Goal: Task Accomplishment & Management: Use online tool/utility

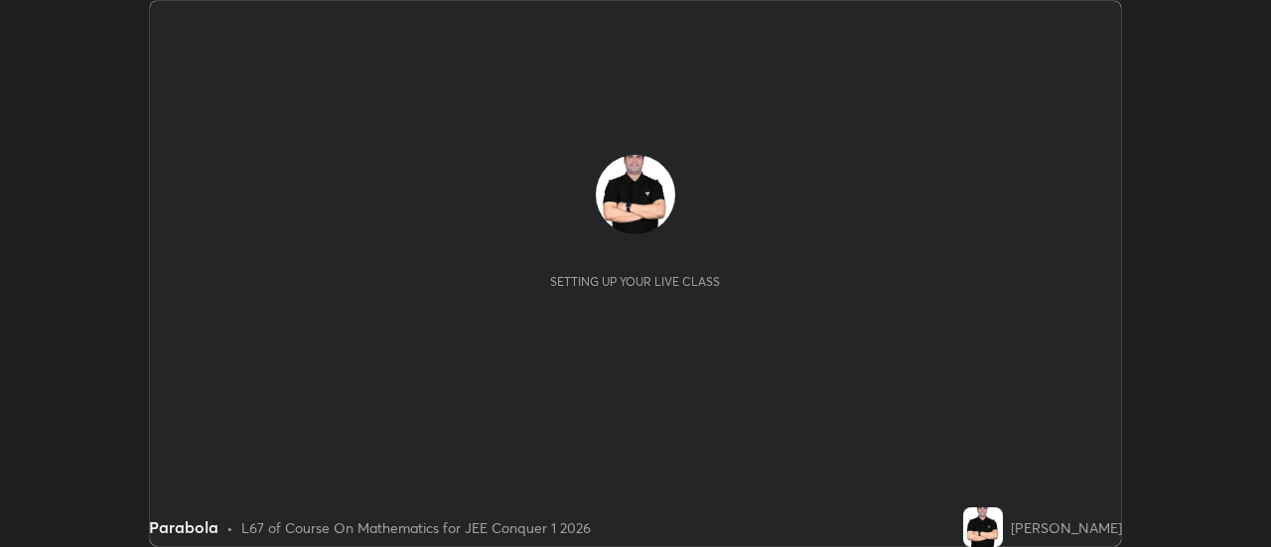
scroll to position [547, 1270]
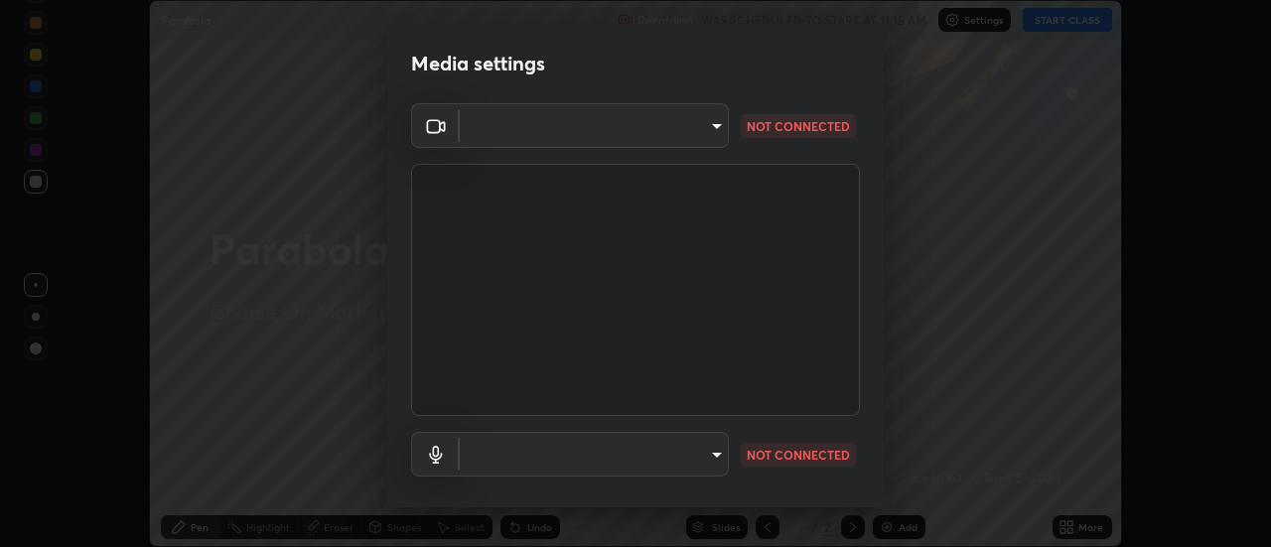
type input "5ef603223675ad3537792c6ebf1b52f50ad41f16ad71dfa7d9e08d698ef233d8"
type input "default"
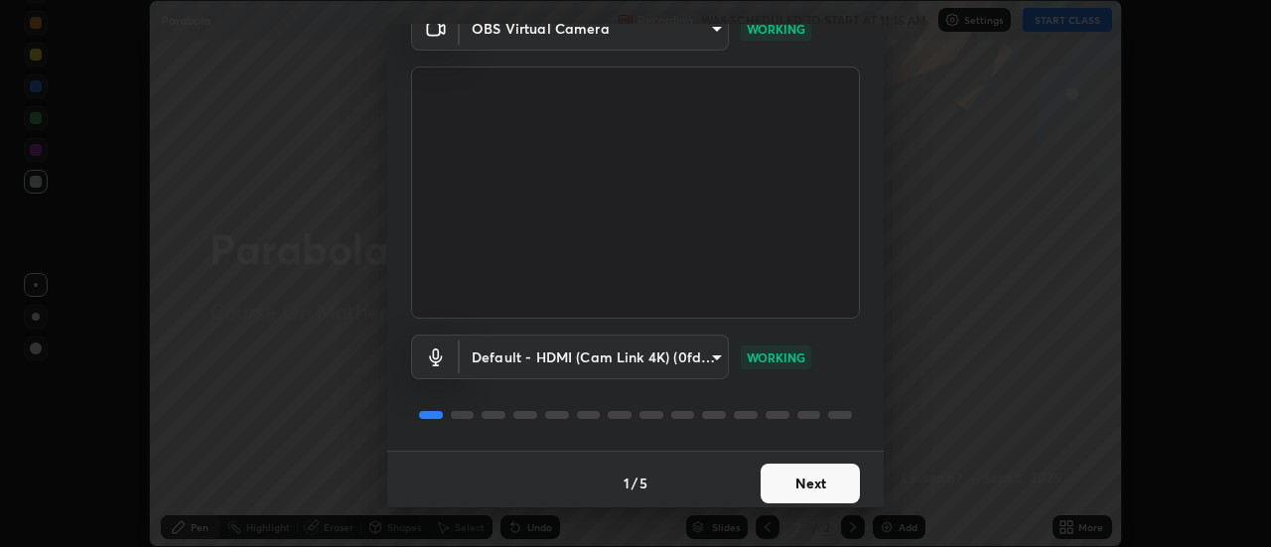
scroll to position [104, 0]
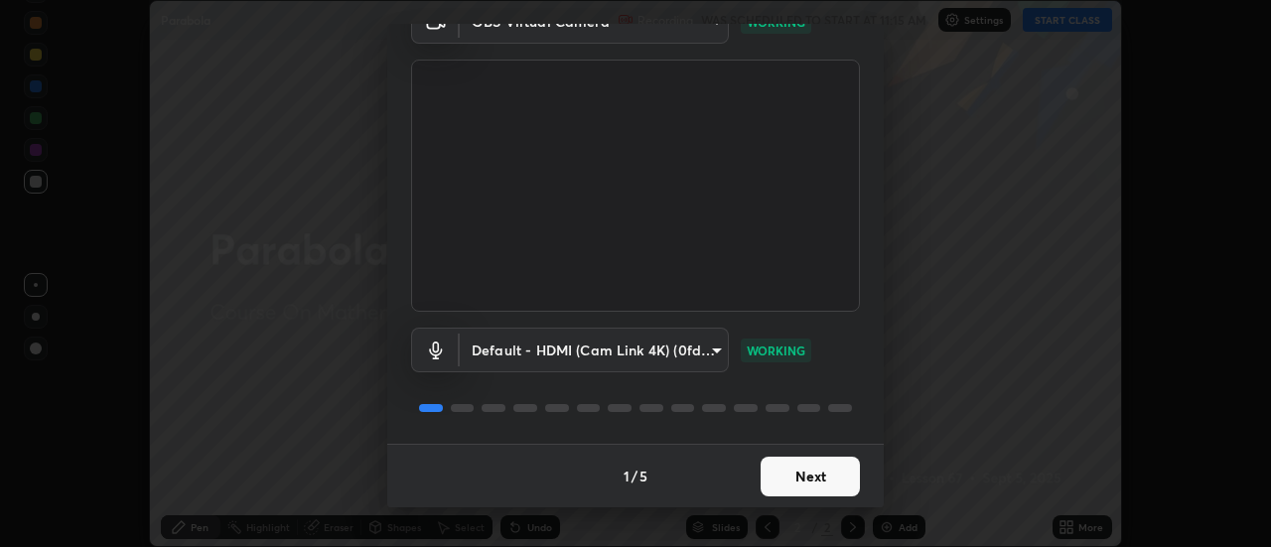
click at [797, 483] on button "Next" at bounding box center [810, 477] width 99 height 40
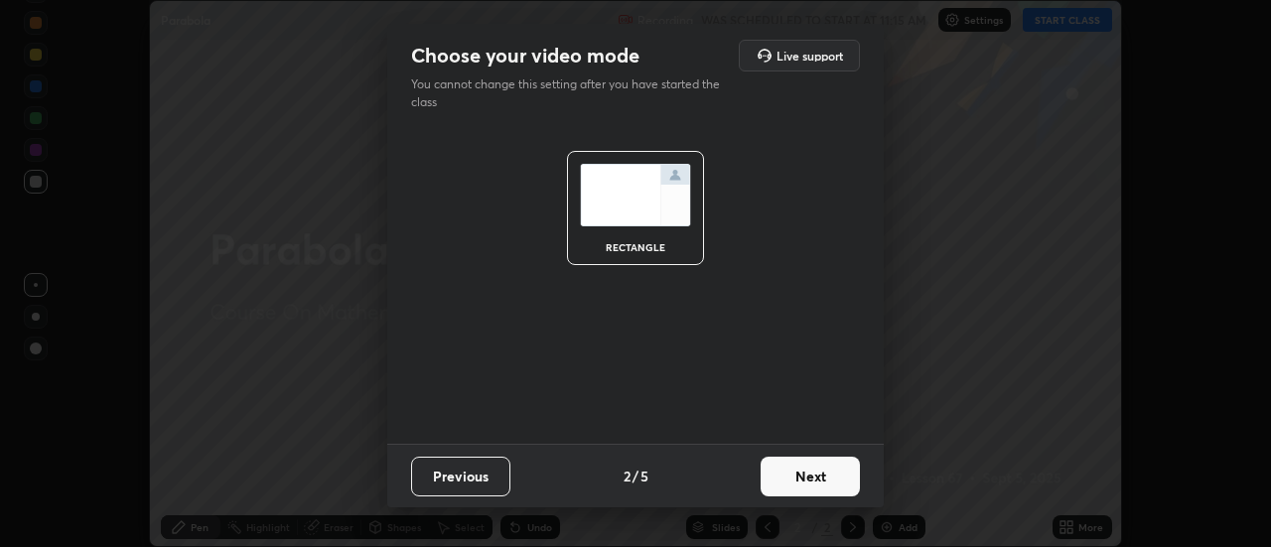
scroll to position [0, 0]
click at [812, 481] on button "Next" at bounding box center [810, 477] width 99 height 40
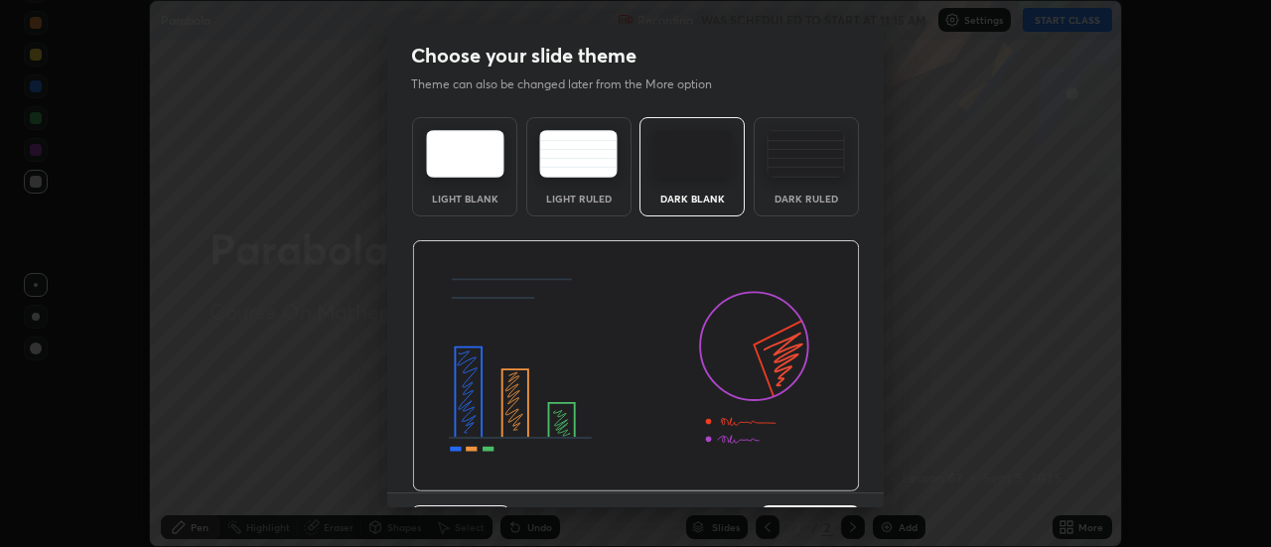
scroll to position [49, 0]
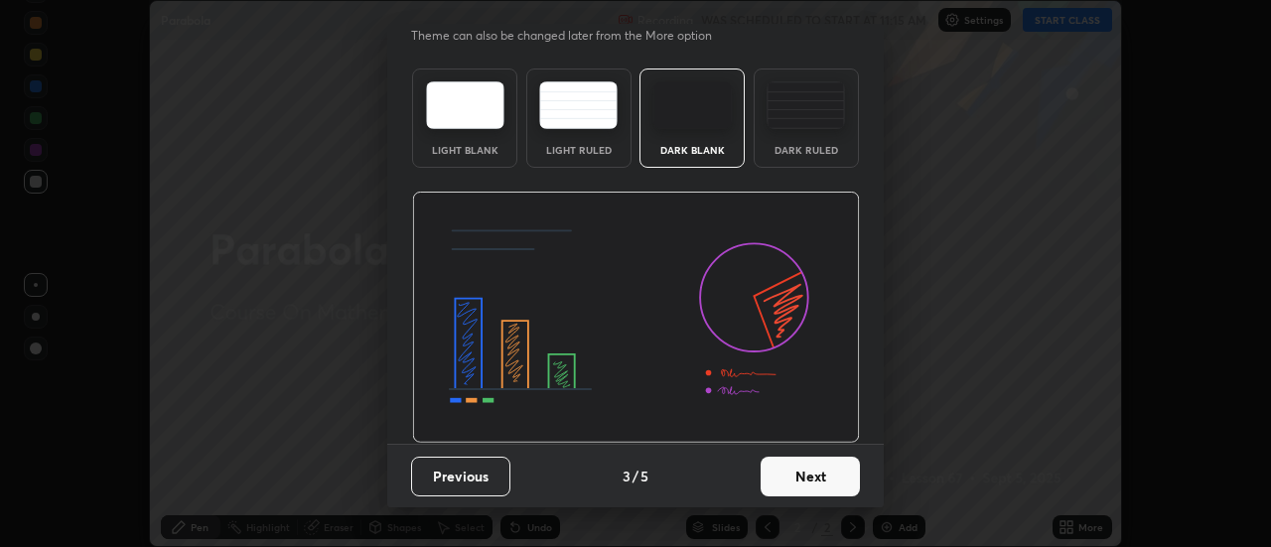
click at [789, 482] on button "Next" at bounding box center [810, 477] width 99 height 40
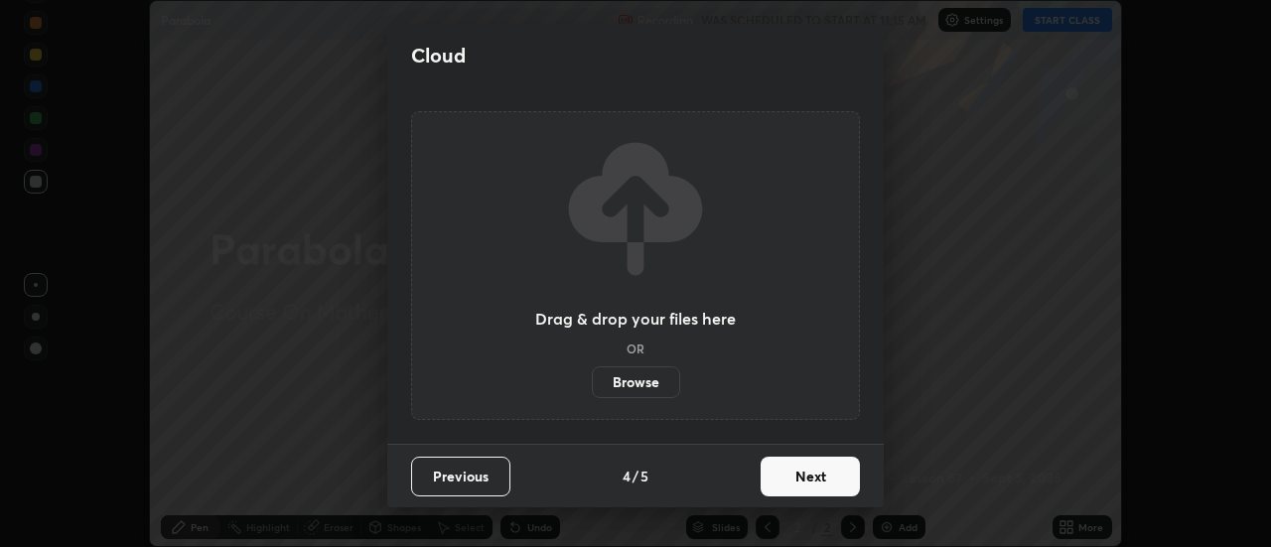
scroll to position [0, 0]
click at [792, 475] on button "Next" at bounding box center [810, 477] width 99 height 40
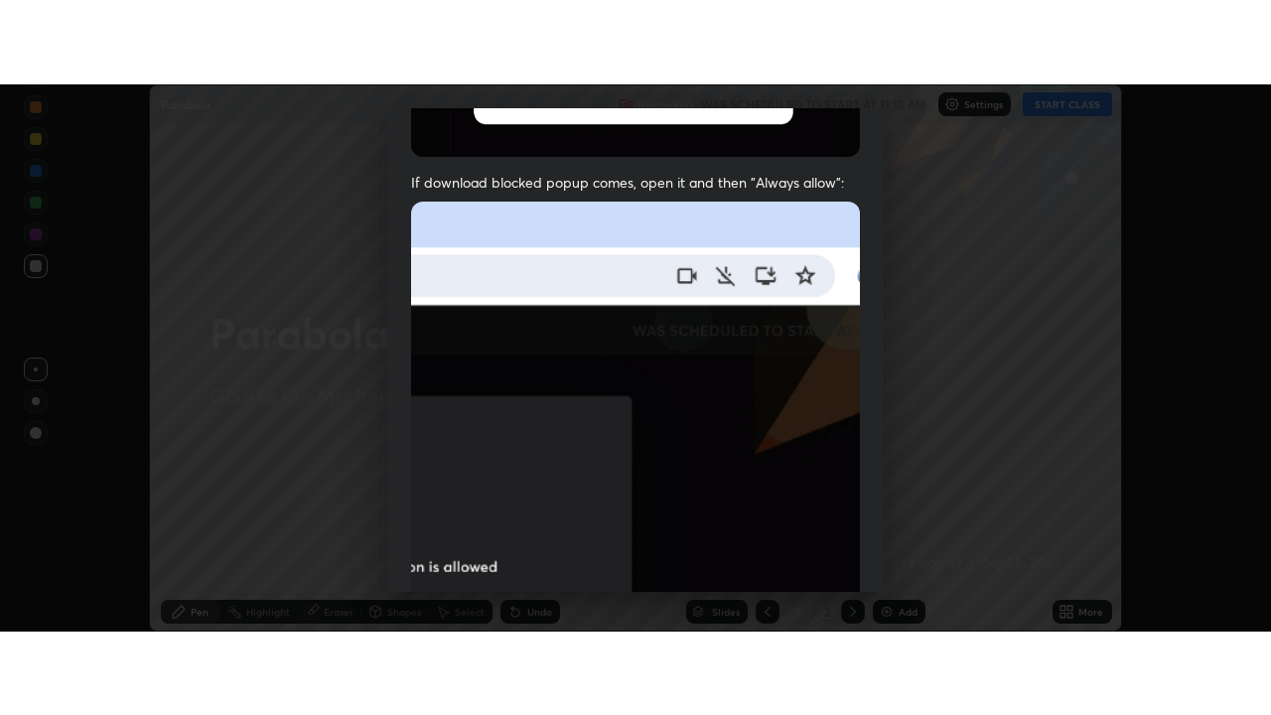
scroll to position [510, 0]
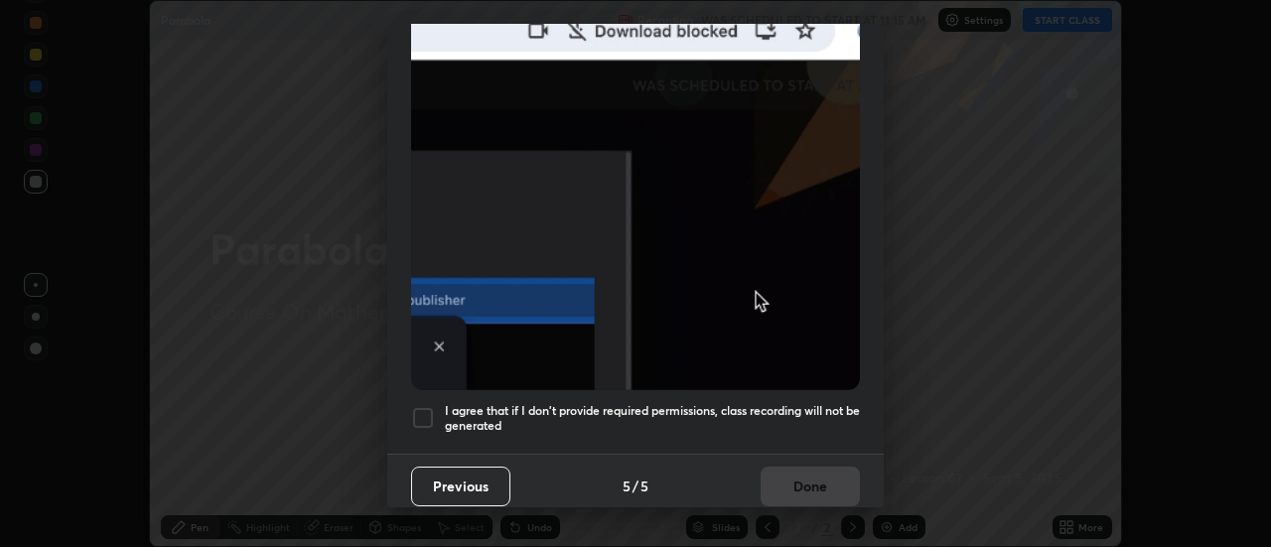
click at [427, 413] on div at bounding box center [423, 418] width 24 height 24
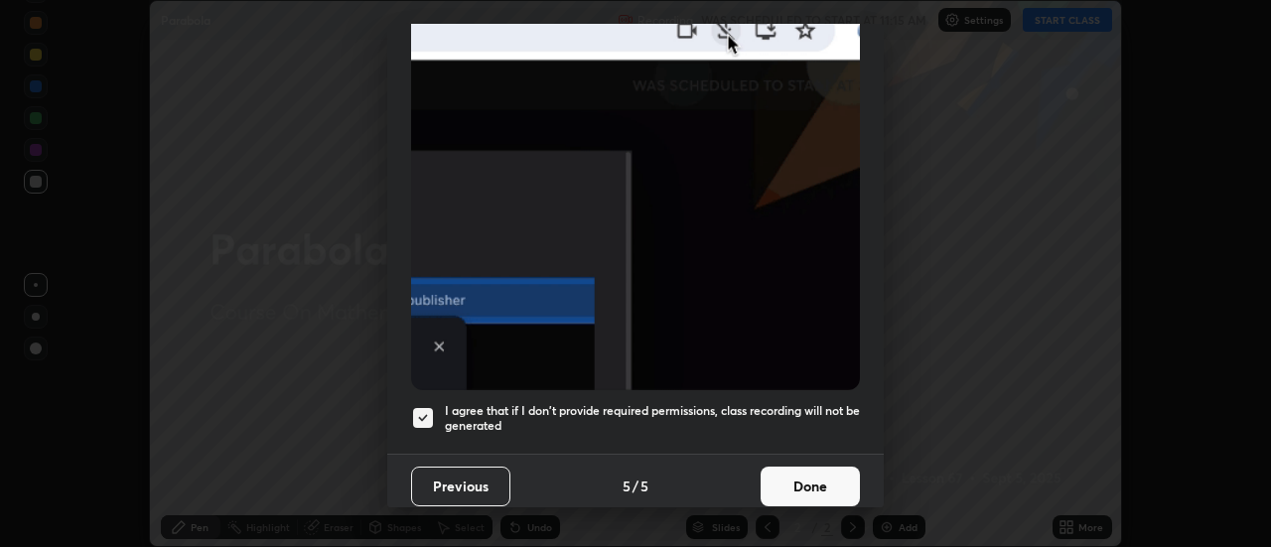
click at [809, 474] on button "Done" at bounding box center [810, 487] width 99 height 40
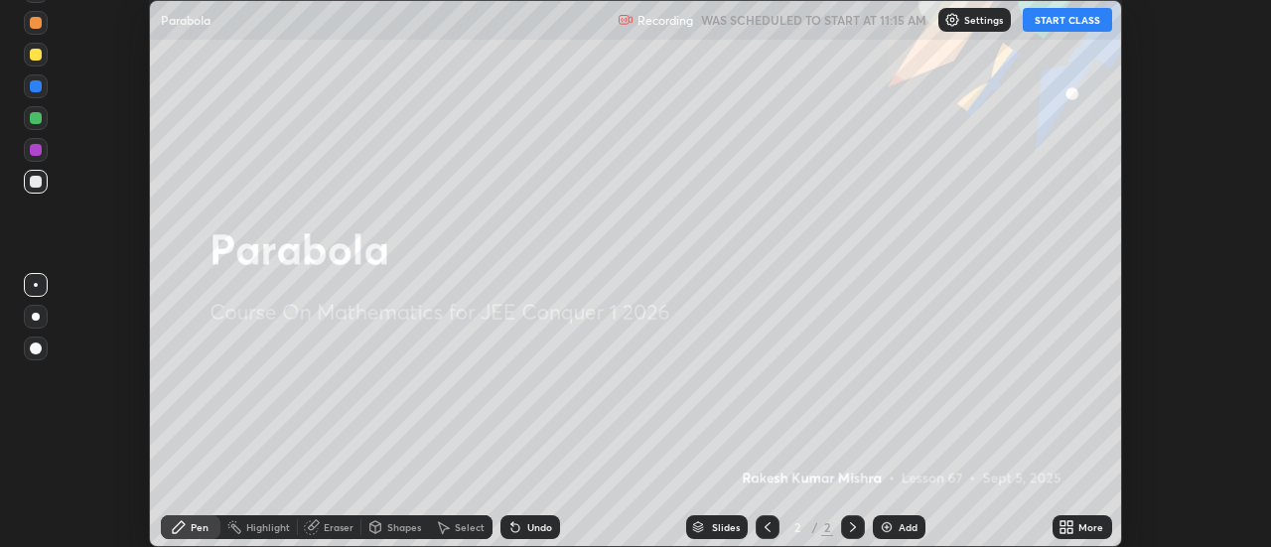
click at [1072, 31] on button "START CLASS" at bounding box center [1067, 20] width 89 height 24
click at [1092, 23] on button "START CLASS" at bounding box center [1067, 20] width 89 height 24
click at [1068, 528] on icon at bounding box center [1067, 528] width 16 height 16
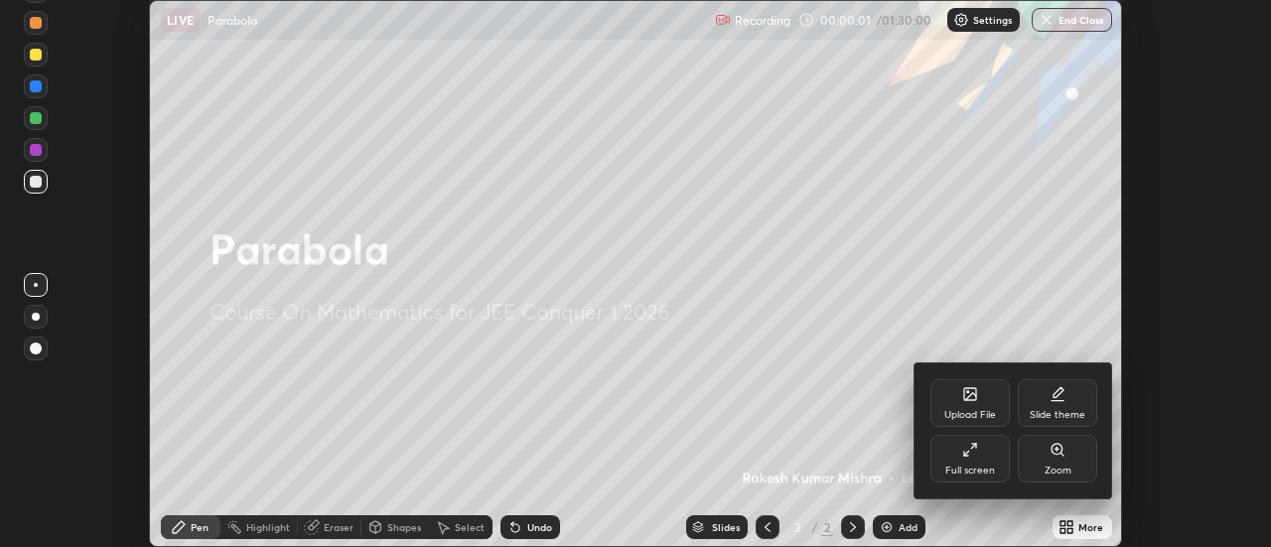
click at [972, 449] on icon at bounding box center [971, 450] width 16 height 16
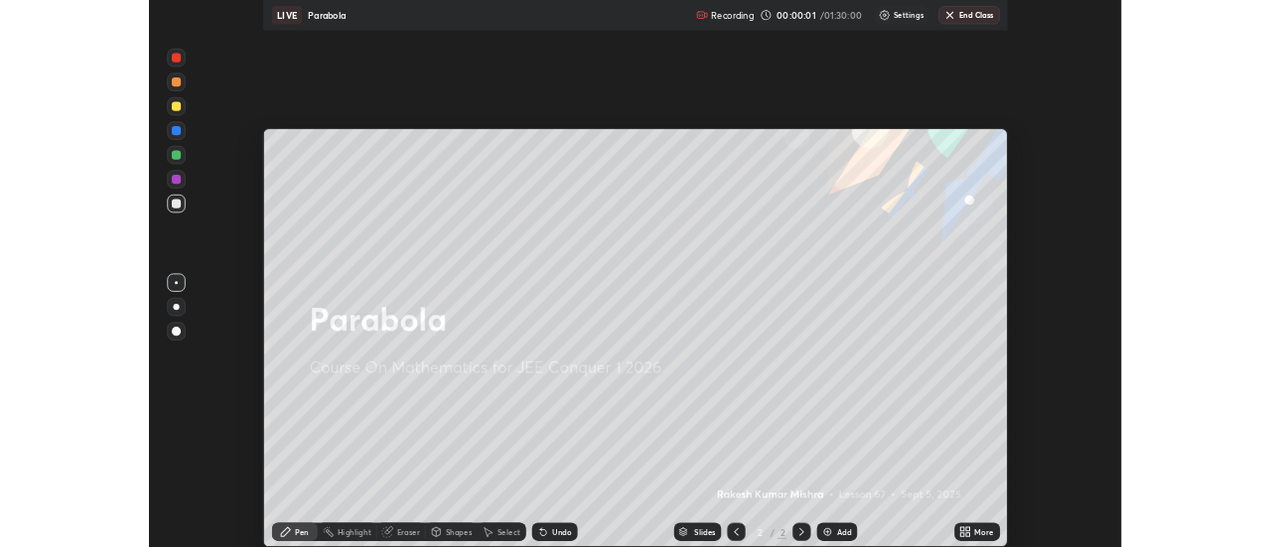
scroll to position [715, 1271]
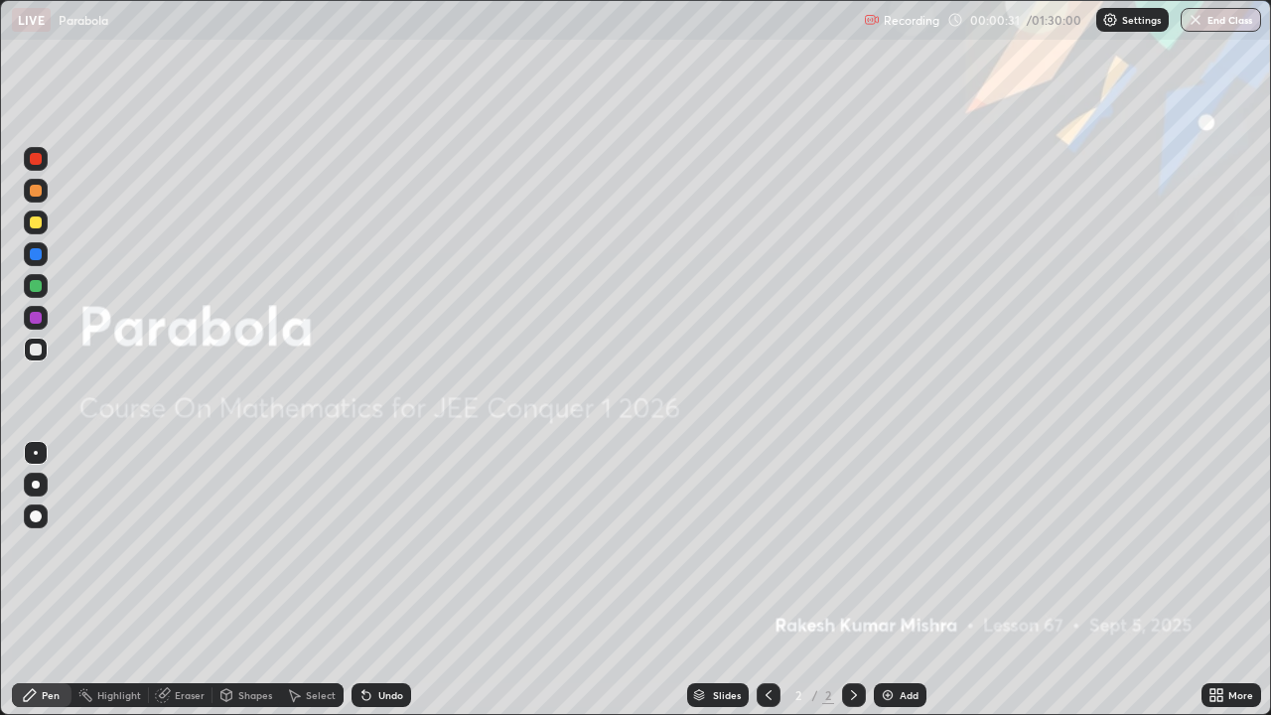
click at [1213, 546] on icon at bounding box center [1213, 691] width 5 height 5
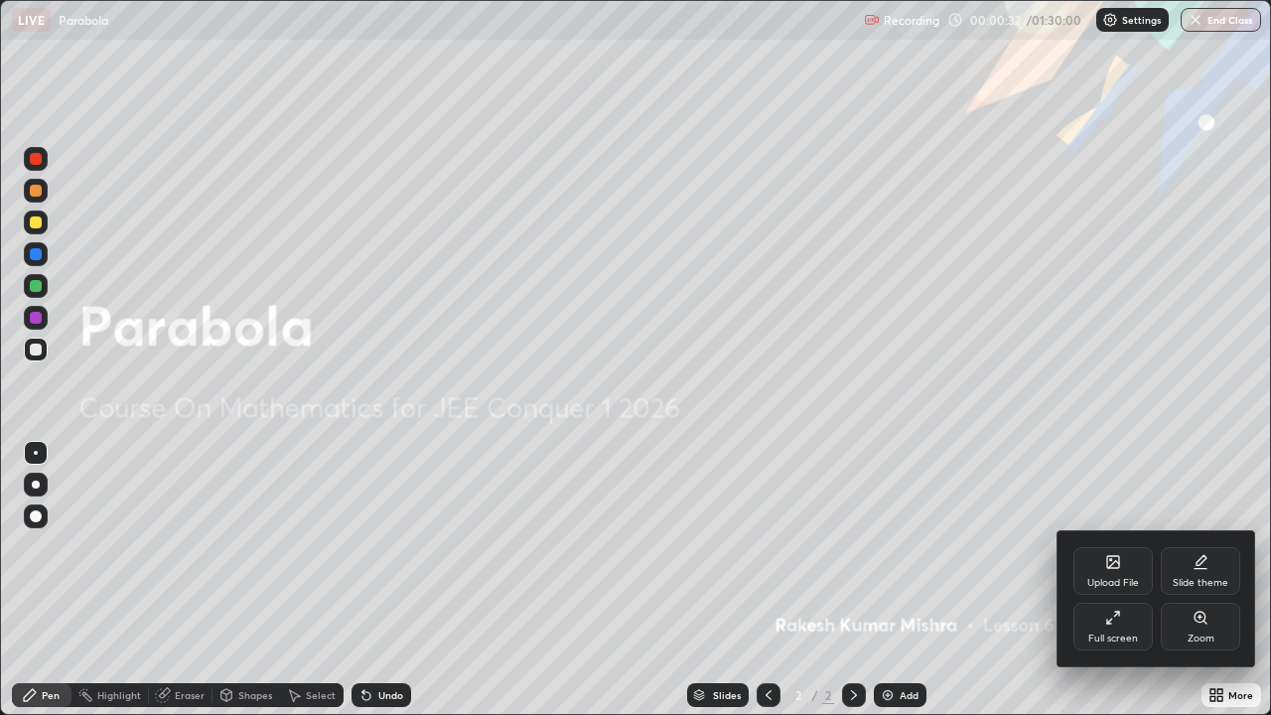
click at [1121, 546] on div "Upload File" at bounding box center [1113, 571] width 79 height 48
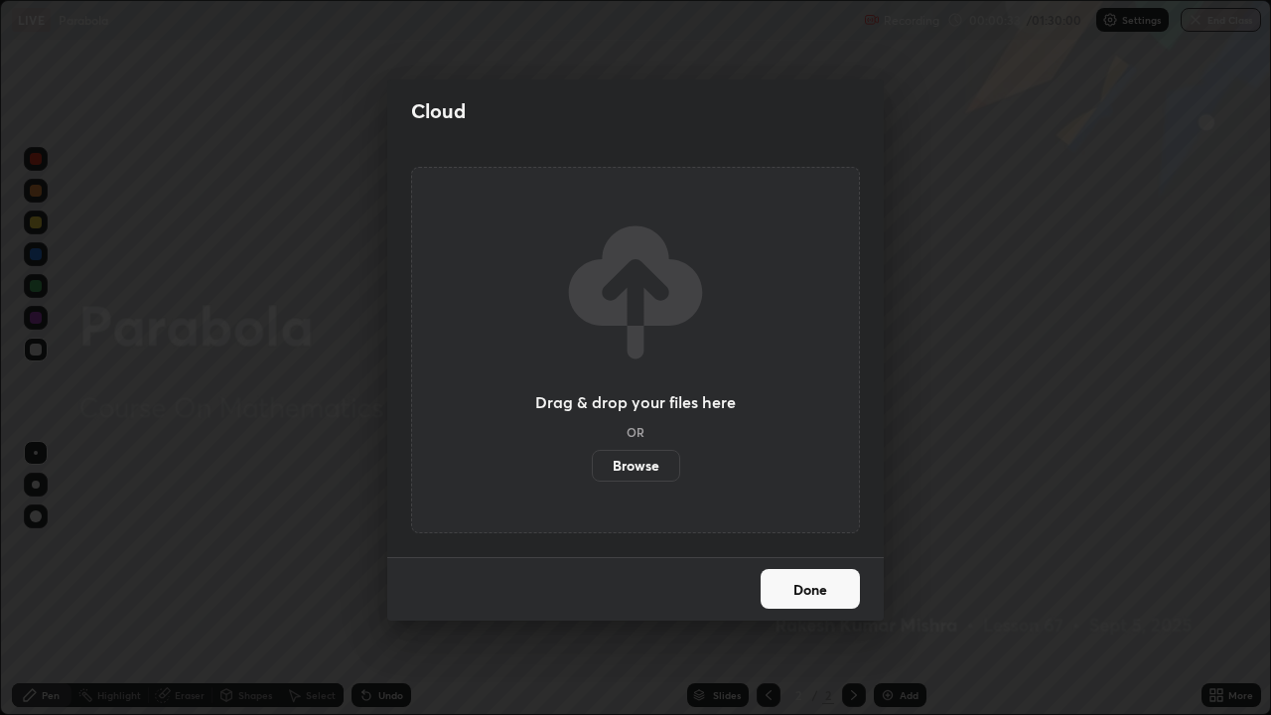
click at [643, 471] on label "Browse" at bounding box center [636, 466] width 88 height 32
click at [592, 471] on input "Browse" at bounding box center [592, 466] width 0 height 32
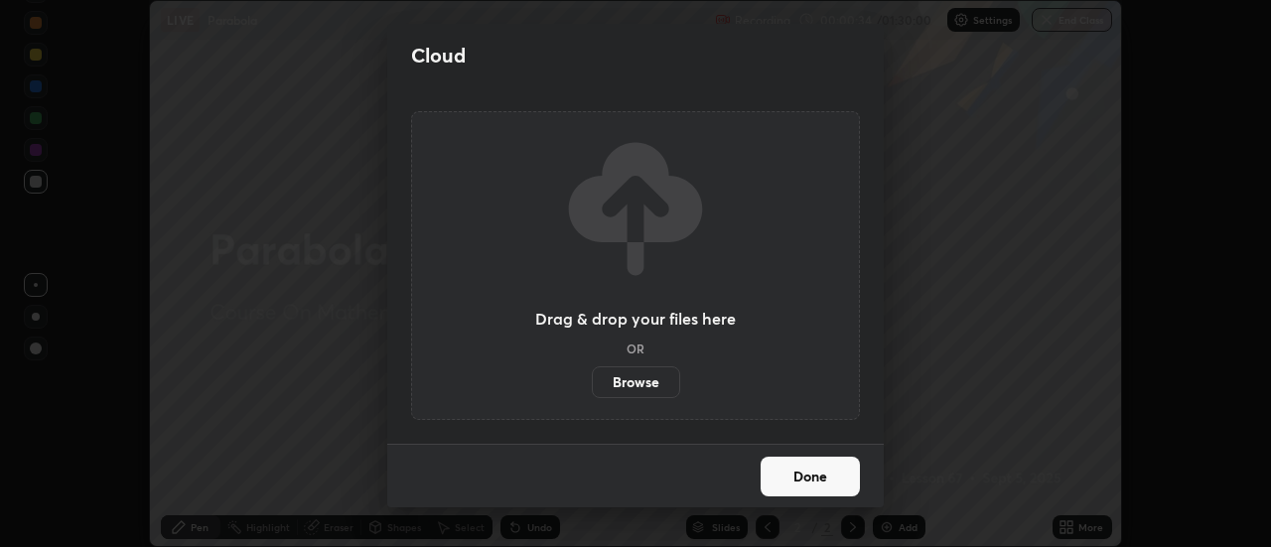
scroll to position [98784, 98060]
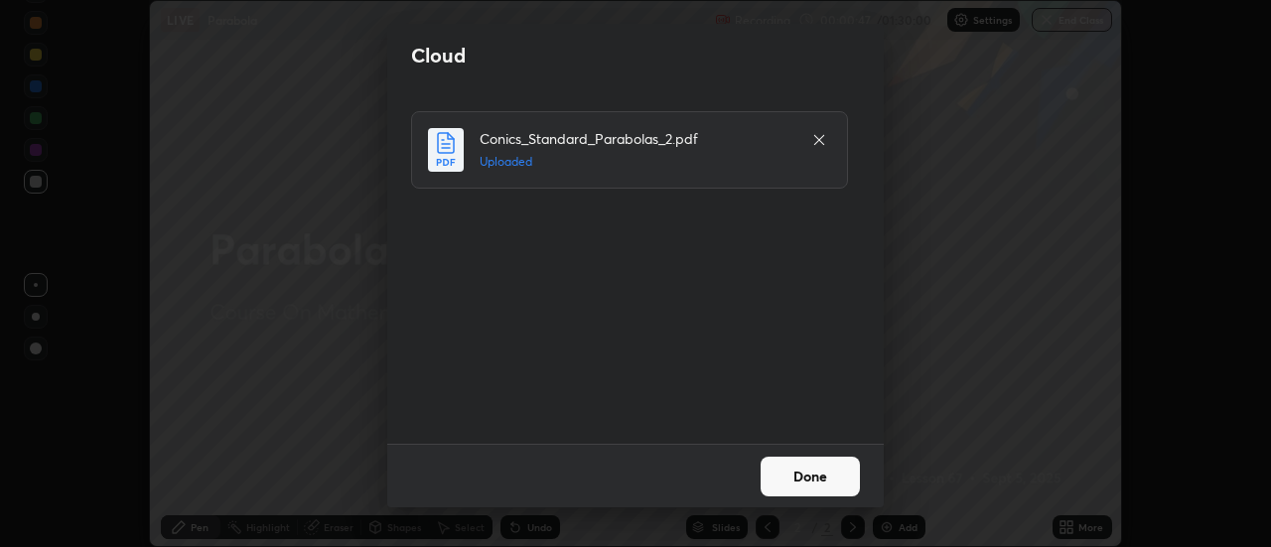
click at [787, 467] on button "Done" at bounding box center [810, 477] width 99 height 40
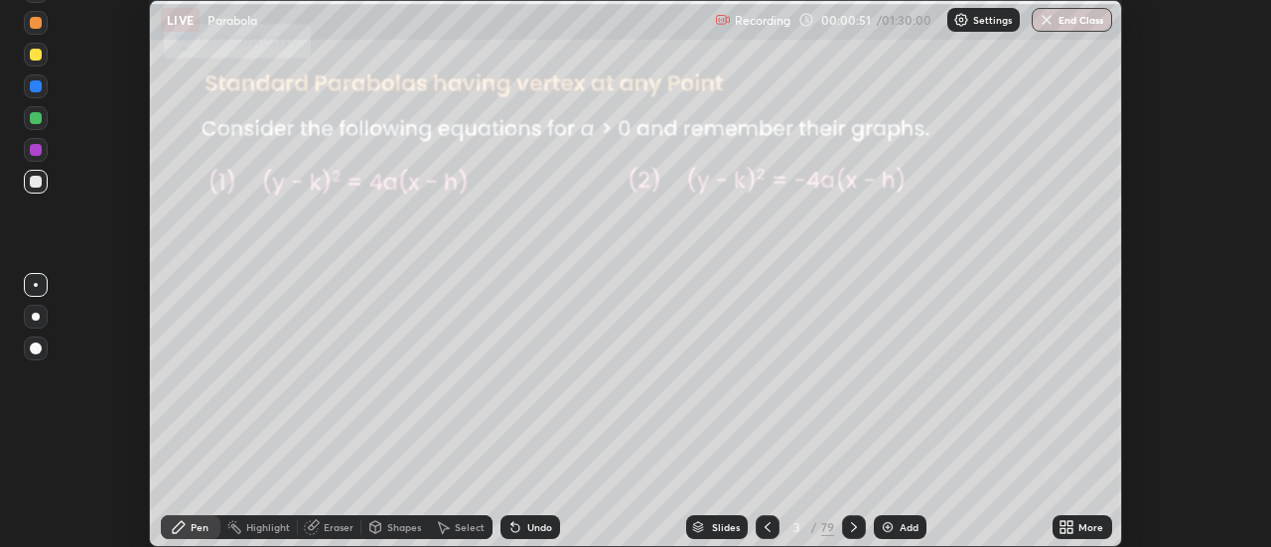
click at [716, 519] on div "Slides" at bounding box center [717, 528] width 62 height 24
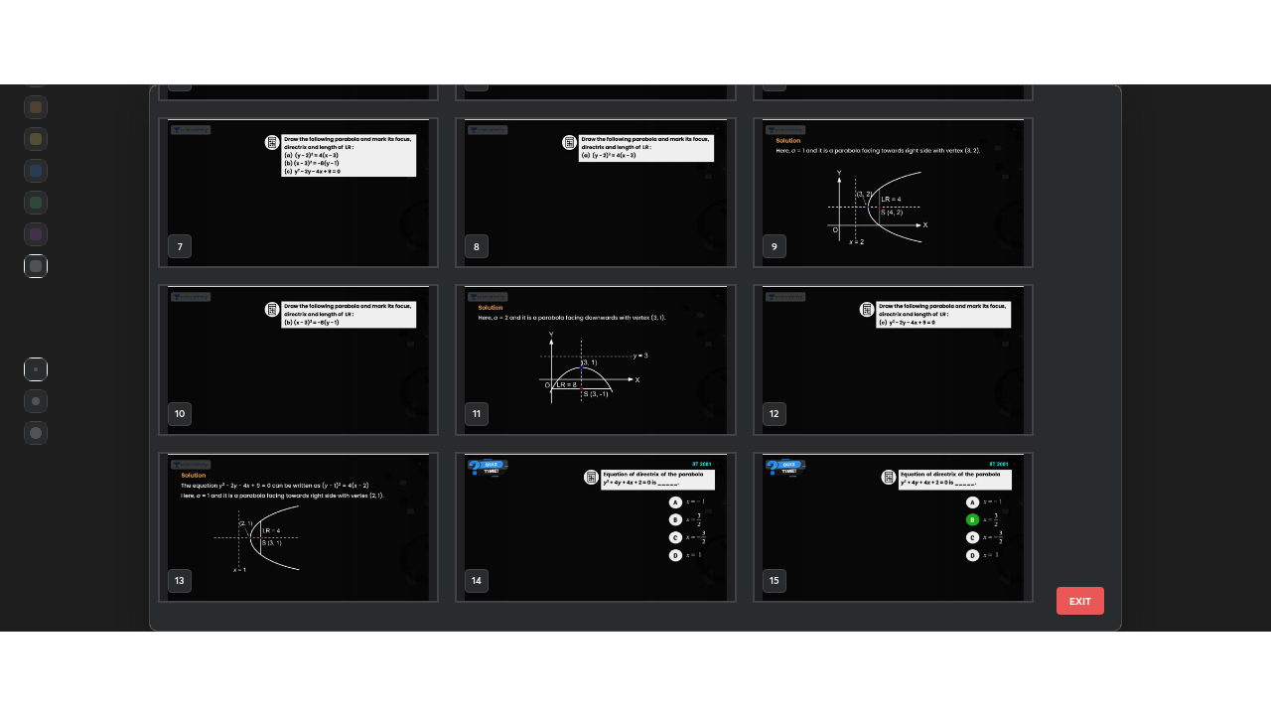
scroll to position [0, 0]
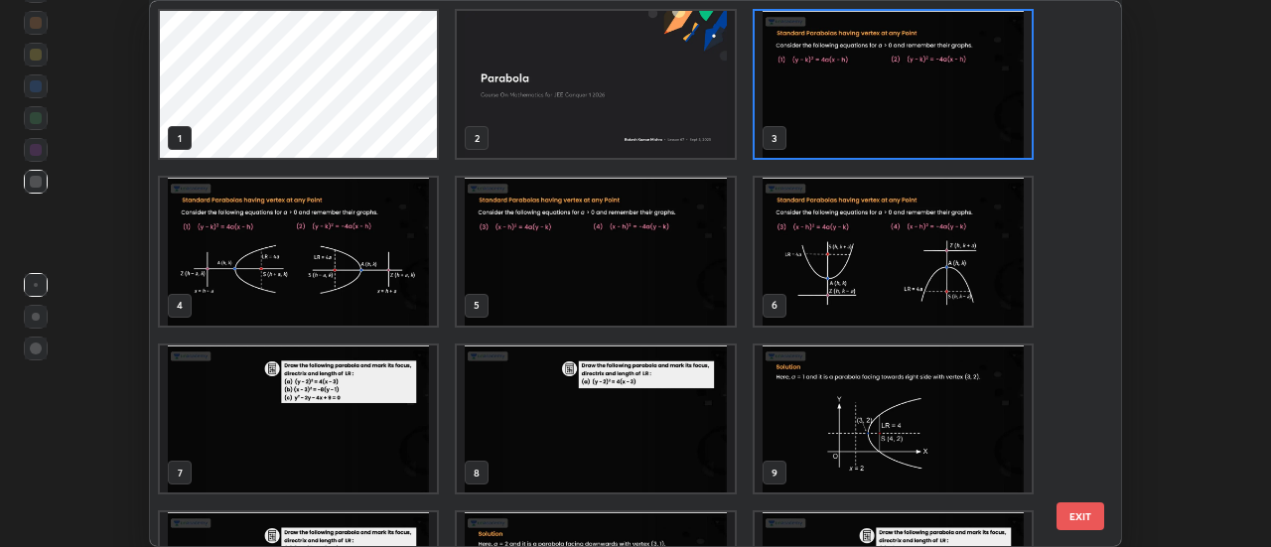
click at [894, 431] on img "grid" at bounding box center [893, 419] width 277 height 147
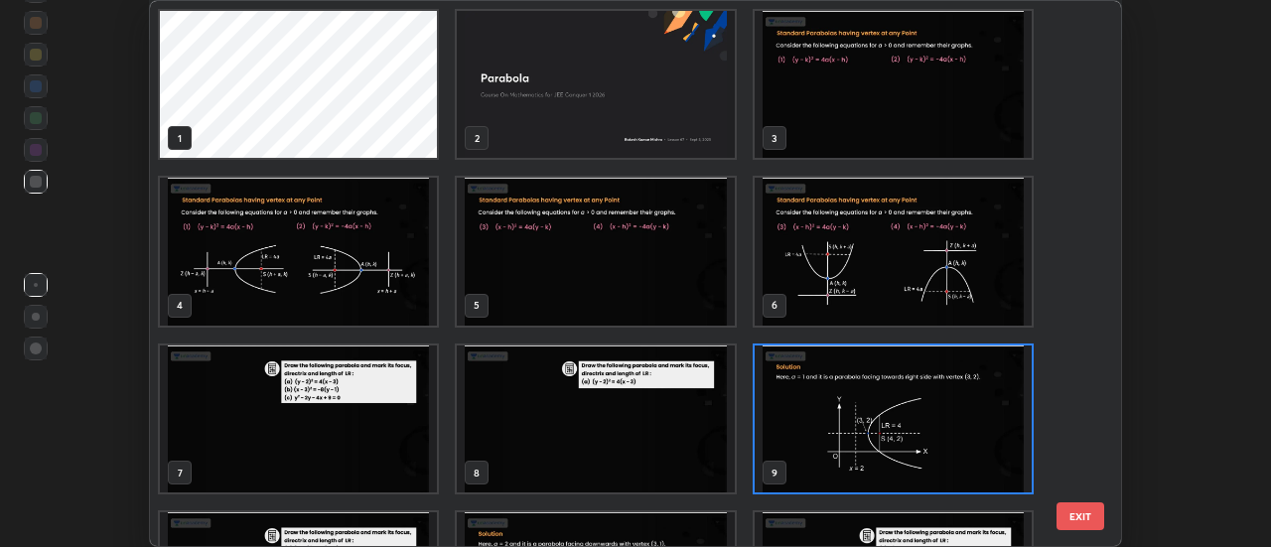
click at [1077, 515] on button "EXIT" at bounding box center [1081, 517] width 48 height 28
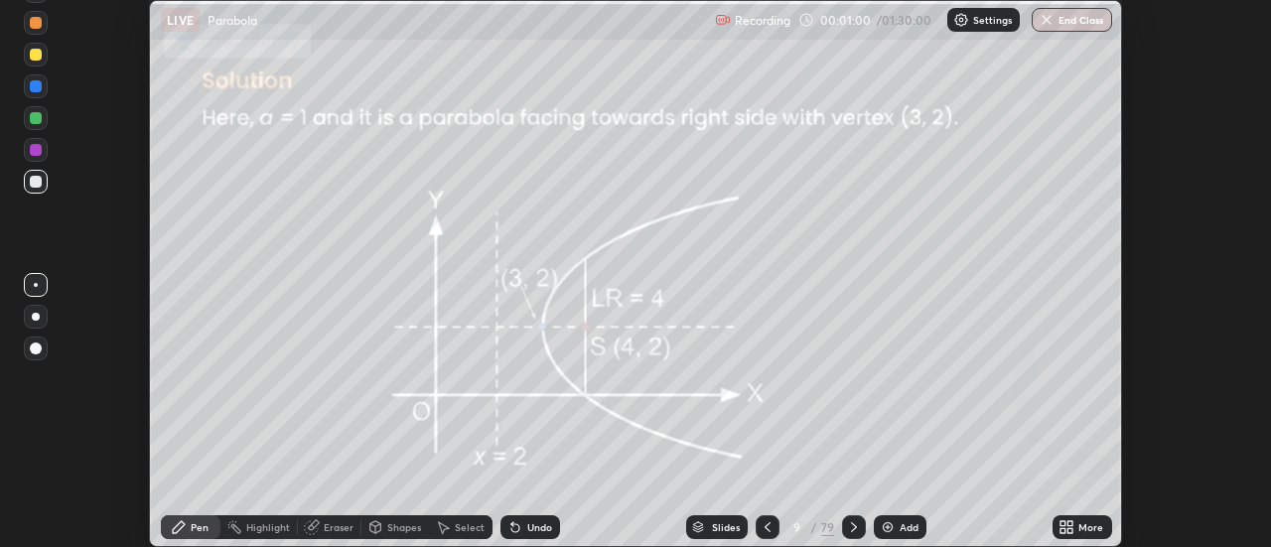
click at [852, 528] on icon at bounding box center [854, 528] width 16 height 16
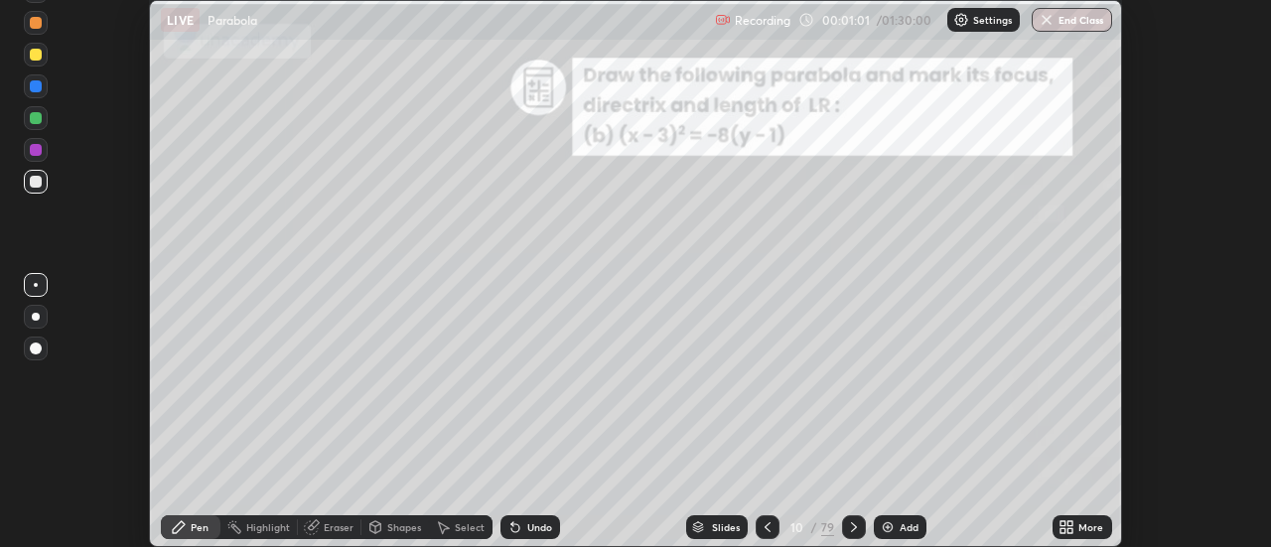
click at [1068, 528] on icon at bounding box center [1067, 528] width 16 height 16
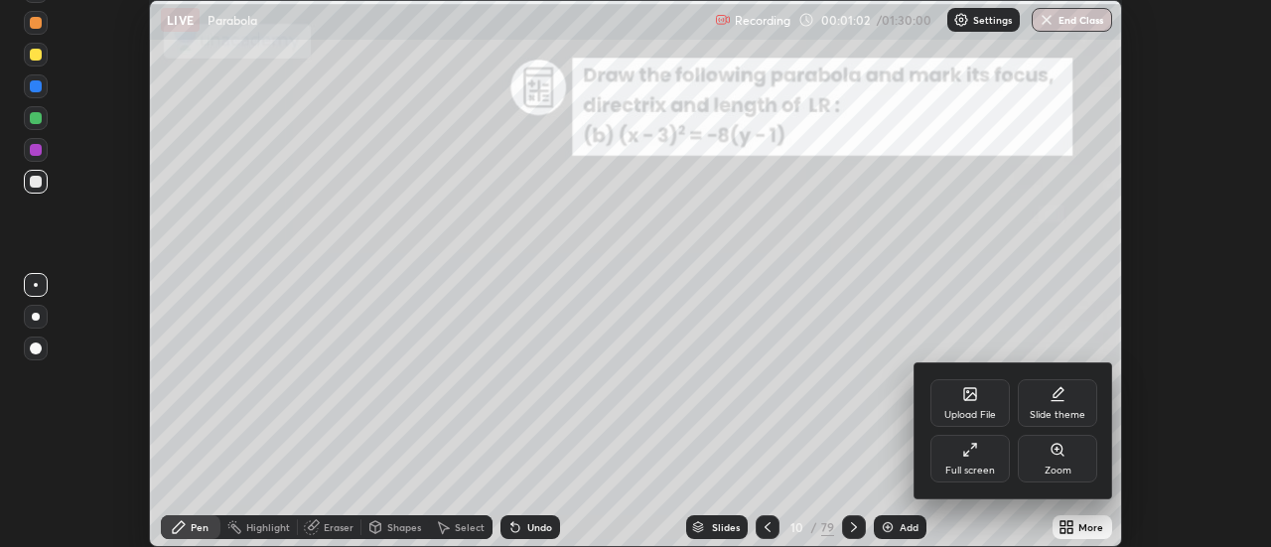
click at [972, 457] on icon at bounding box center [971, 450] width 16 height 16
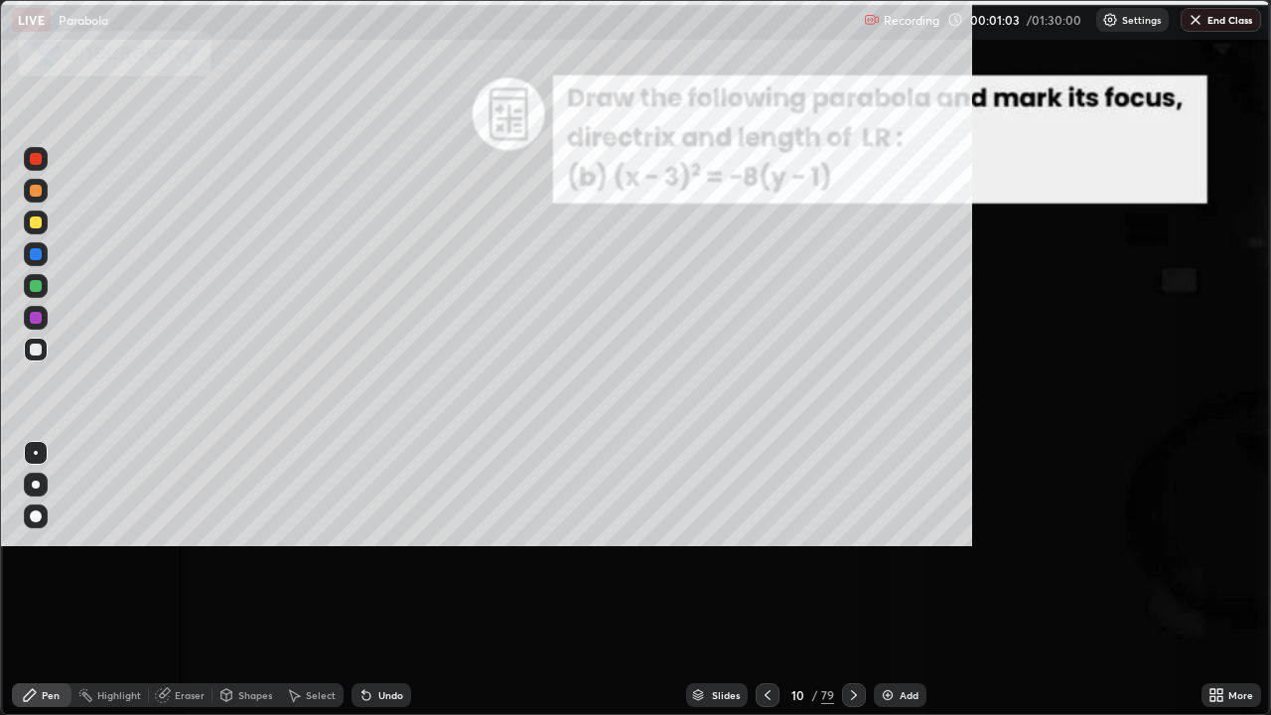
scroll to position [715, 1271]
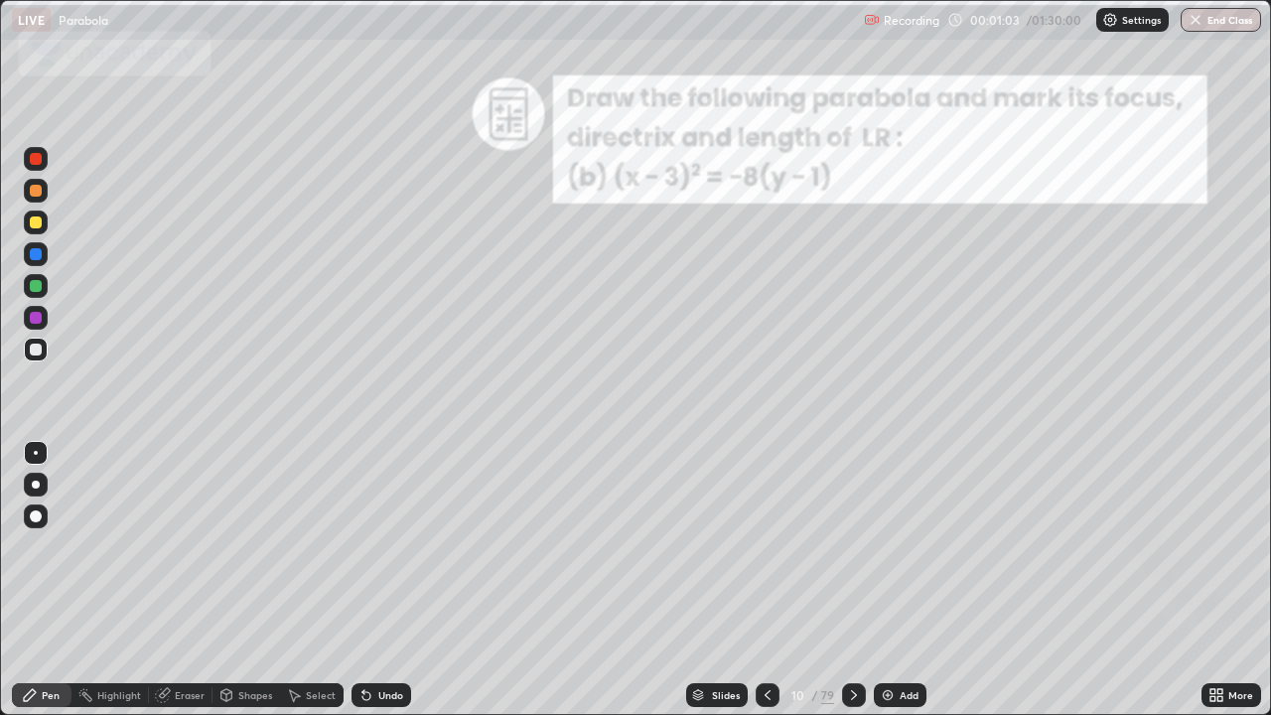
click at [766, 546] on icon at bounding box center [768, 695] width 16 height 16
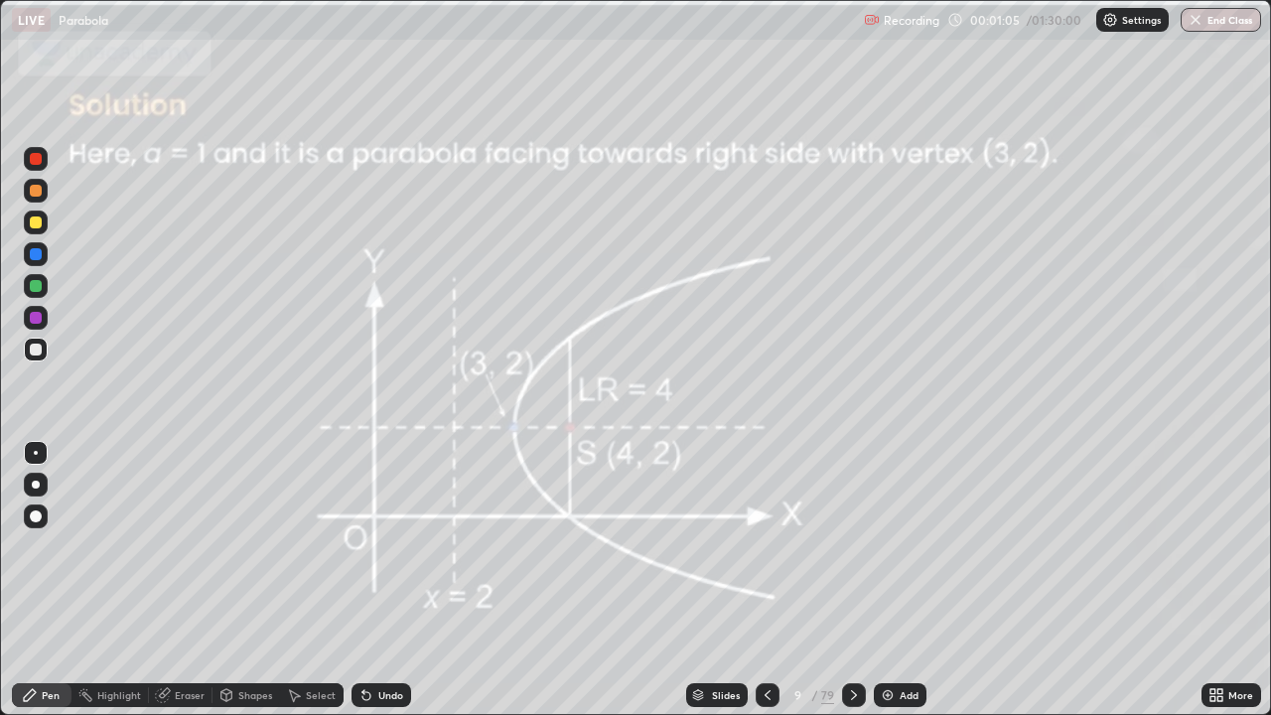
click at [763, 546] on div at bounding box center [768, 695] width 24 height 24
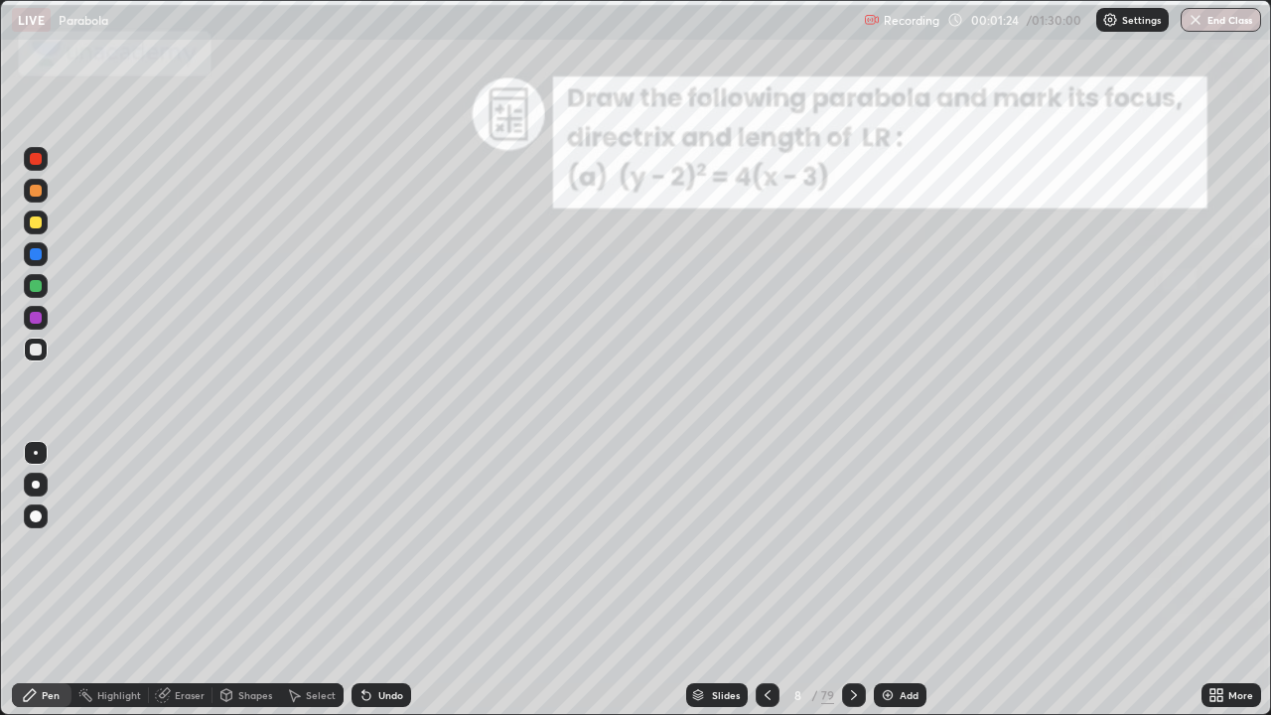
click at [242, 546] on div "Shapes" at bounding box center [255, 695] width 34 height 10
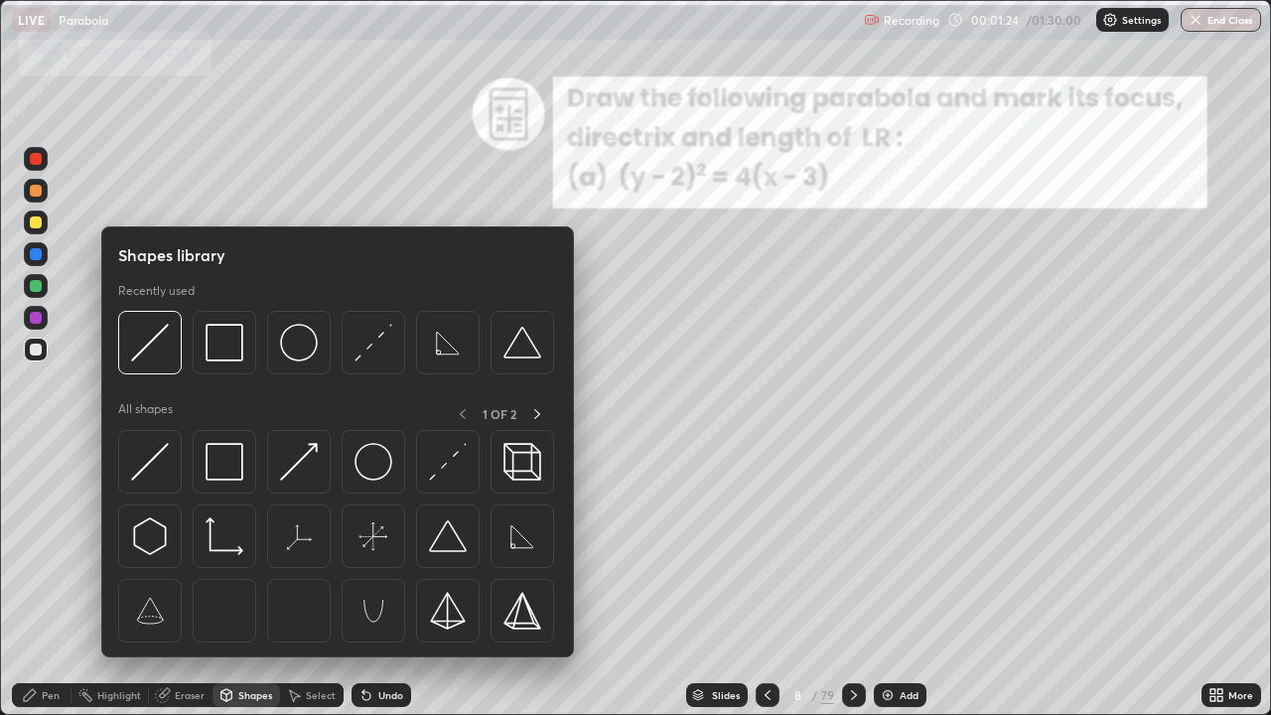
click at [155, 456] on img at bounding box center [150, 462] width 38 height 38
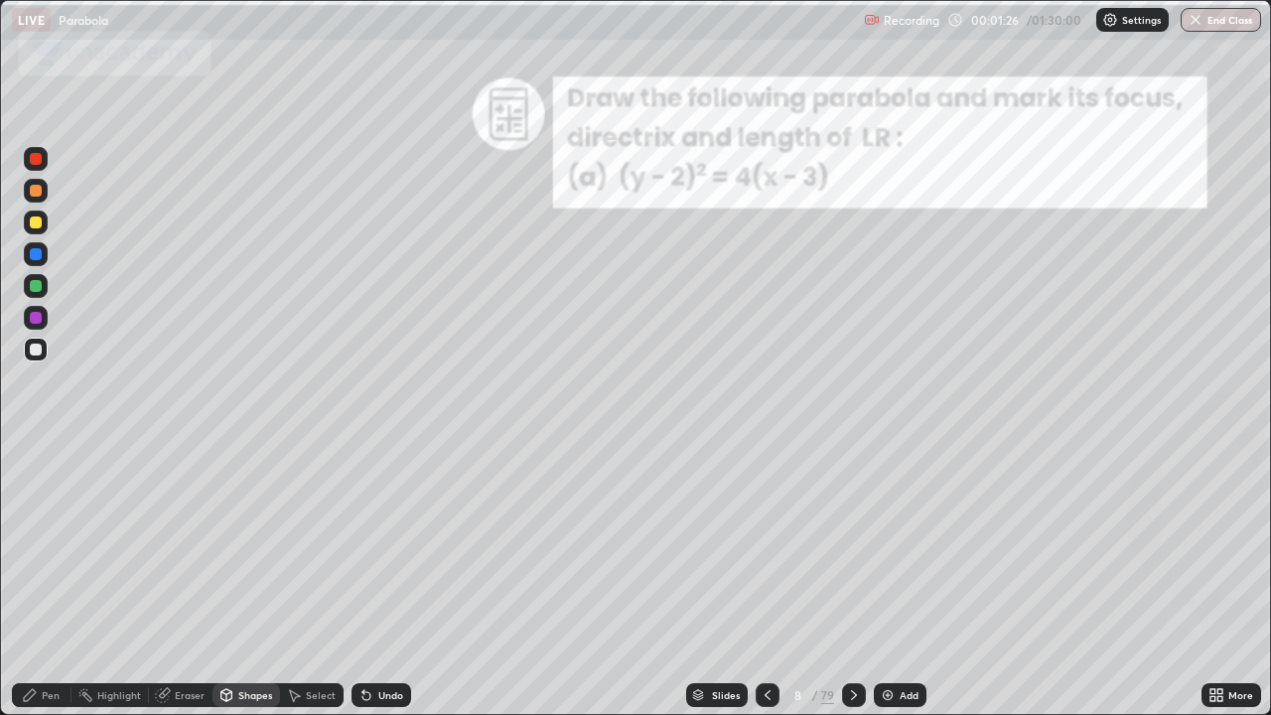
click at [766, 546] on icon at bounding box center [768, 695] width 16 height 16
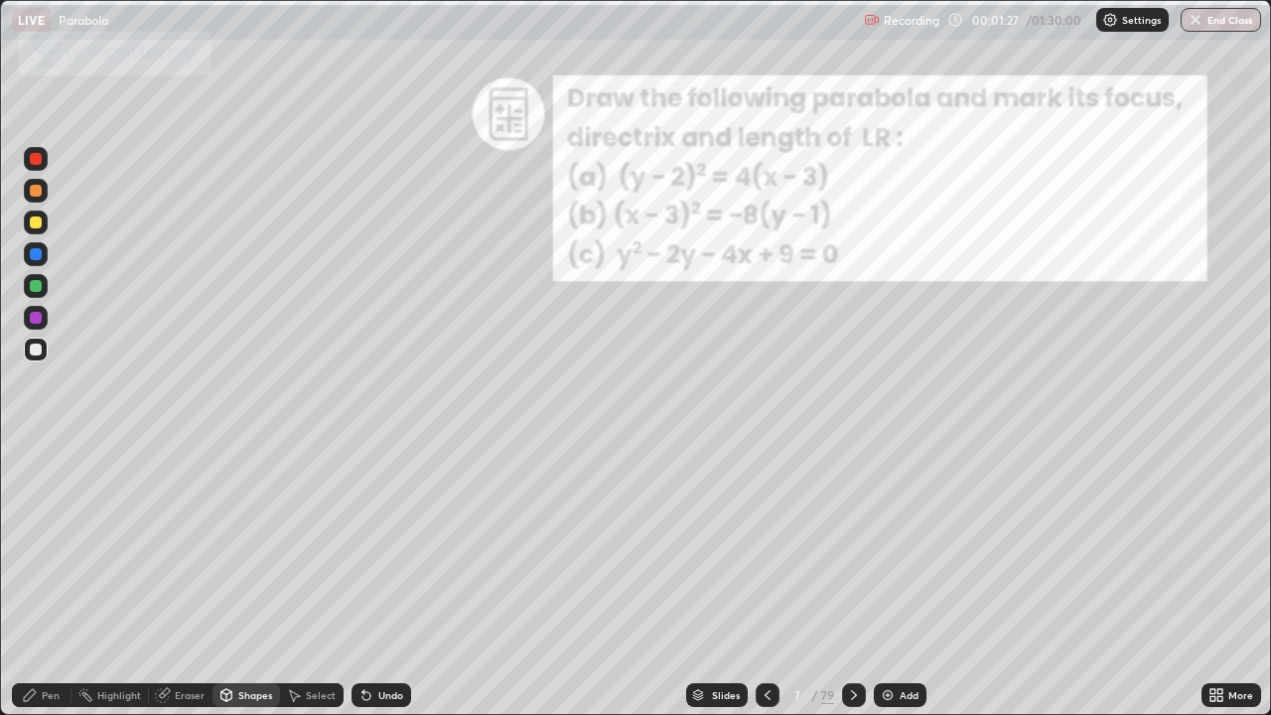
click at [759, 546] on div at bounding box center [768, 695] width 24 height 40
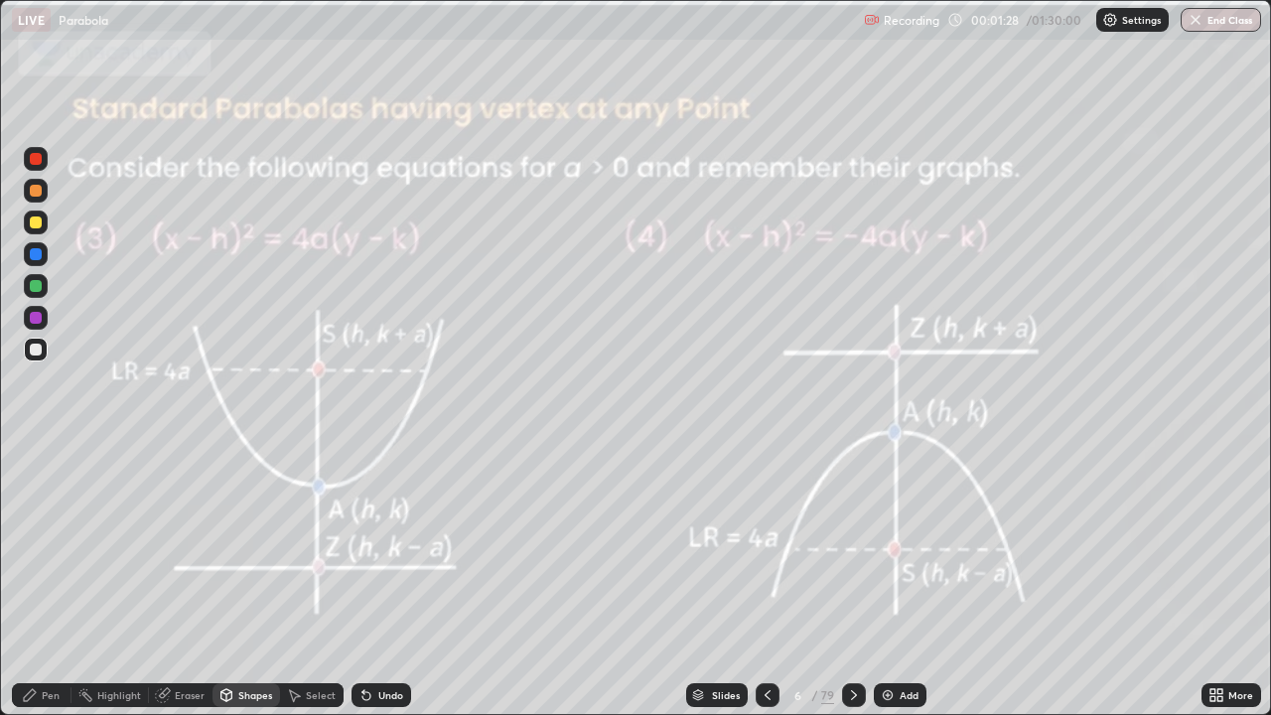
click at [767, 546] on icon at bounding box center [768, 695] width 16 height 16
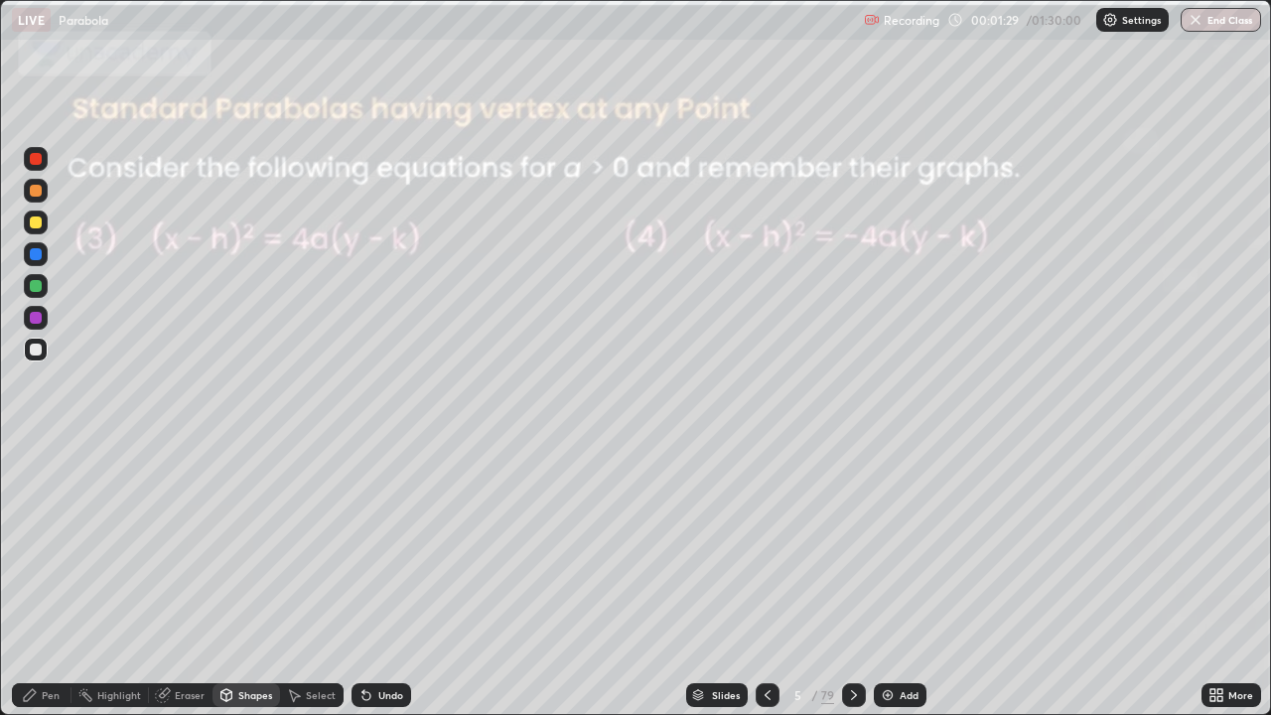
click at [767, 546] on icon at bounding box center [768, 695] width 16 height 16
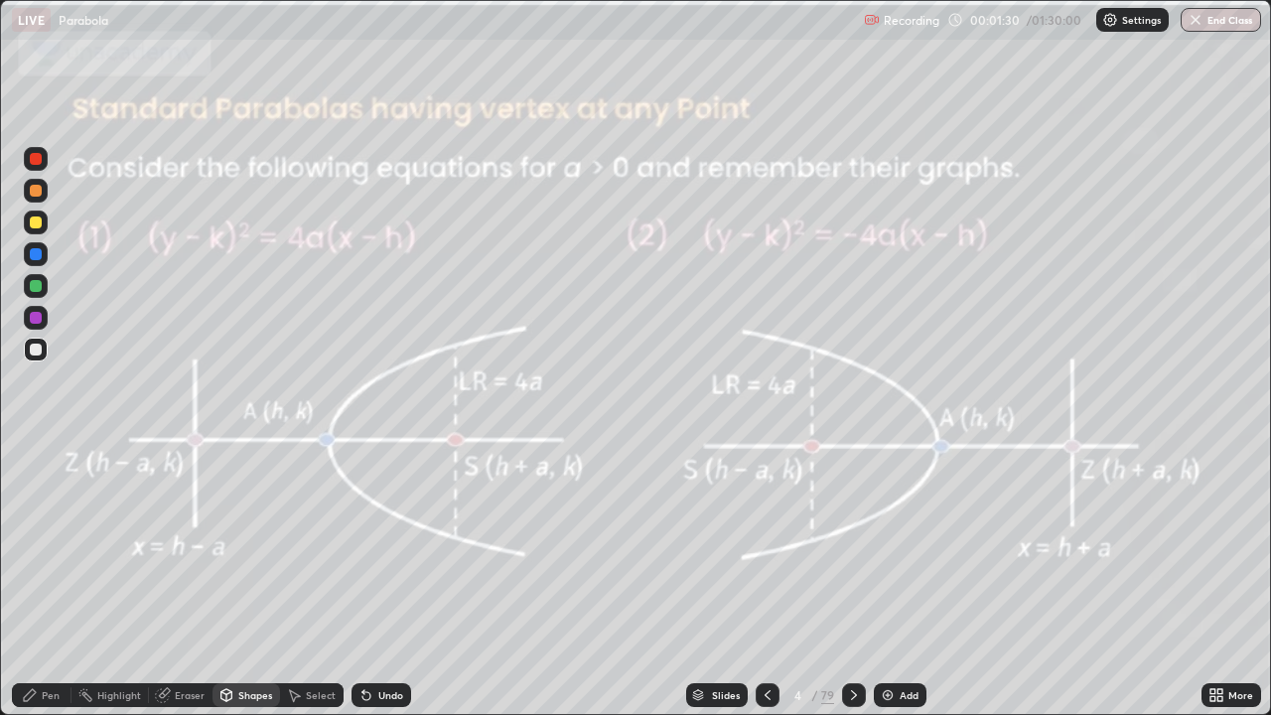
click at [770, 546] on icon at bounding box center [768, 695] width 16 height 16
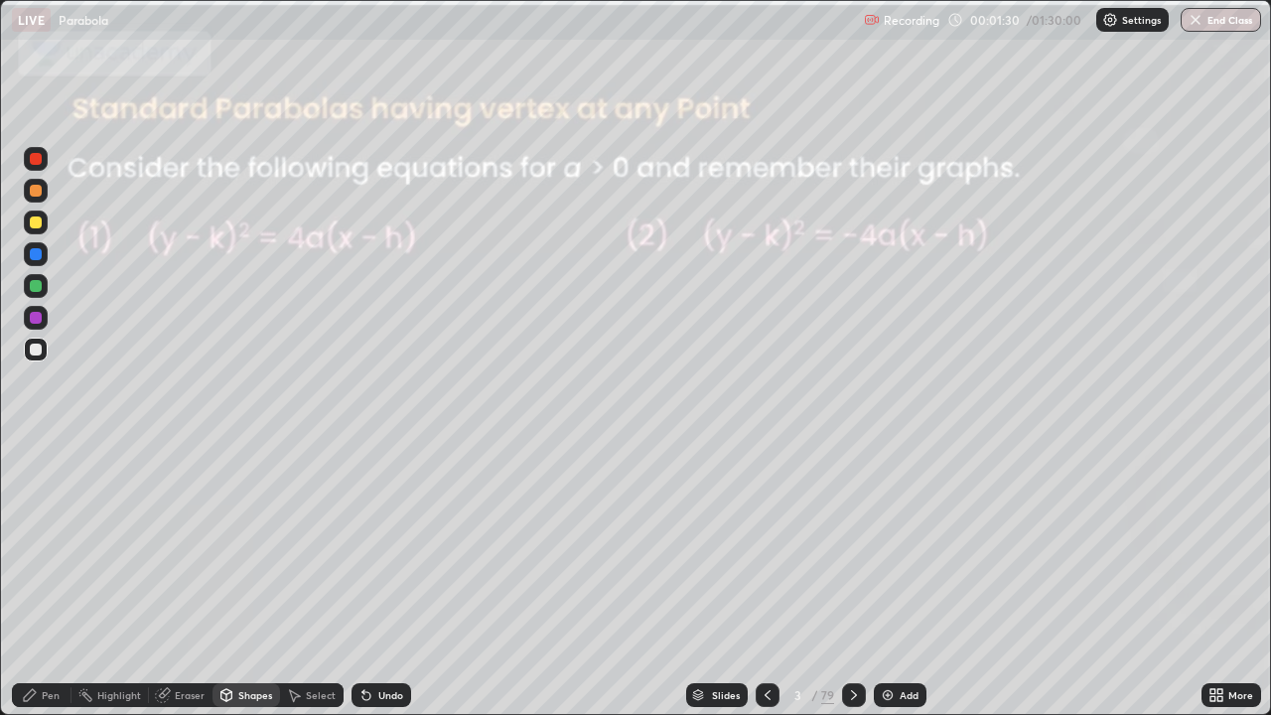
click at [765, 546] on icon at bounding box center [768, 695] width 16 height 16
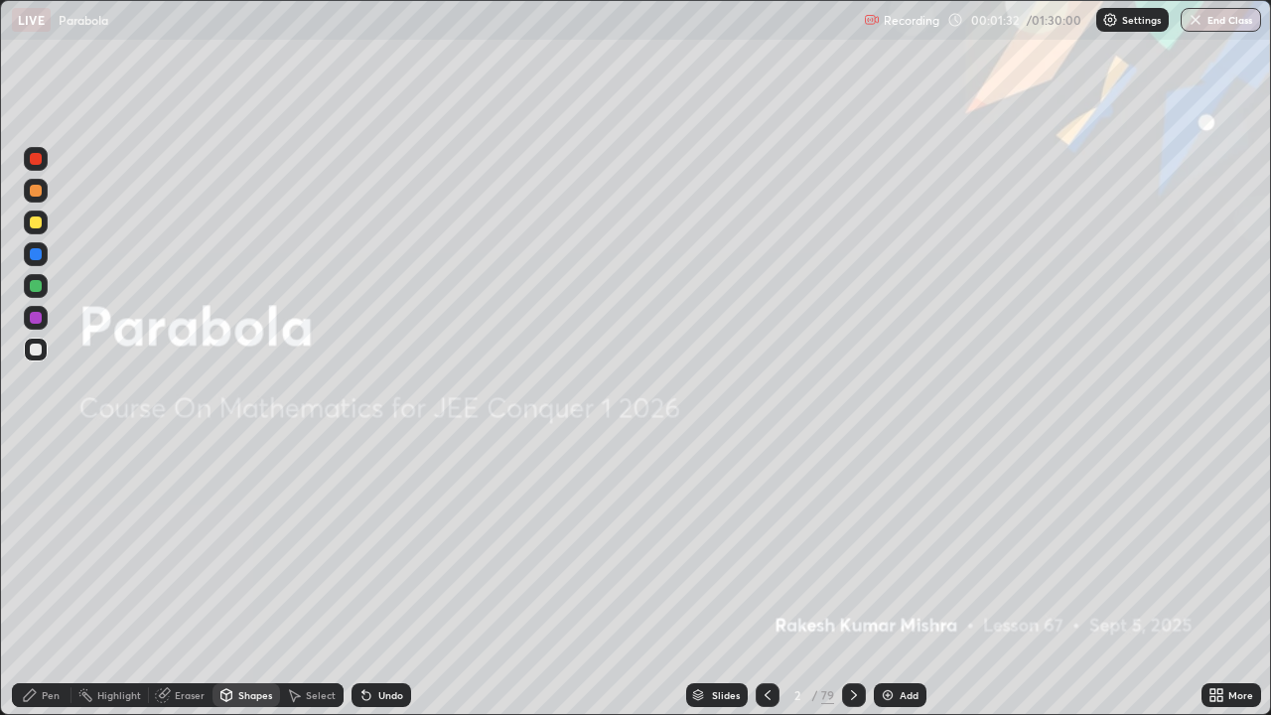
click at [891, 546] on img at bounding box center [888, 695] width 16 height 16
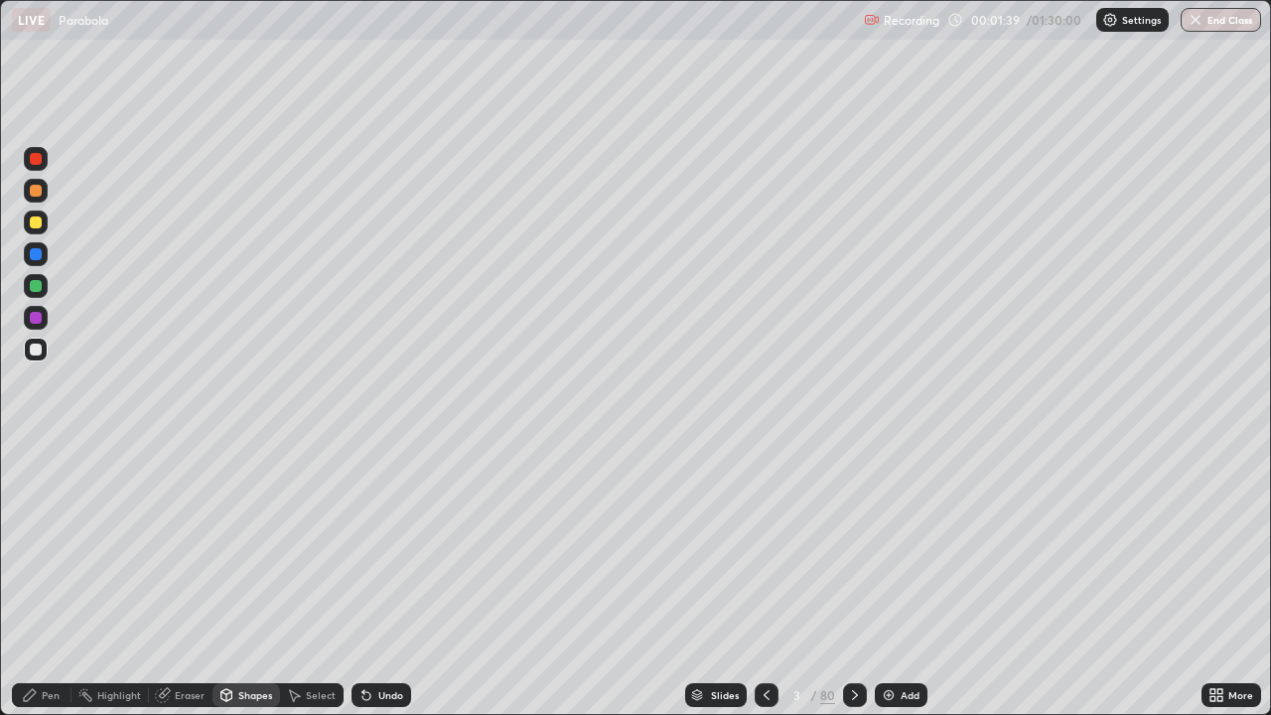
click at [37, 223] on div at bounding box center [36, 223] width 12 height 12
click at [48, 546] on div "Pen" at bounding box center [51, 695] width 18 height 10
click at [889, 546] on img at bounding box center [889, 695] width 16 height 16
click at [45, 344] on div at bounding box center [36, 350] width 24 height 24
click at [39, 347] on div at bounding box center [36, 350] width 12 height 12
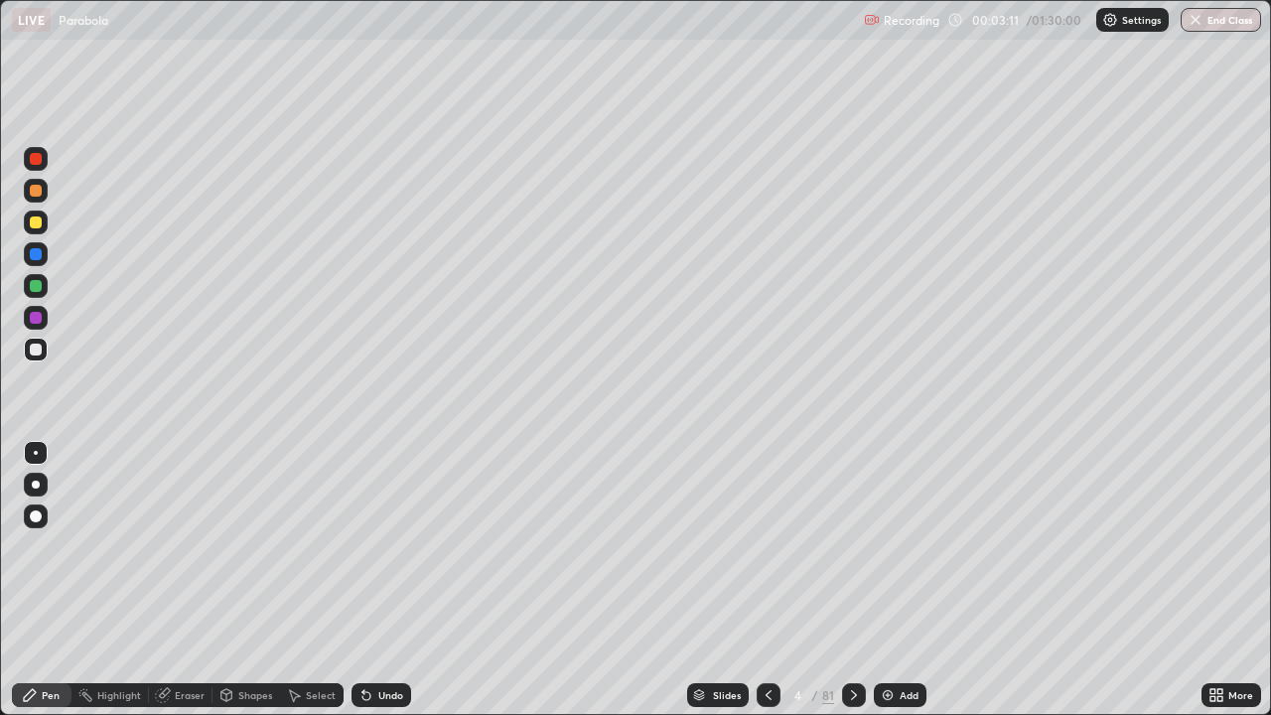
click at [238, 546] on div "Shapes" at bounding box center [255, 695] width 34 height 10
click at [57, 546] on div "Pen" at bounding box center [51, 695] width 18 height 10
click at [37, 223] on div at bounding box center [36, 223] width 12 height 12
click at [365, 546] on icon at bounding box center [367, 696] width 8 height 8
click at [860, 546] on div at bounding box center [854, 695] width 24 height 24
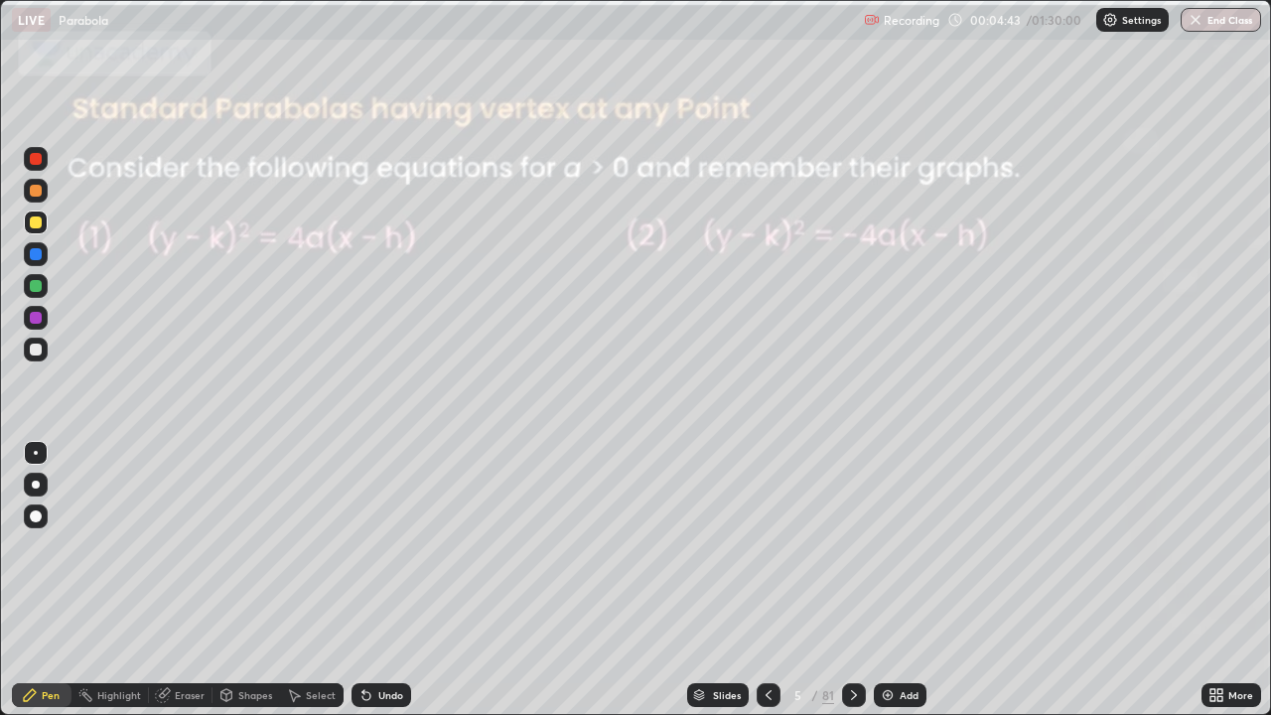
click at [852, 546] on div at bounding box center [854, 695] width 24 height 24
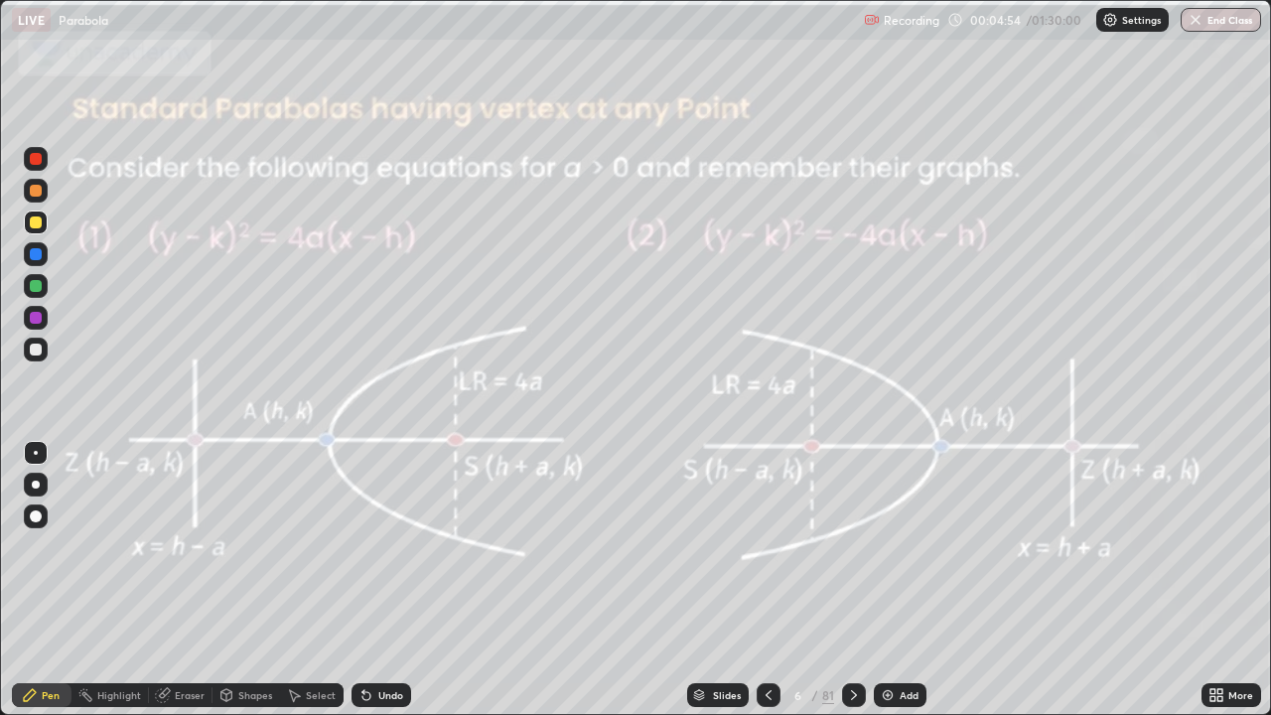
click at [846, 546] on icon at bounding box center [854, 695] width 16 height 16
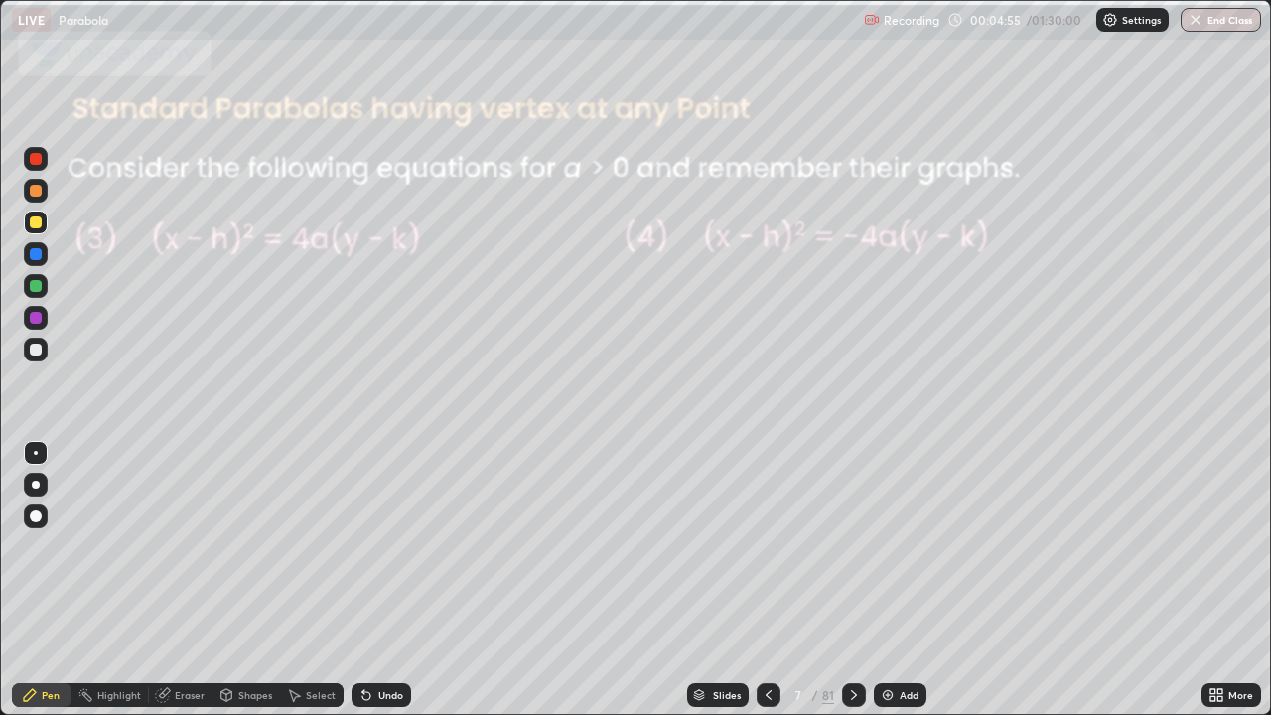
click at [852, 546] on icon at bounding box center [854, 695] width 16 height 16
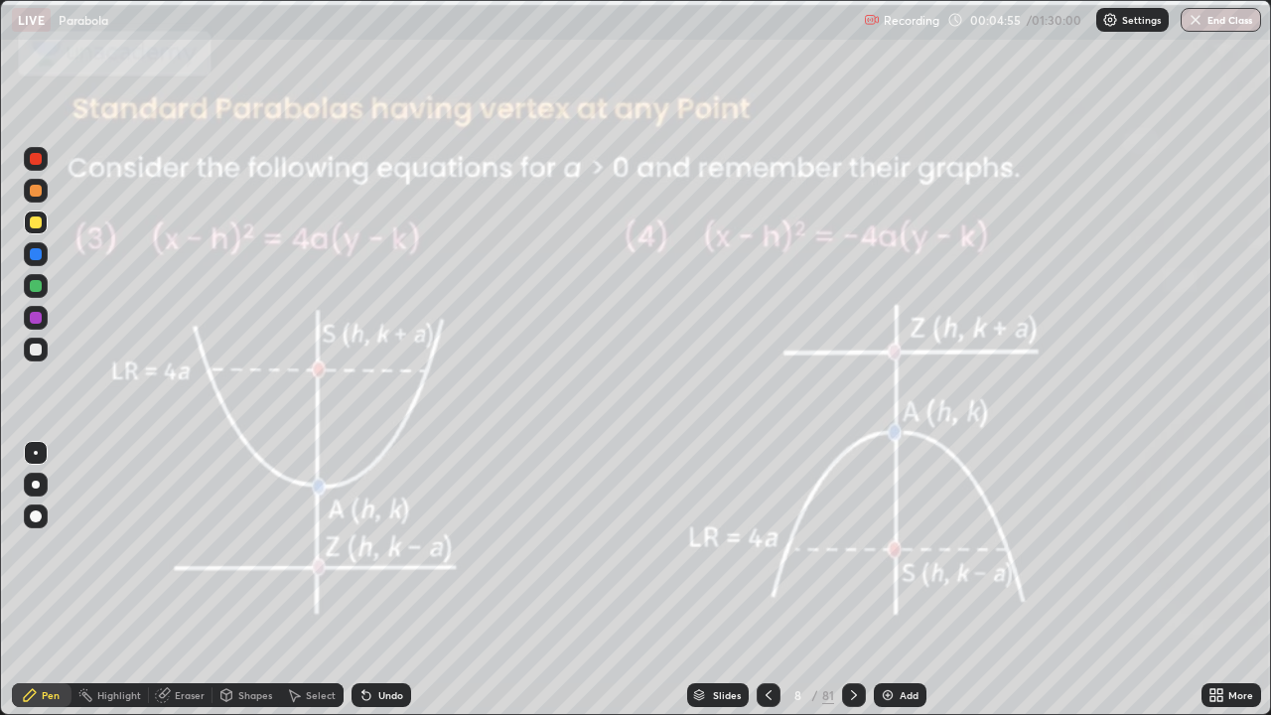
click at [859, 546] on icon at bounding box center [854, 695] width 16 height 16
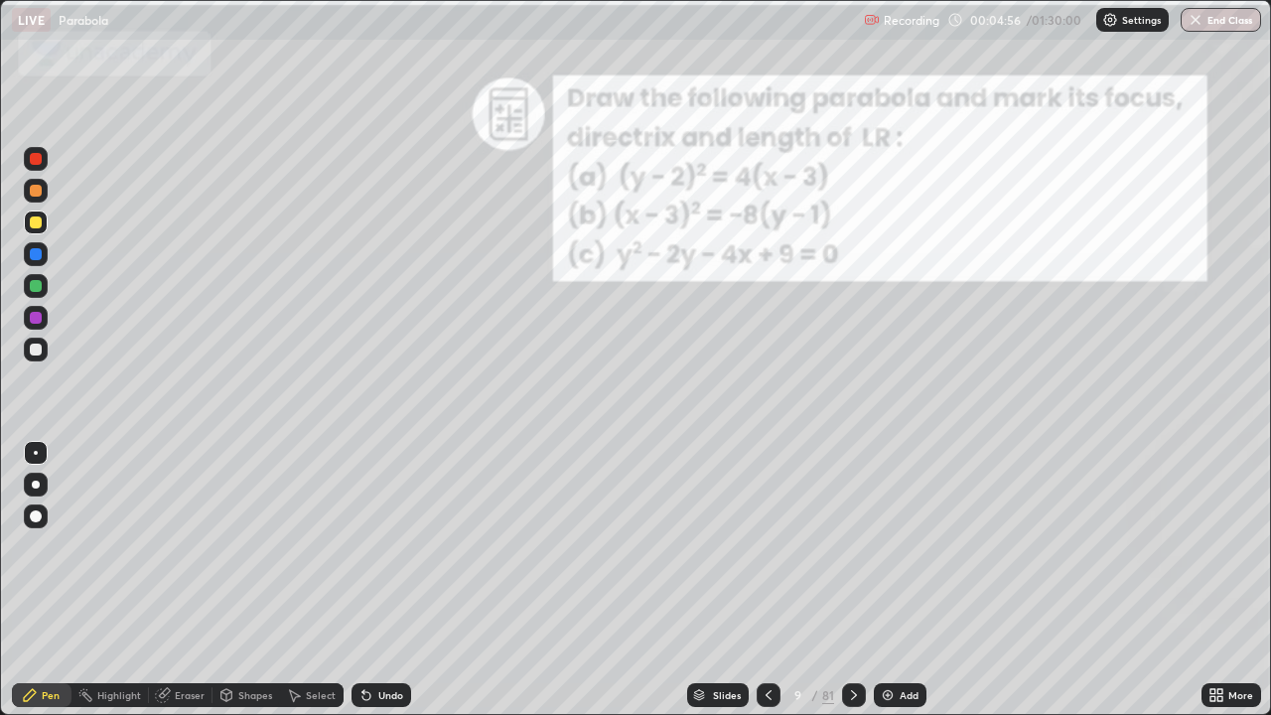
click at [855, 546] on div at bounding box center [854, 695] width 24 height 40
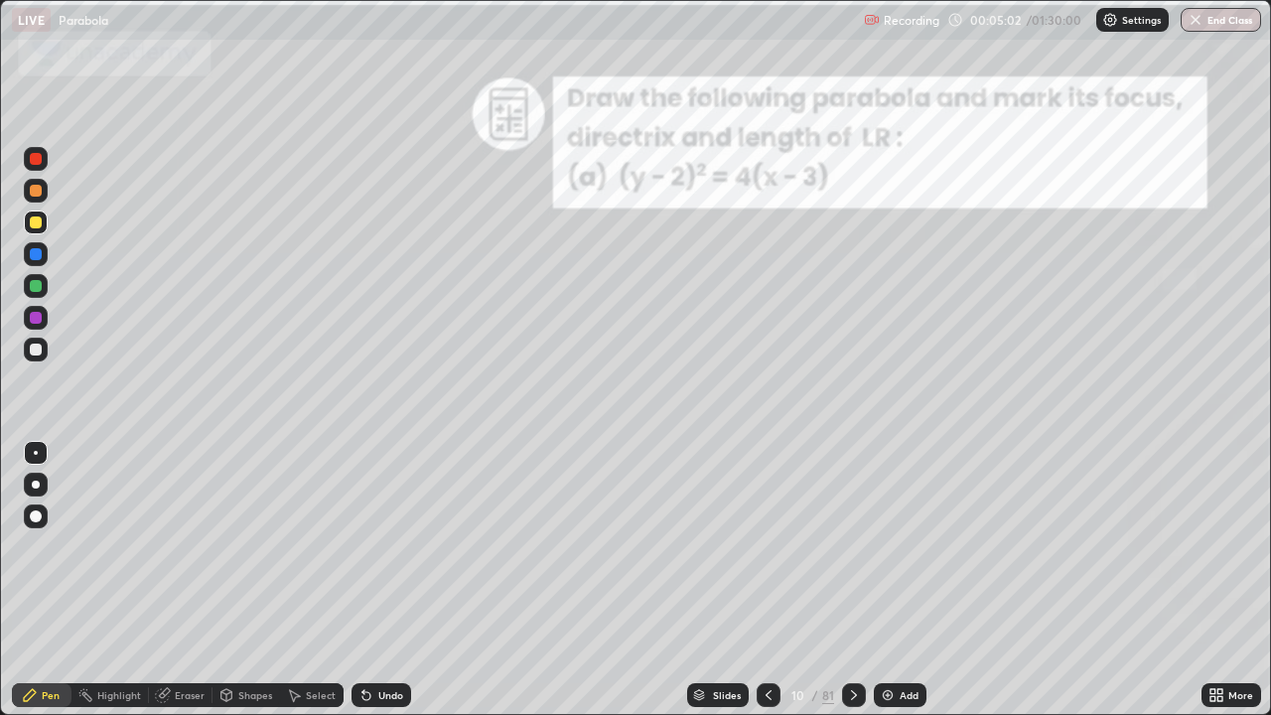
click at [36, 185] on div at bounding box center [36, 191] width 12 height 12
click at [35, 287] on div at bounding box center [36, 286] width 12 height 12
click at [38, 348] on div at bounding box center [36, 350] width 12 height 12
click at [363, 546] on icon at bounding box center [367, 696] width 8 height 8
click at [364, 546] on icon at bounding box center [367, 696] width 8 height 8
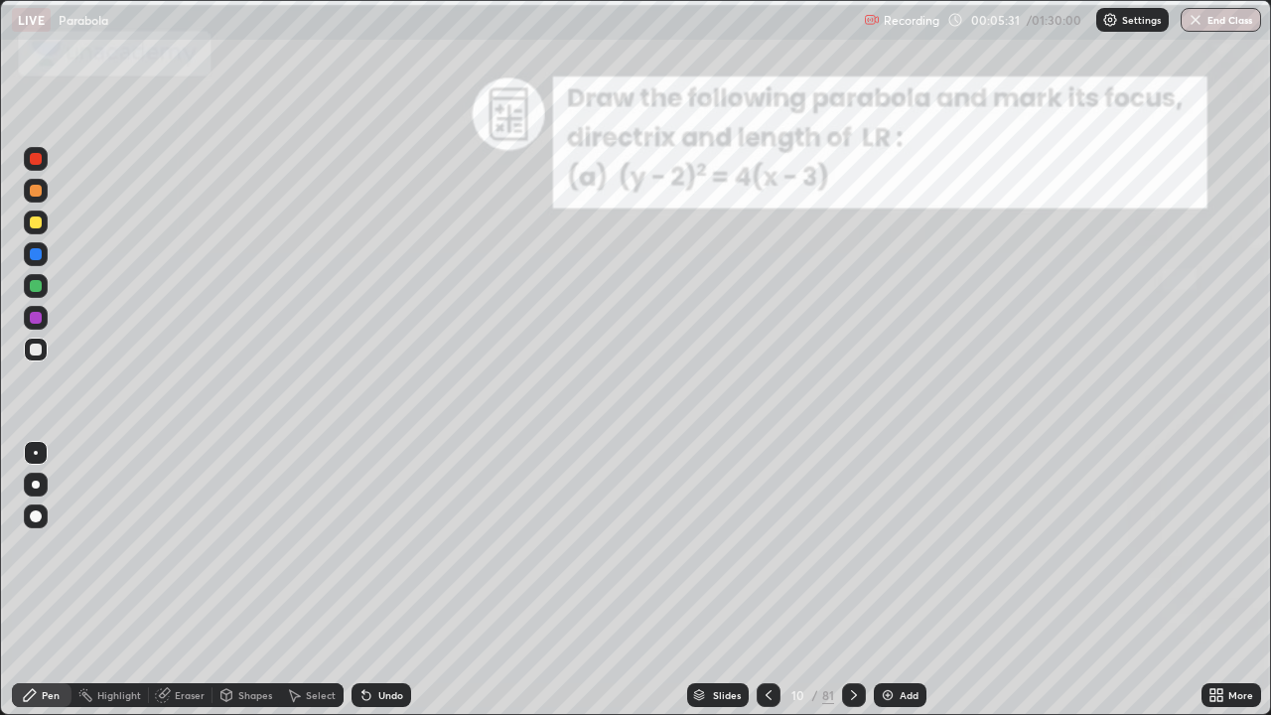
click at [363, 546] on icon at bounding box center [364, 691] width 2 height 2
click at [186, 546] on div "Eraser" at bounding box center [190, 695] width 30 height 10
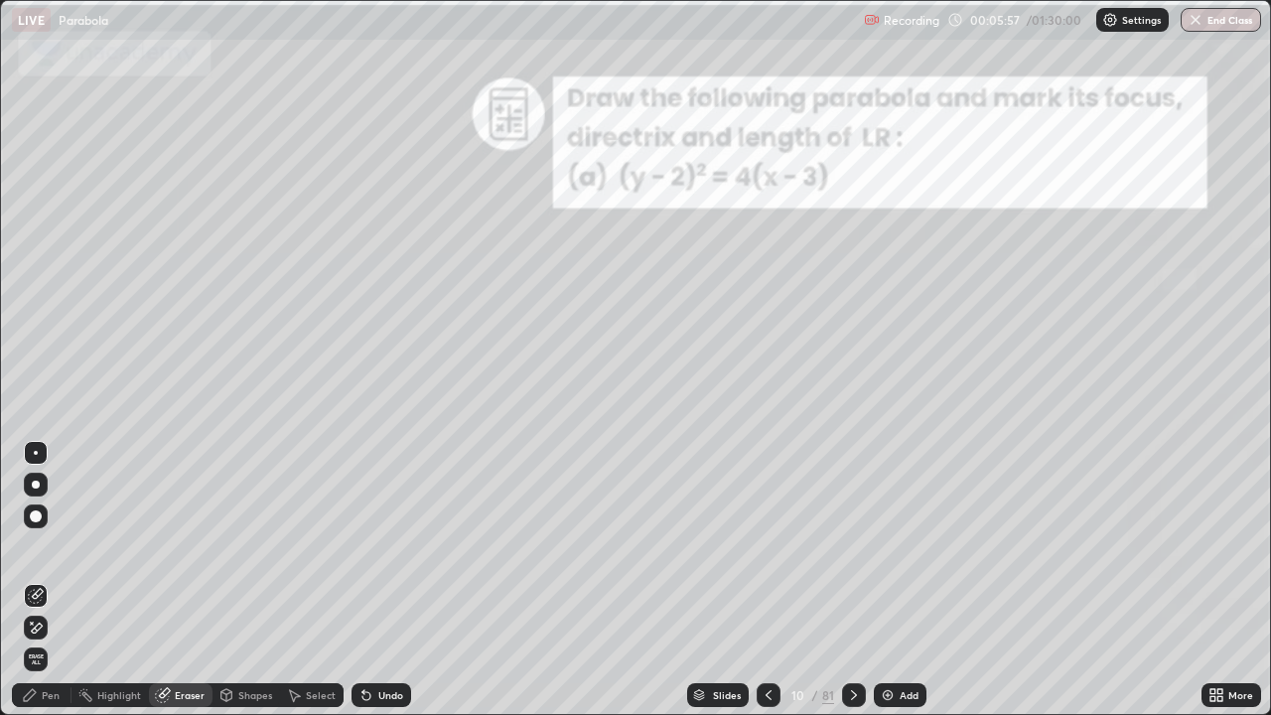
click at [53, 546] on div "Pen" at bounding box center [51, 695] width 18 height 10
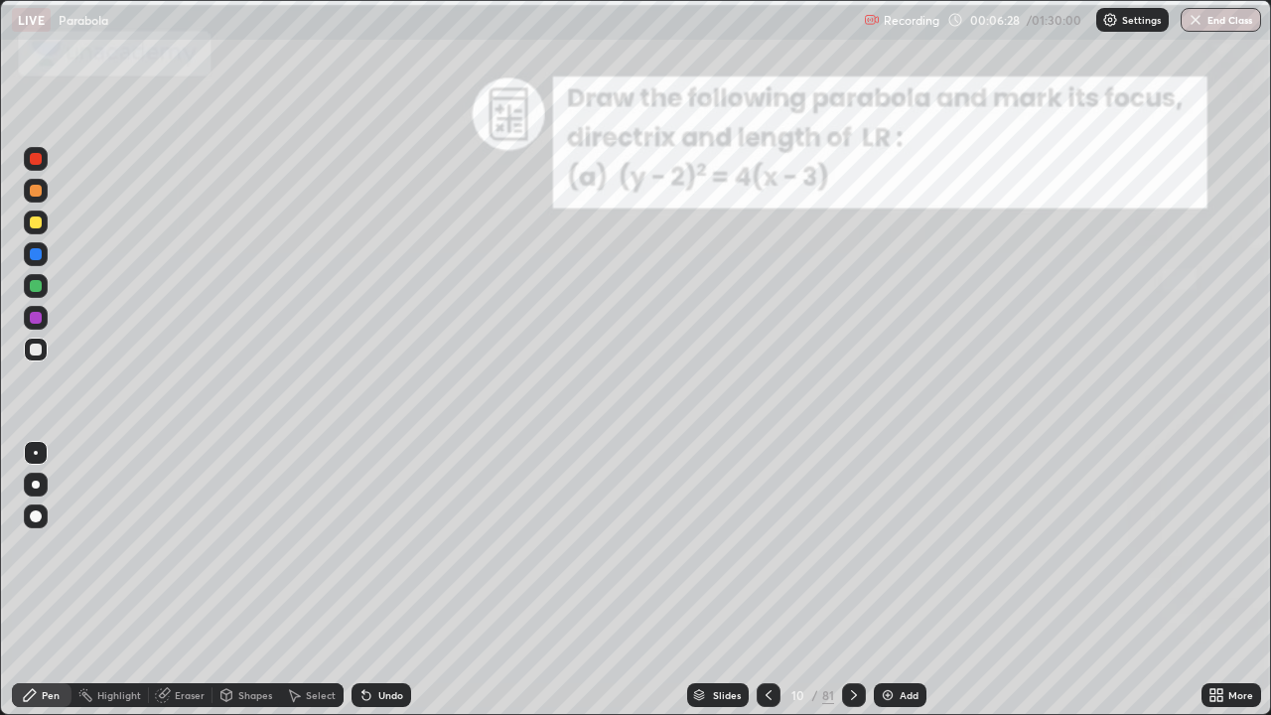
click at [38, 286] on div at bounding box center [36, 286] width 12 height 12
click at [403, 546] on div "Undo" at bounding box center [382, 695] width 60 height 24
click at [401, 546] on div "Undo" at bounding box center [382, 695] width 60 height 24
click at [397, 546] on div "Undo" at bounding box center [390, 695] width 25 height 10
click at [395, 546] on div "Undo" at bounding box center [382, 695] width 60 height 24
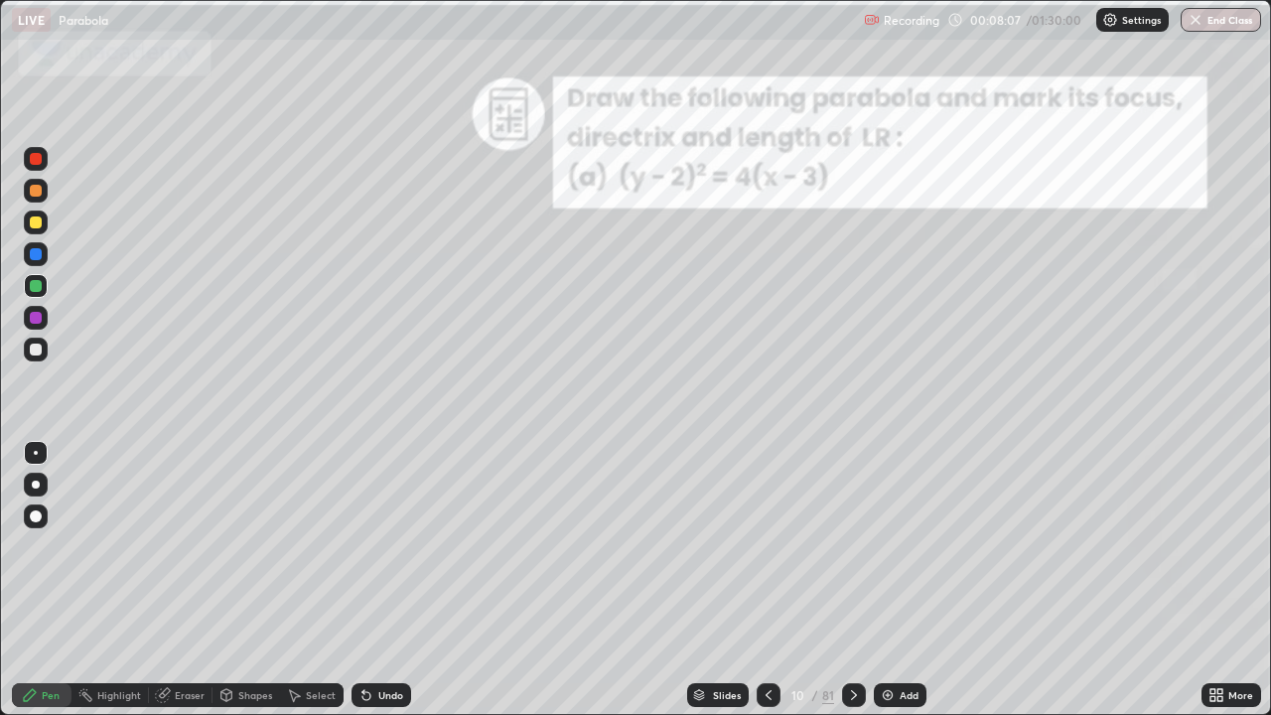
click at [392, 546] on div "Undo" at bounding box center [382, 695] width 60 height 24
click at [769, 546] on icon at bounding box center [769, 695] width 16 height 16
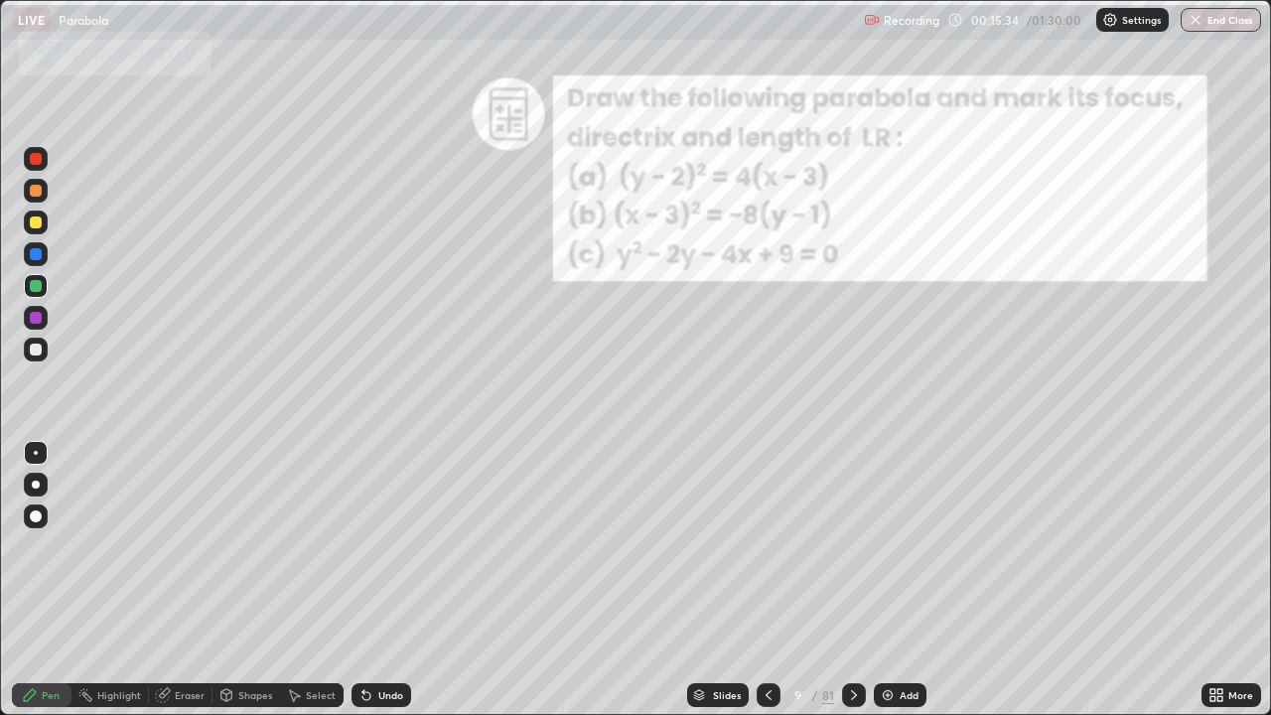
click at [852, 546] on icon at bounding box center [854, 695] width 16 height 16
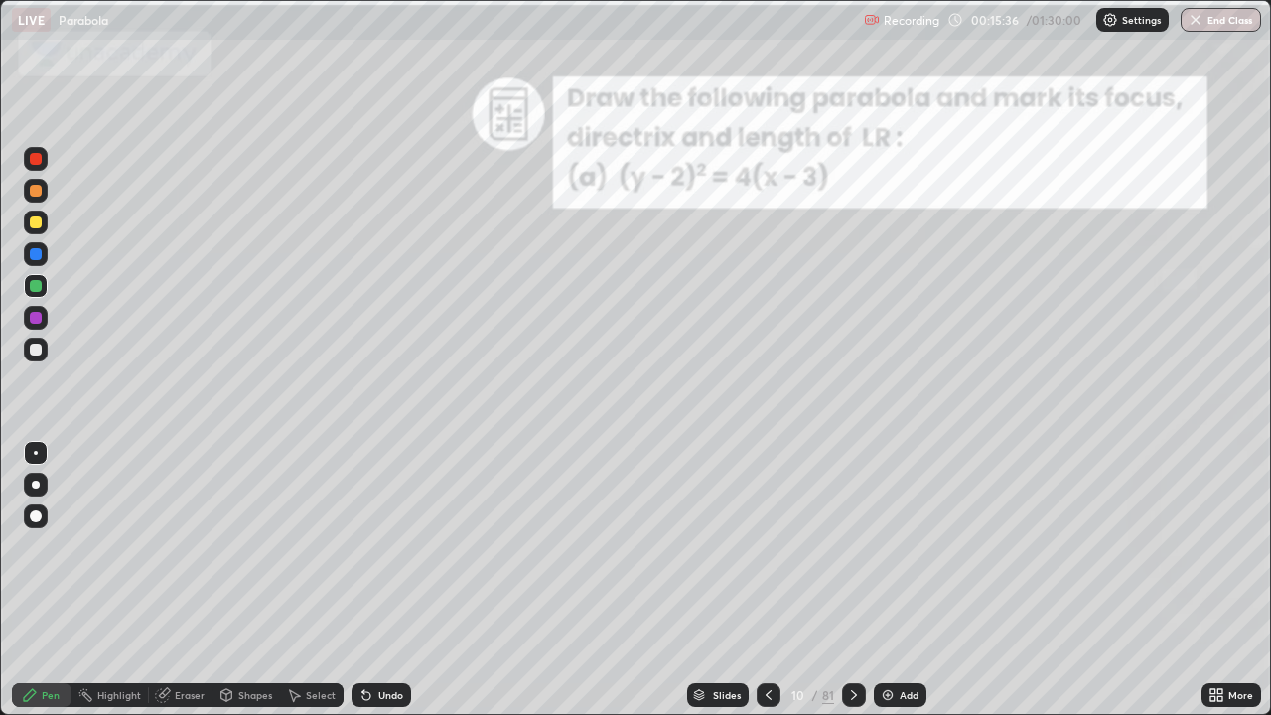
click at [852, 546] on icon at bounding box center [854, 695] width 16 height 16
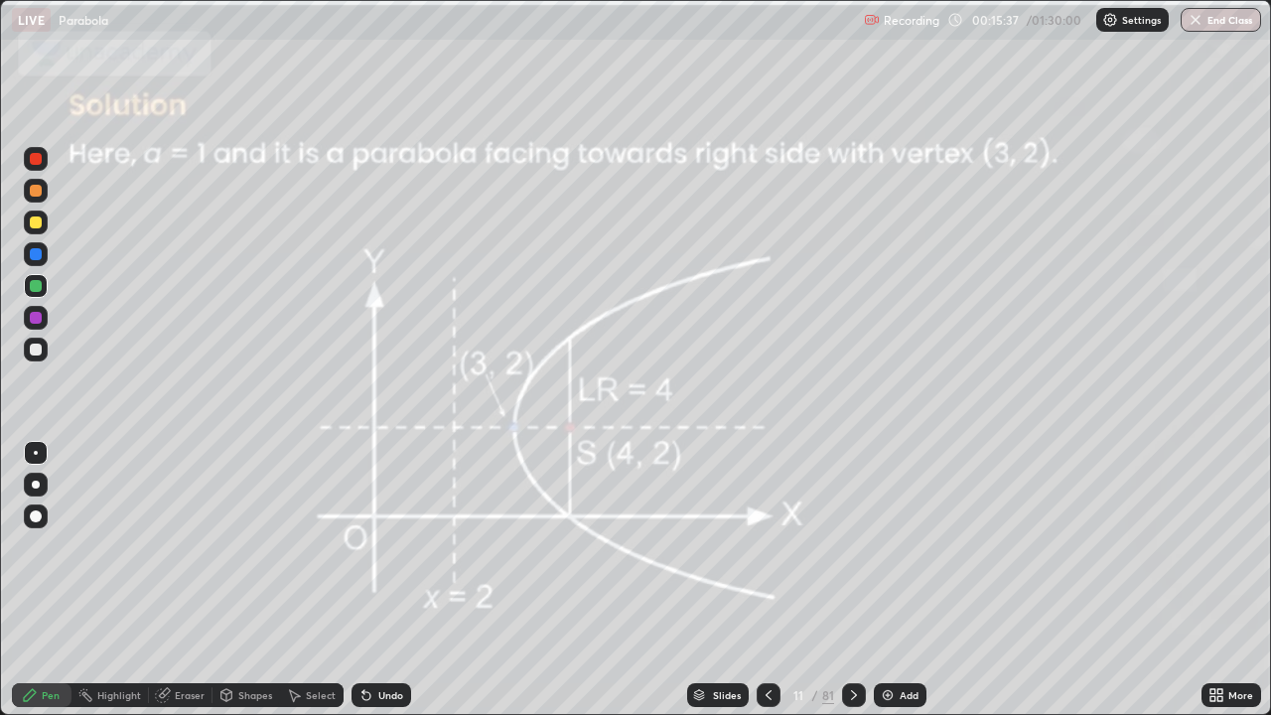
click at [859, 546] on icon at bounding box center [854, 695] width 16 height 16
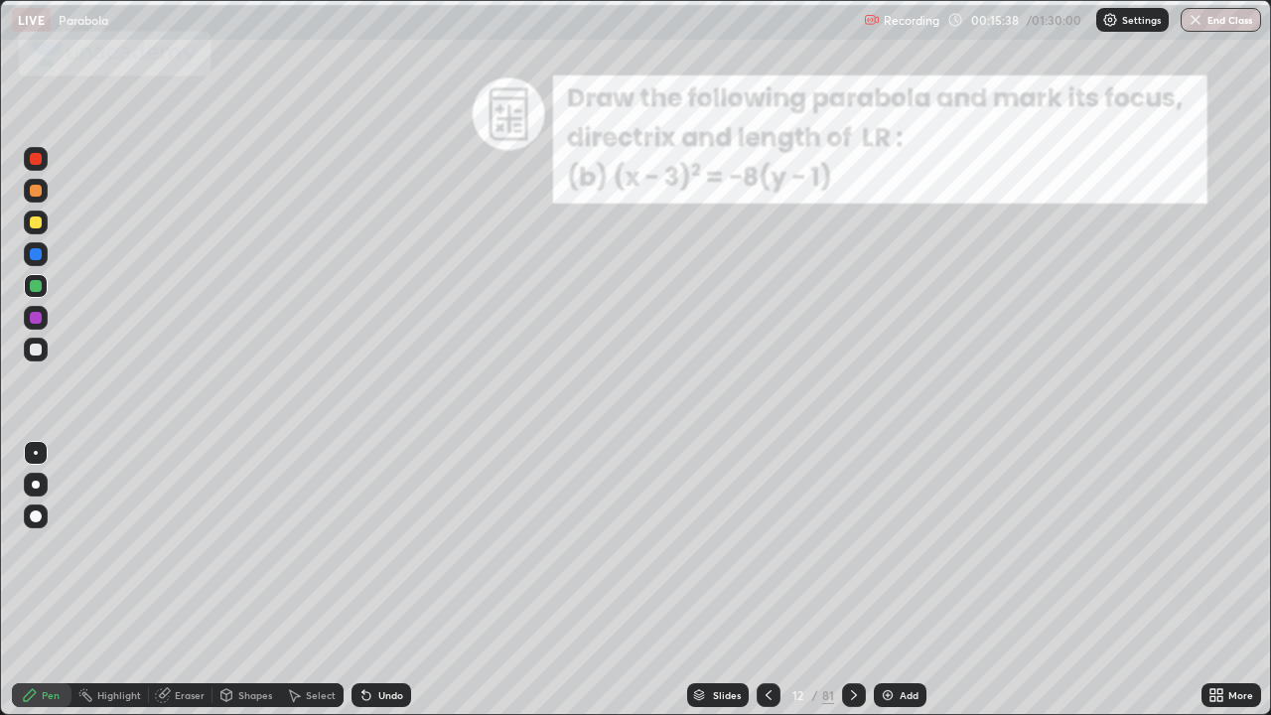
click at [852, 546] on icon at bounding box center [854, 695] width 16 height 16
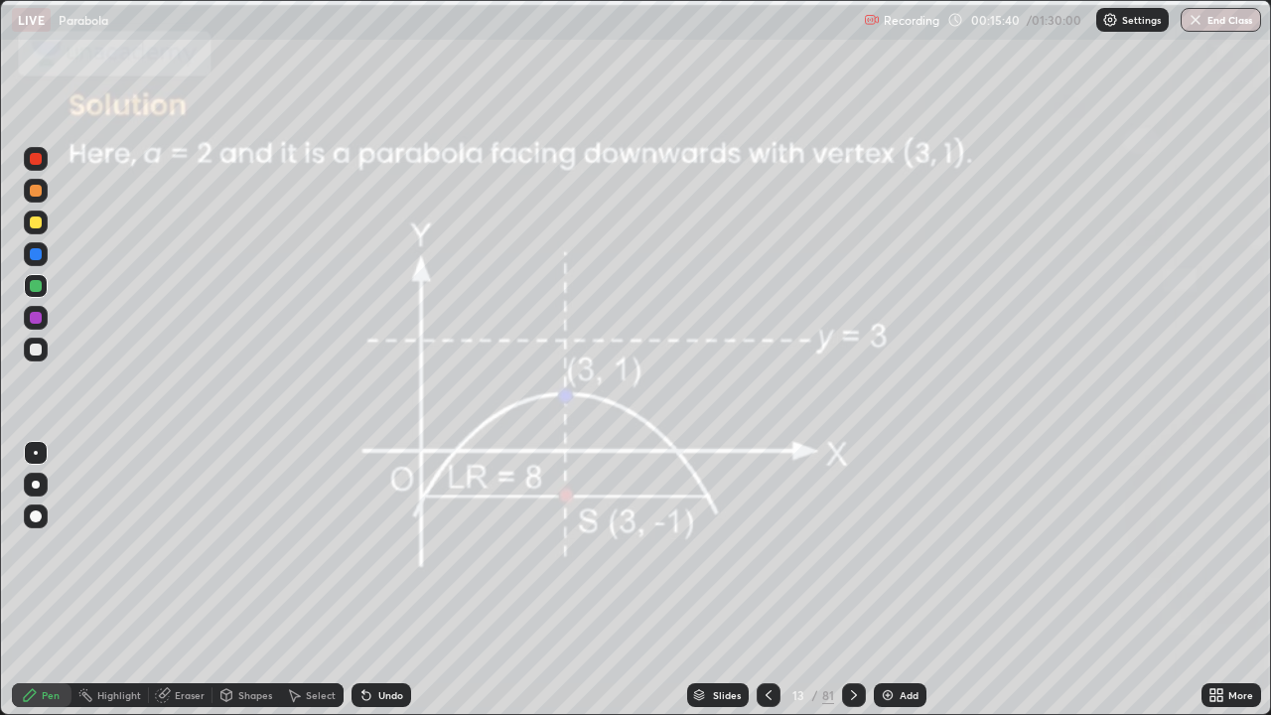
click at [767, 546] on icon at bounding box center [769, 695] width 16 height 16
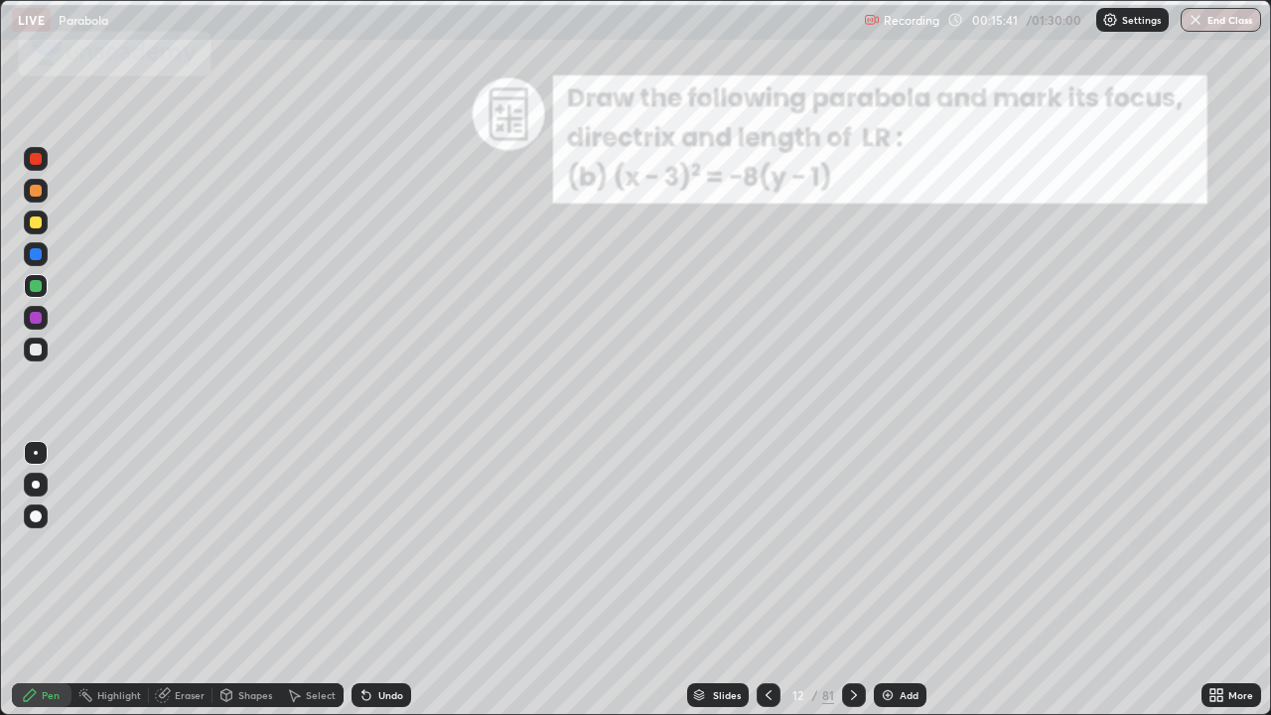
click at [767, 546] on icon at bounding box center [769, 695] width 16 height 16
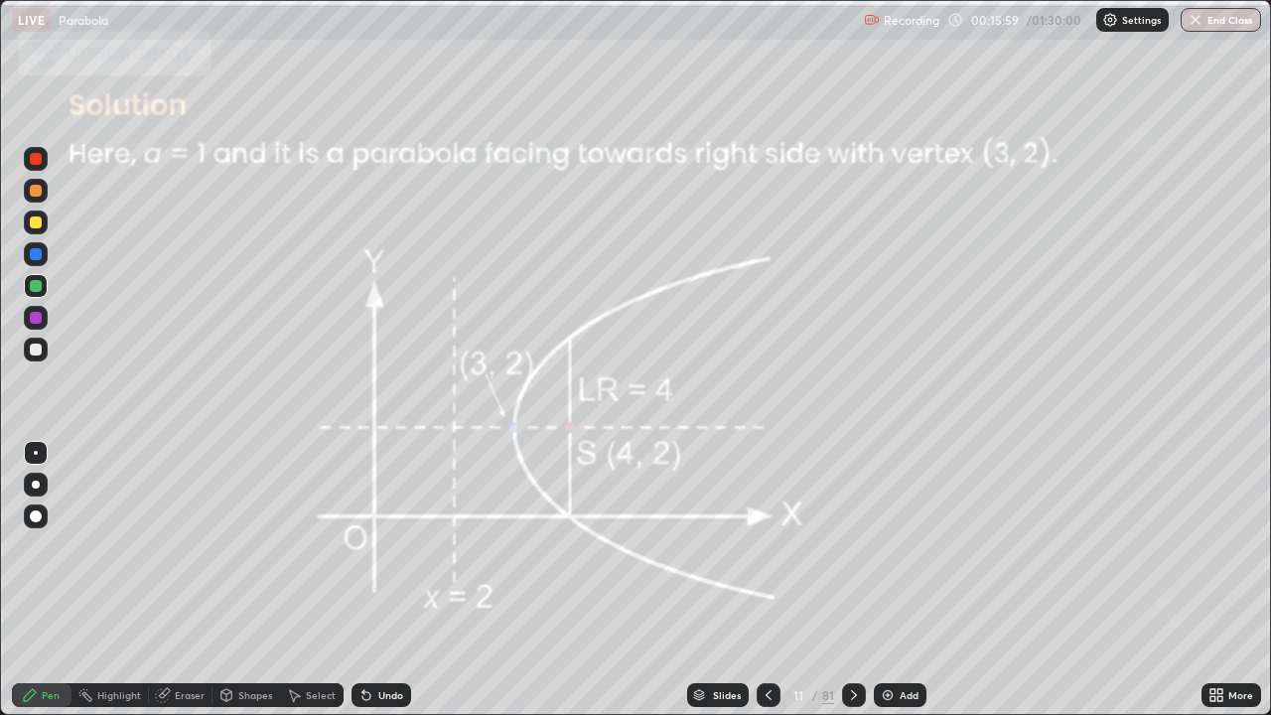
click at [857, 546] on icon at bounding box center [854, 695] width 16 height 16
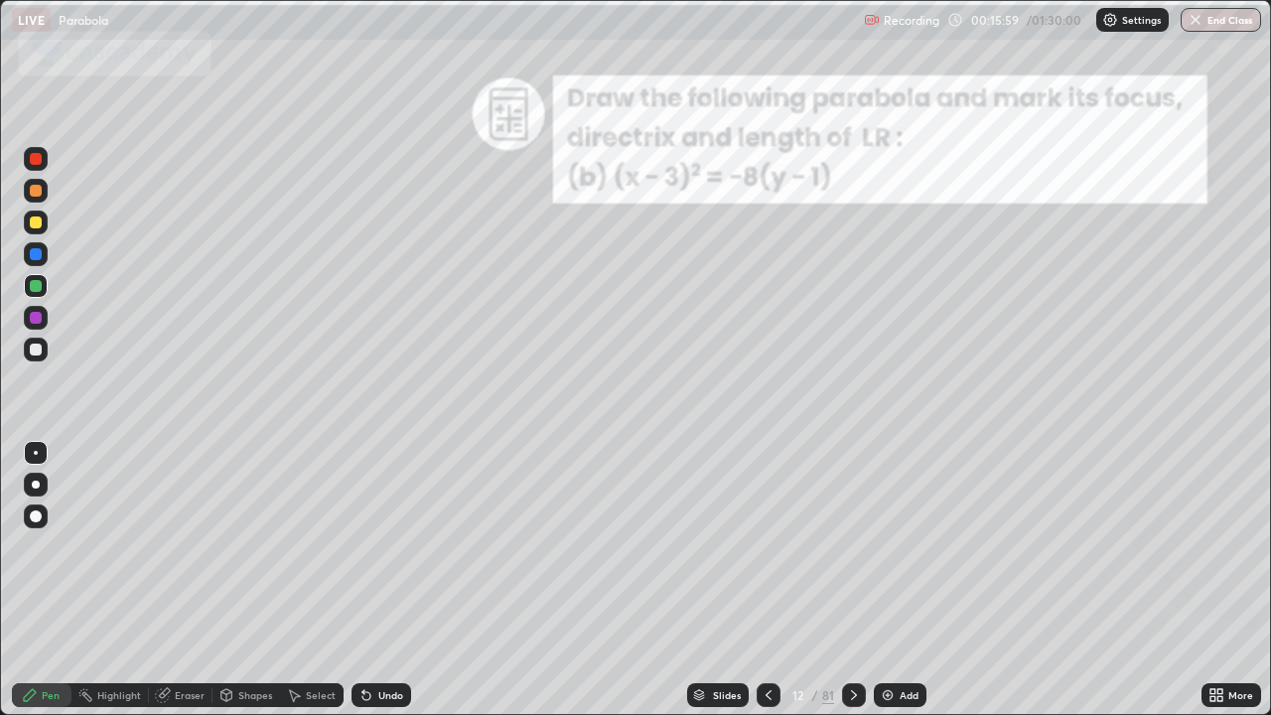
click at [853, 546] on icon at bounding box center [854, 695] width 16 height 16
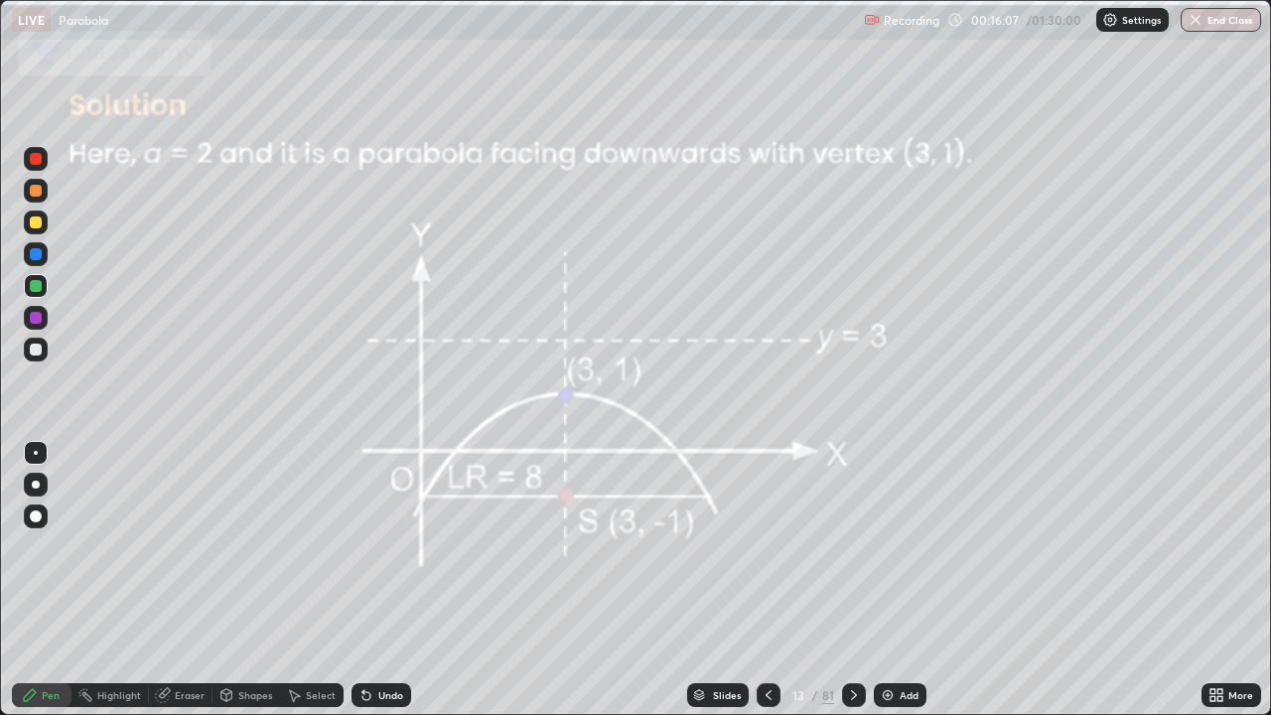
click at [767, 546] on icon at bounding box center [769, 695] width 16 height 16
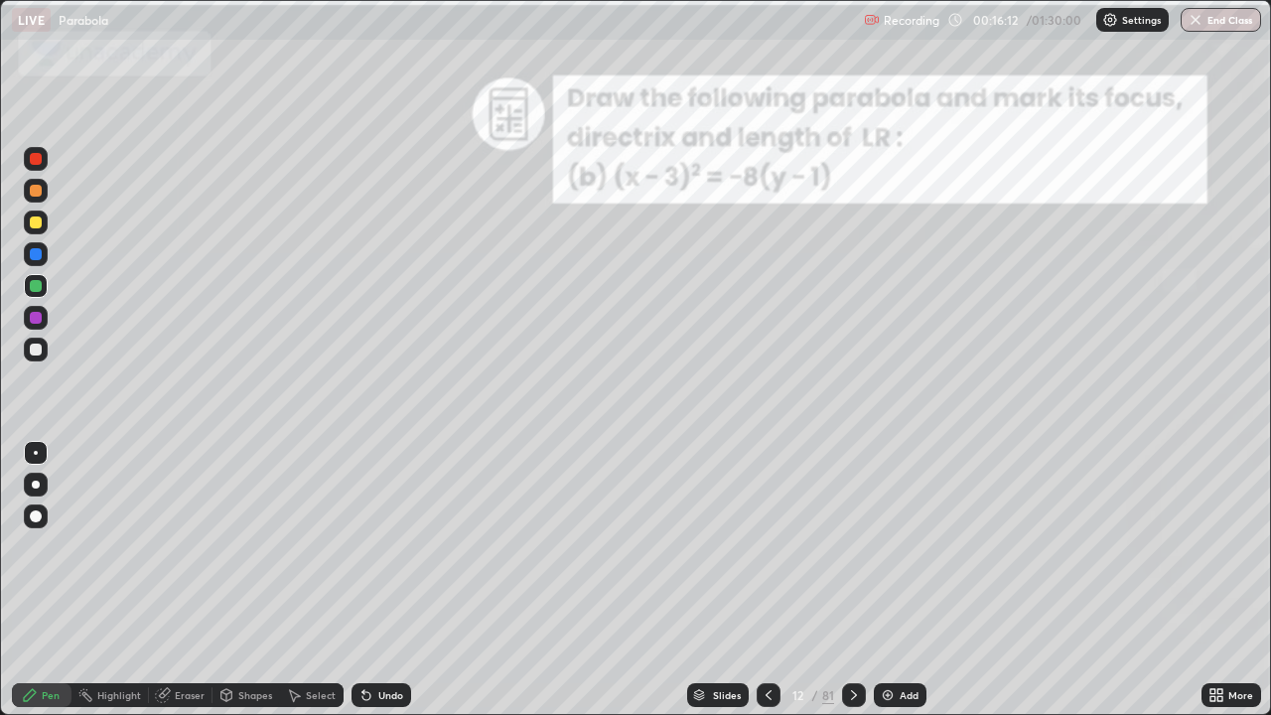
click at [858, 546] on icon at bounding box center [854, 695] width 16 height 16
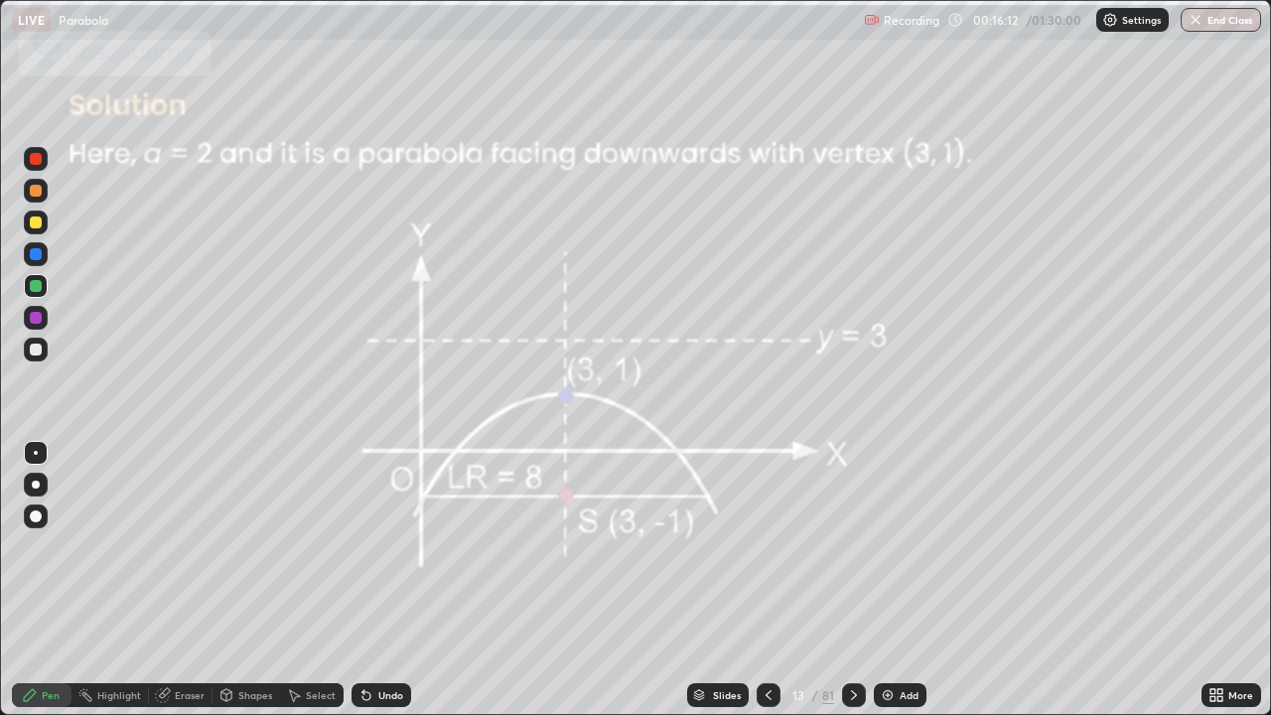
click at [857, 546] on icon at bounding box center [854, 695] width 16 height 16
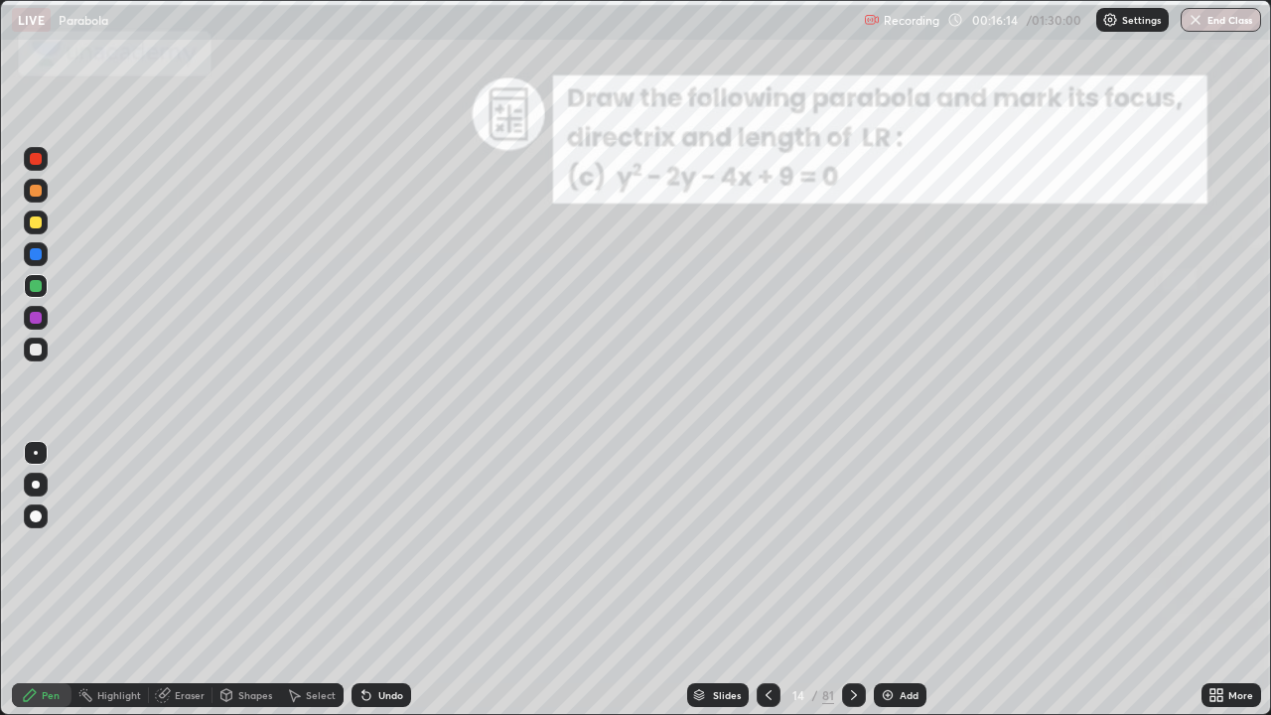
click at [853, 546] on icon at bounding box center [854, 695] width 6 height 10
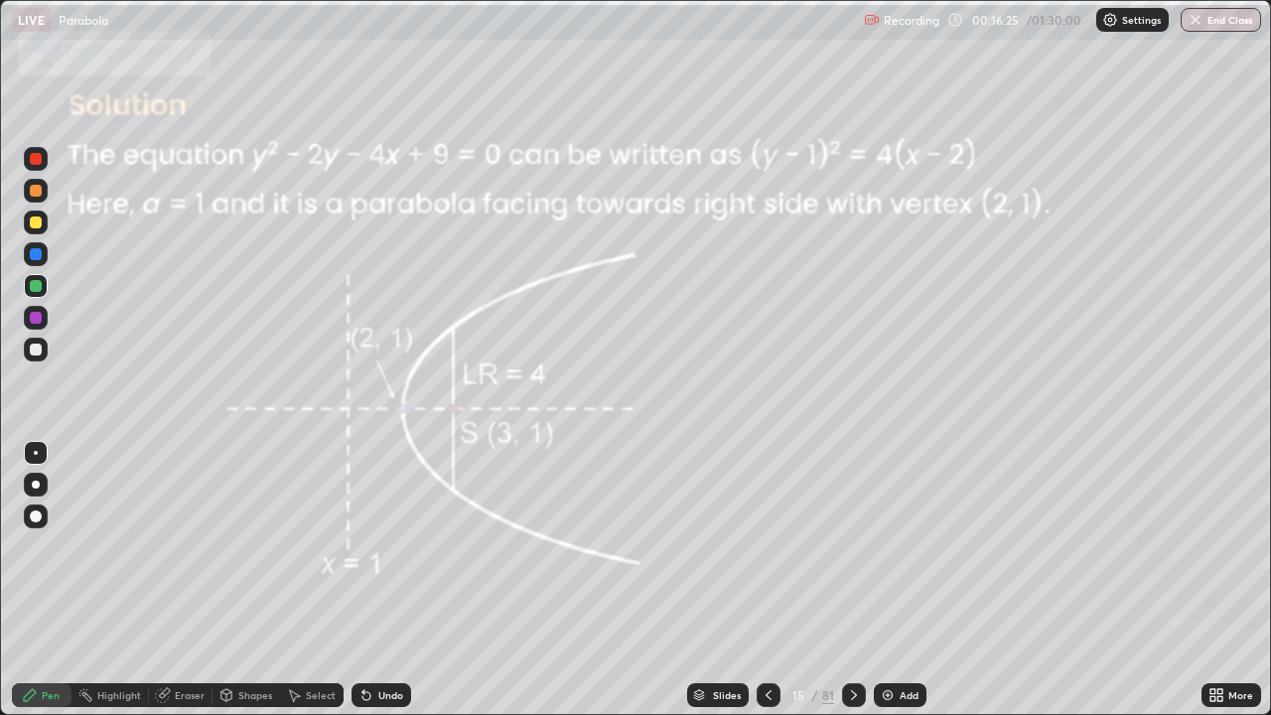
click at [854, 546] on icon at bounding box center [854, 695] width 16 height 16
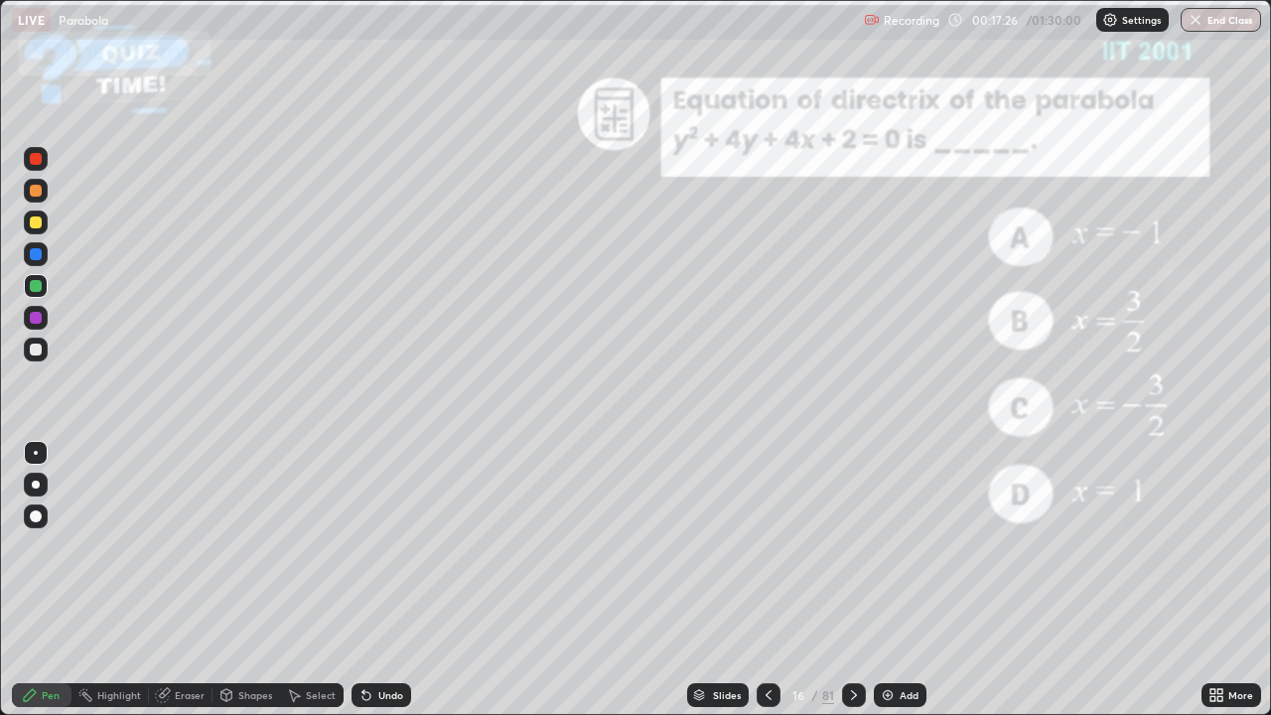
click at [388, 546] on div "Undo" at bounding box center [390, 695] width 25 height 10
click at [379, 546] on div "Undo" at bounding box center [390, 695] width 25 height 10
click at [378, 546] on div "Undo" at bounding box center [382, 695] width 60 height 24
click at [379, 546] on div "Undo" at bounding box center [390, 695] width 25 height 10
click at [378, 546] on div "Undo" at bounding box center [390, 695] width 25 height 10
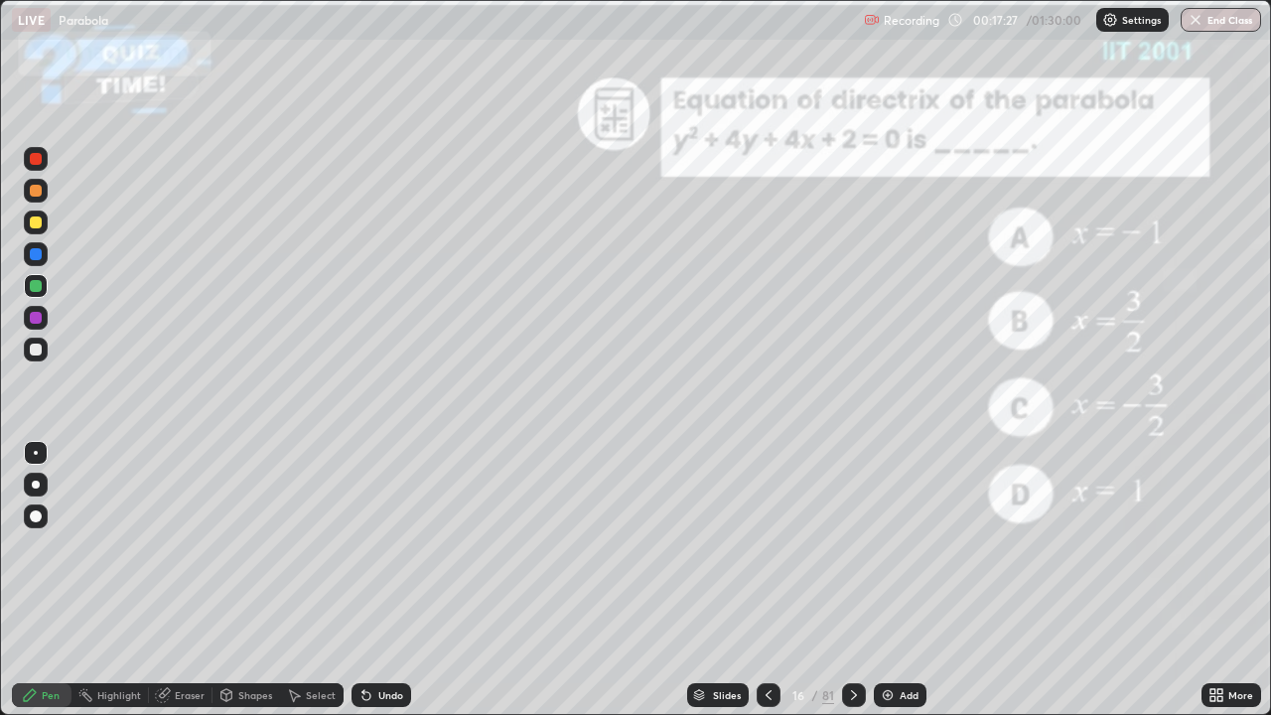
click at [378, 546] on div "Undo" at bounding box center [390, 695] width 25 height 10
click at [380, 546] on div "Undo" at bounding box center [390, 695] width 25 height 10
click at [386, 546] on div "Undo" at bounding box center [382, 695] width 60 height 24
click at [393, 546] on div "Undo" at bounding box center [390, 695] width 25 height 10
click at [385, 546] on div "Undo" at bounding box center [382, 695] width 60 height 24
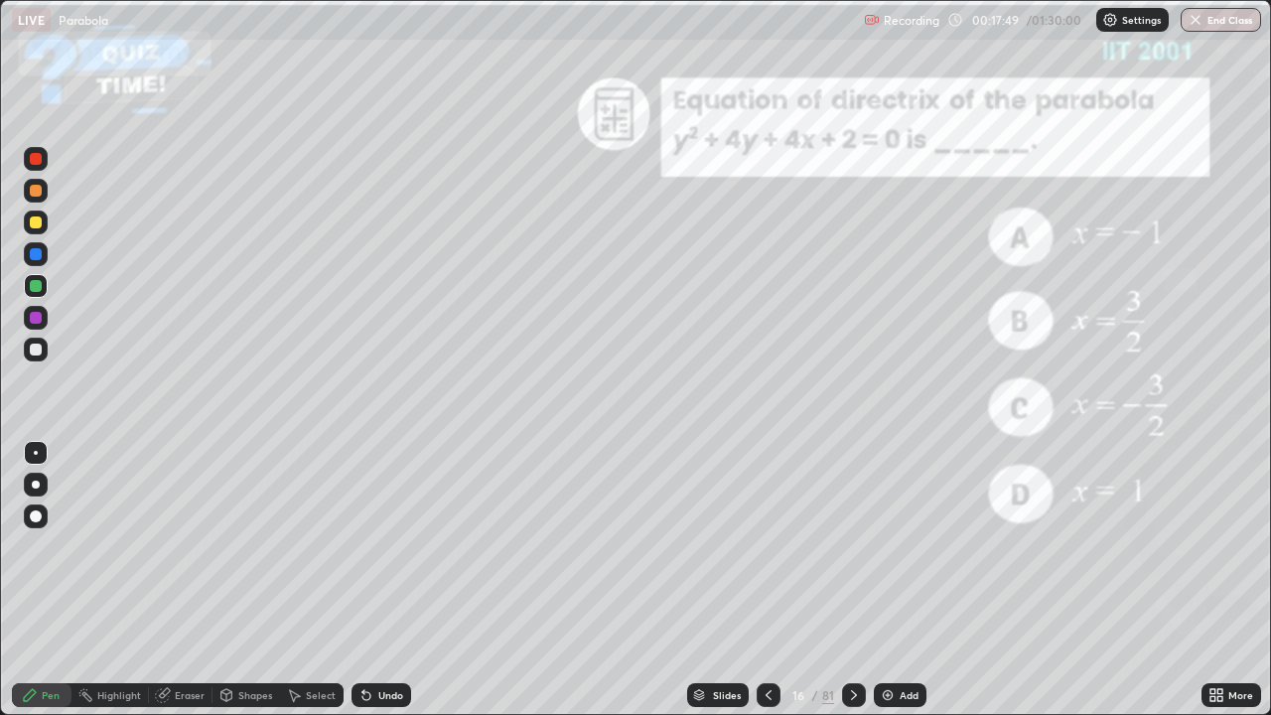
click at [37, 224] on div at bounding box center [36, 223] width 12 height 12
click at [193, 546] on div "Eraser" at bounding box center [190, 695] width 30 height 10
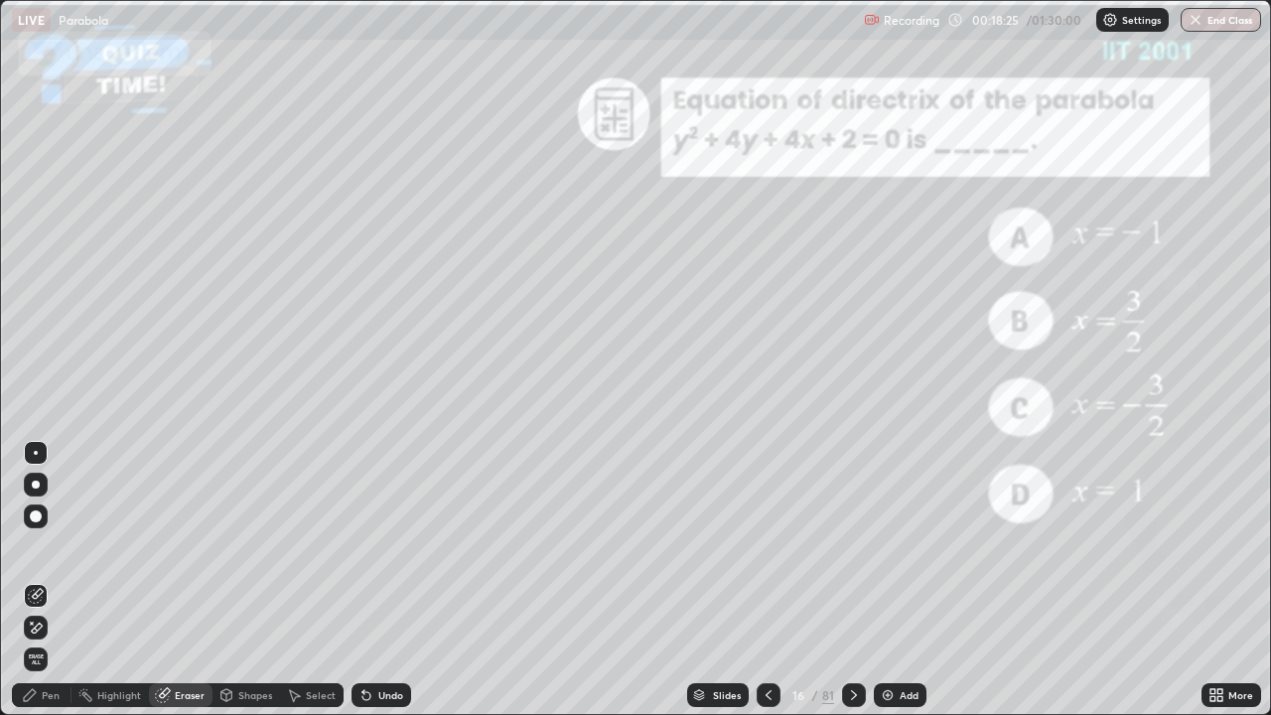
click at [54, 546] on div "Pen" at bounding box center [42, 695] width 60 height 24
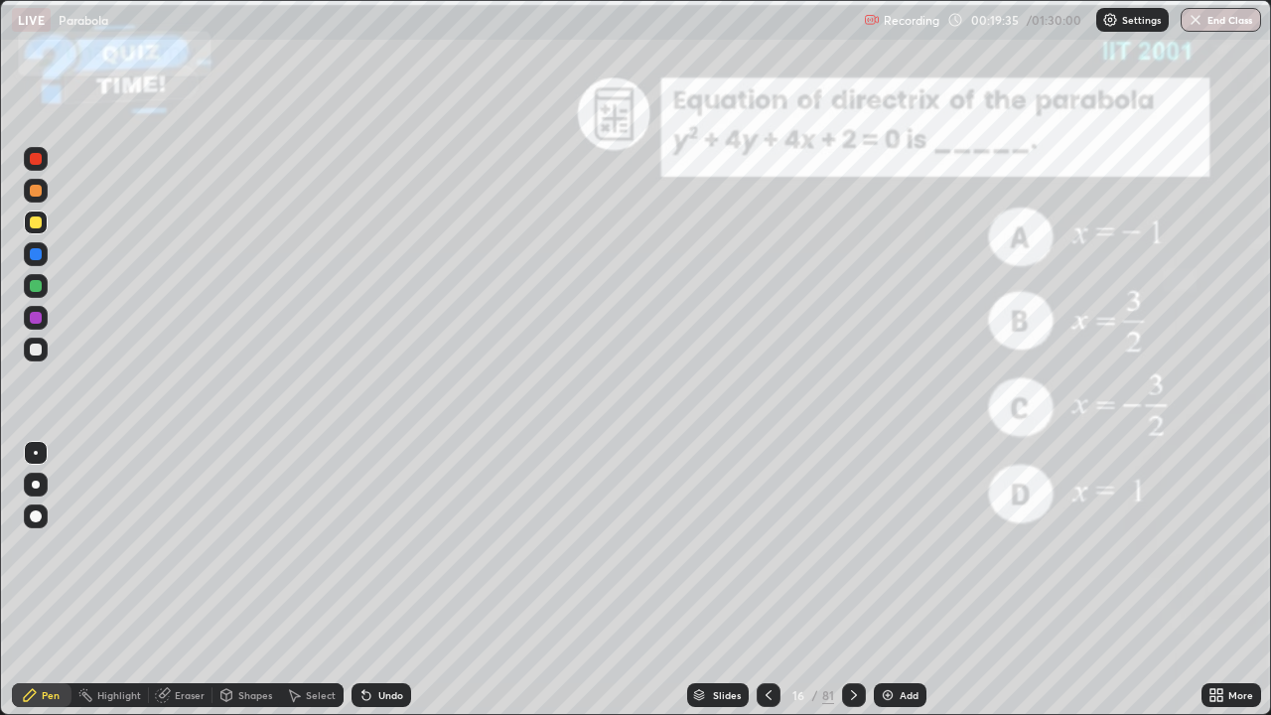
click at [36, 284] on div at bounding box center [36, 286] width 12 height 12
click at [855, 546] on icon at bounding box center [854, 695] width 16 height 16
click at [852, 546] on icon at bounding box center [854, 695] width 16 height 16
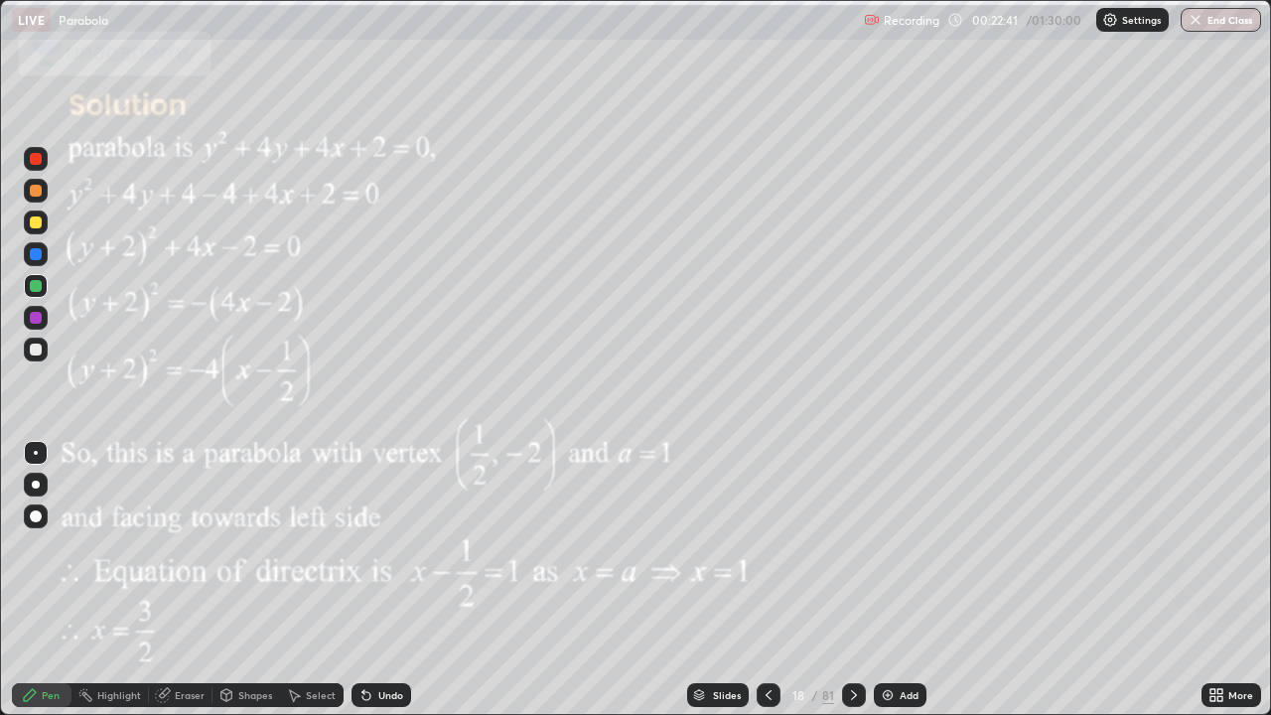
click at [859, 546] on icon at bounding box center [854, 695] width 16 height 16
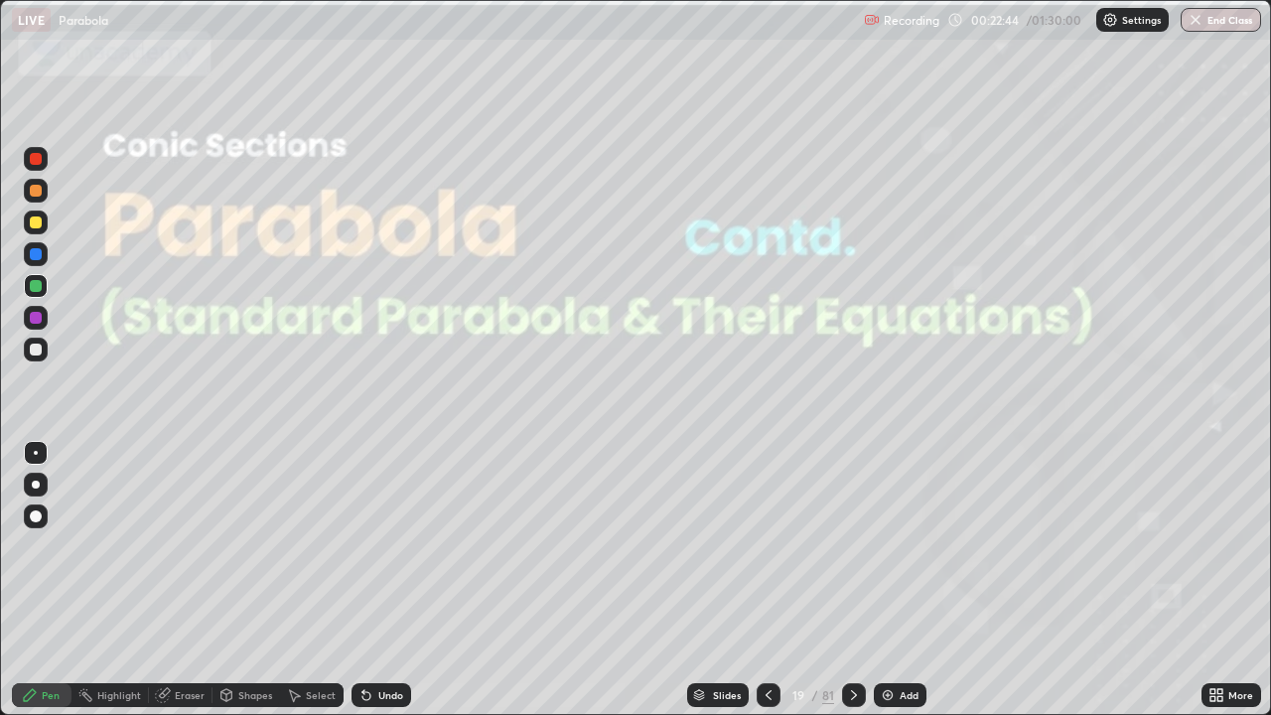
click at [852, 546] on icon at bounding box center [854, 695] width 16 height 16
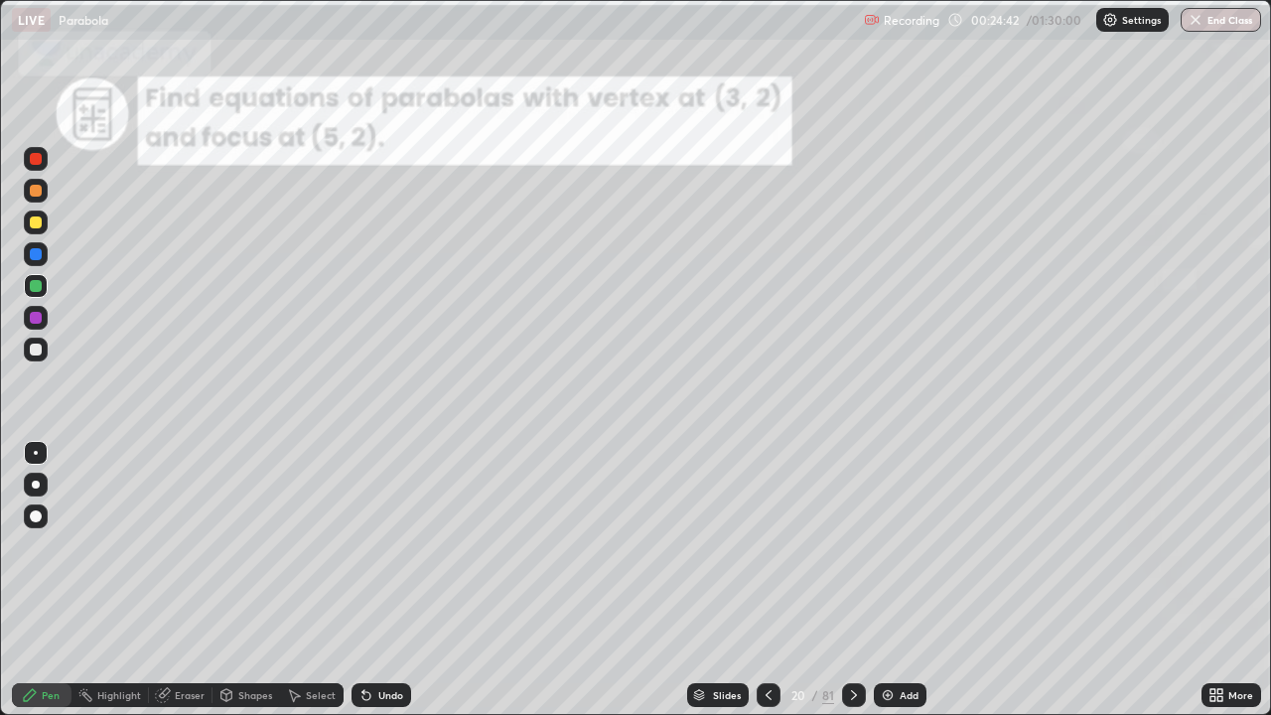
click at [38, 163] on div at bounding box center [36, 159] width 12 height 12
click at [246, 546] on div "Shapes" at bounding box center [255, 695] width 34 height 10
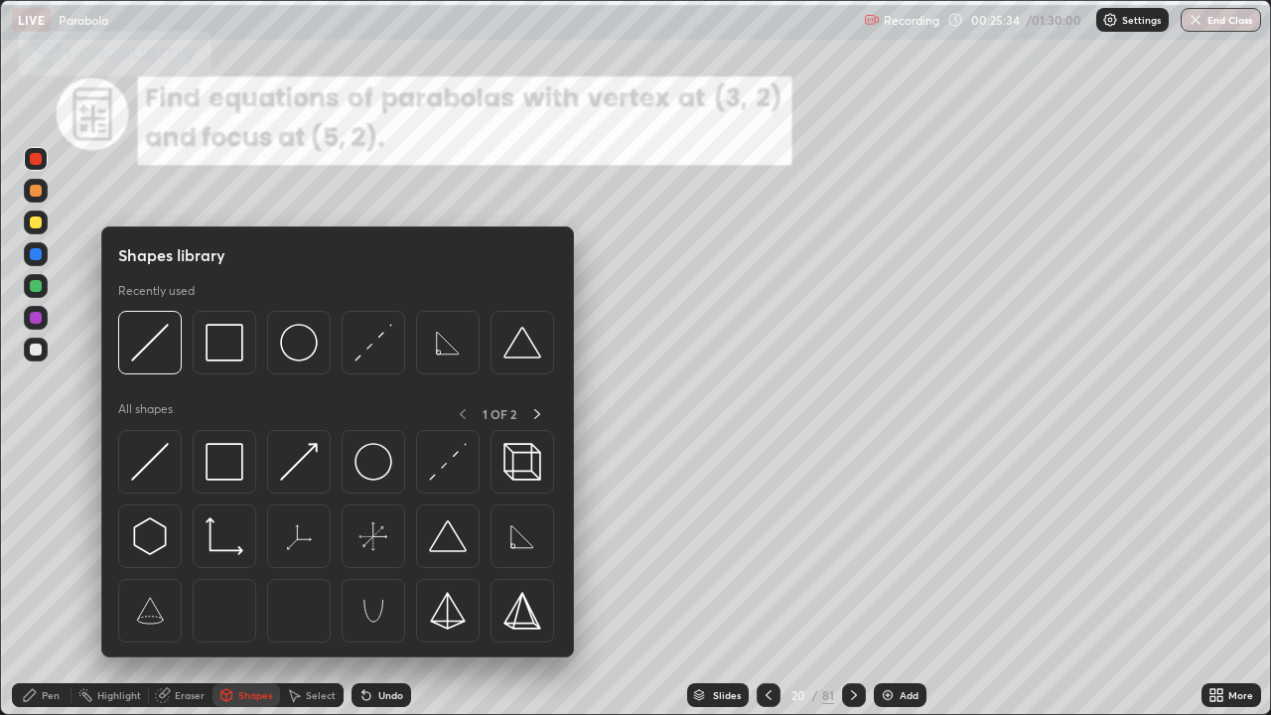
click at [157, 462] on img at bounding box center [150, 462] width 38 height 38
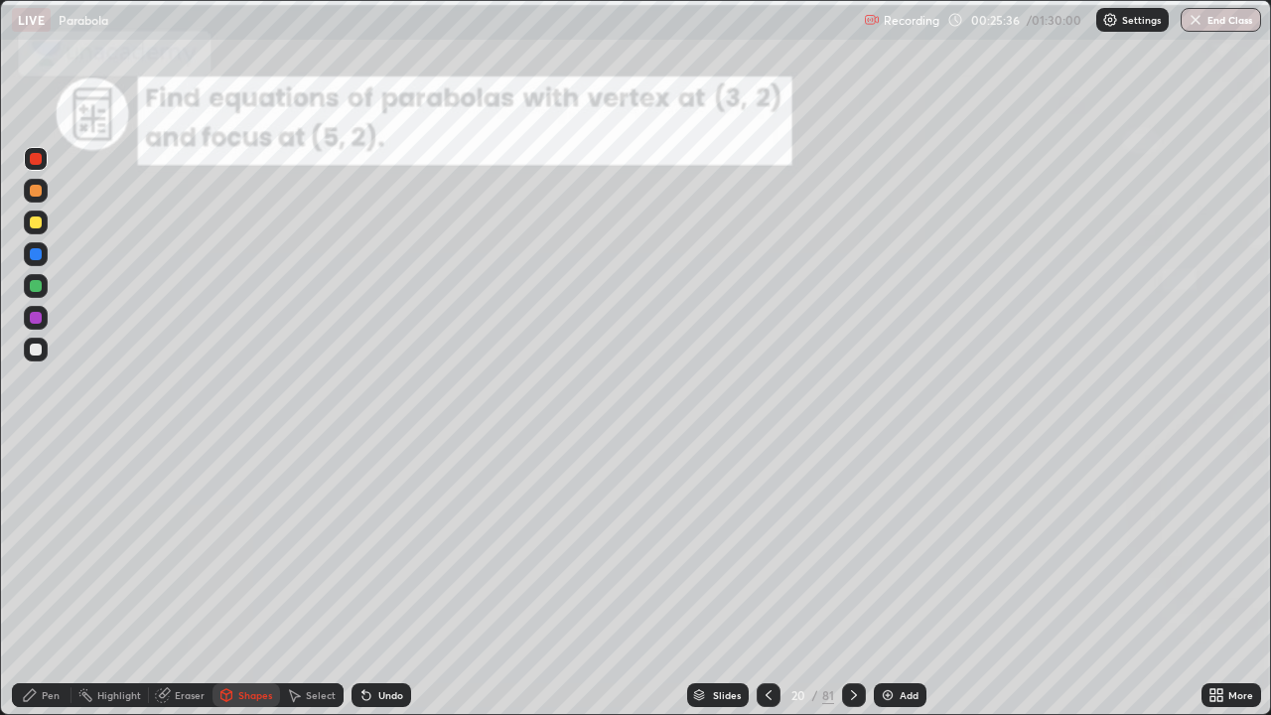
click at [39, 218] on div at bounding box center [36, 223] width 12 height 12
click at [53, 546] on div "Pen" at bounding box center [51, 695] width 18 height 10
click at [37, 350] on div at bounding box center [36, 350] width 12 height 12
click at [851, 546] on icon at bounding box center [854, 695] width 16 height 16
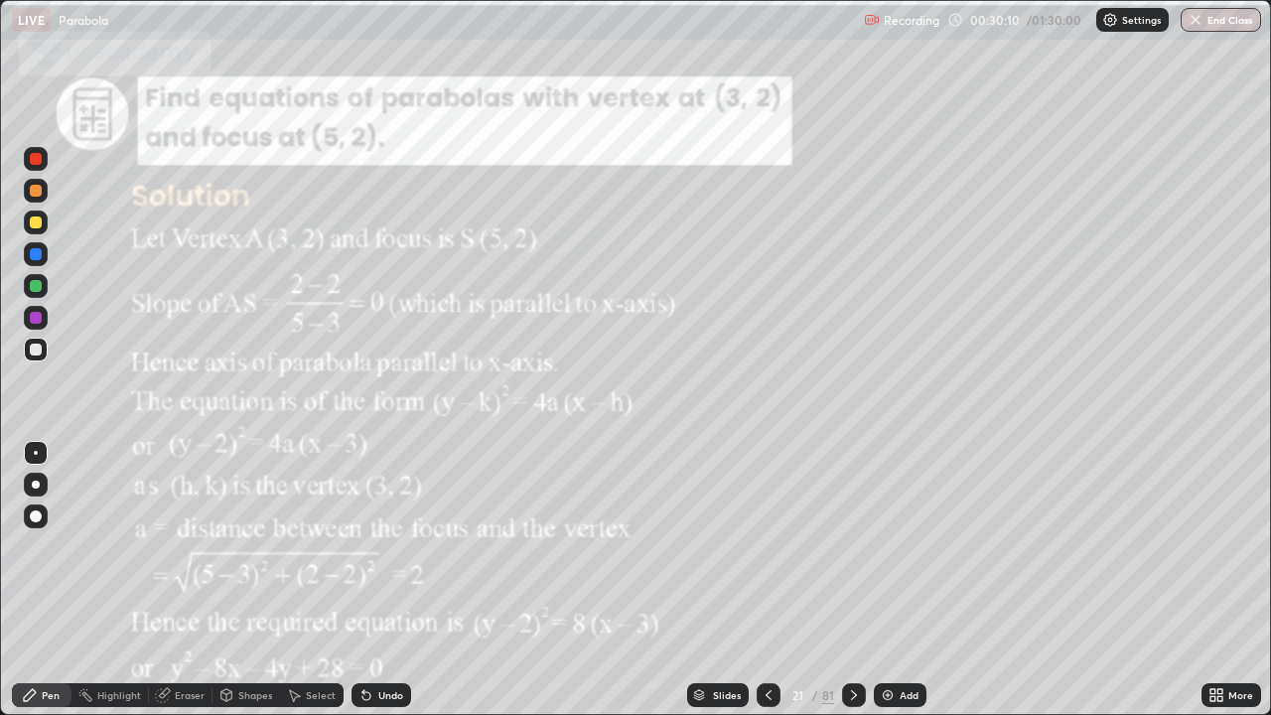
click at [852, 546] on icon at bounding box center [854, 695] width 16 height 16
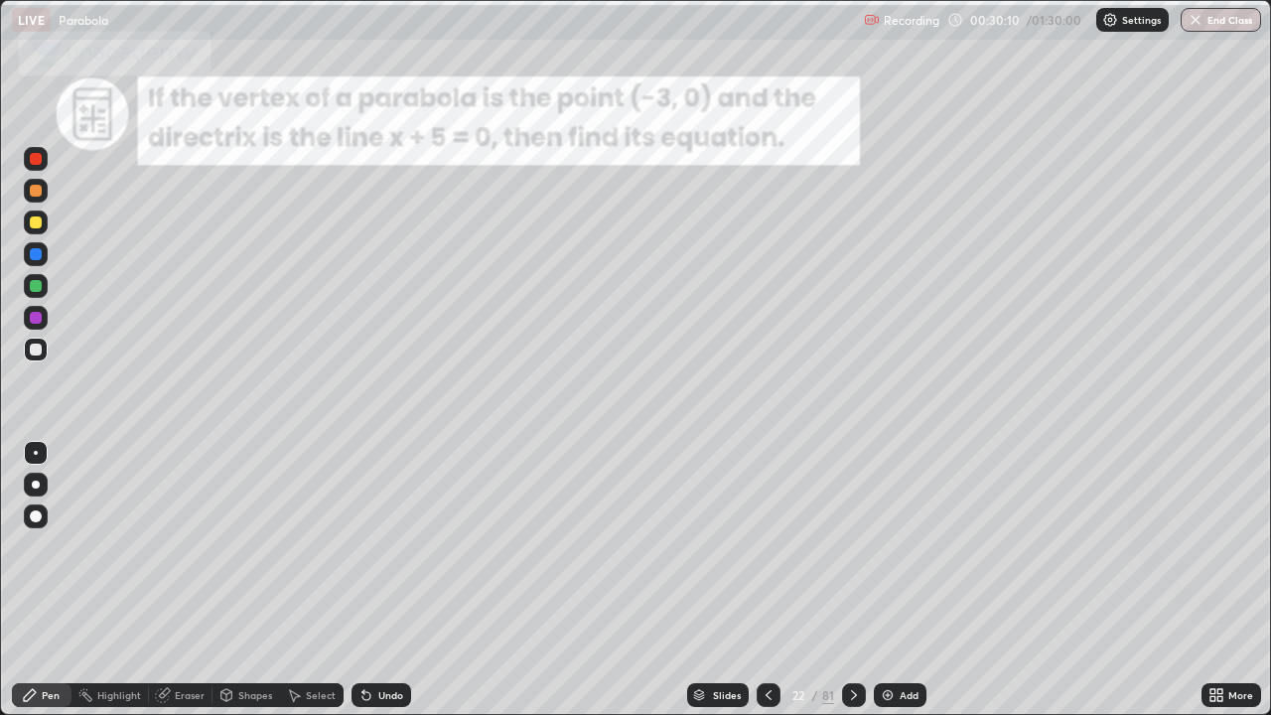
click at [853, 546] on icon at bounding box center [854, 695] width 6 height 10
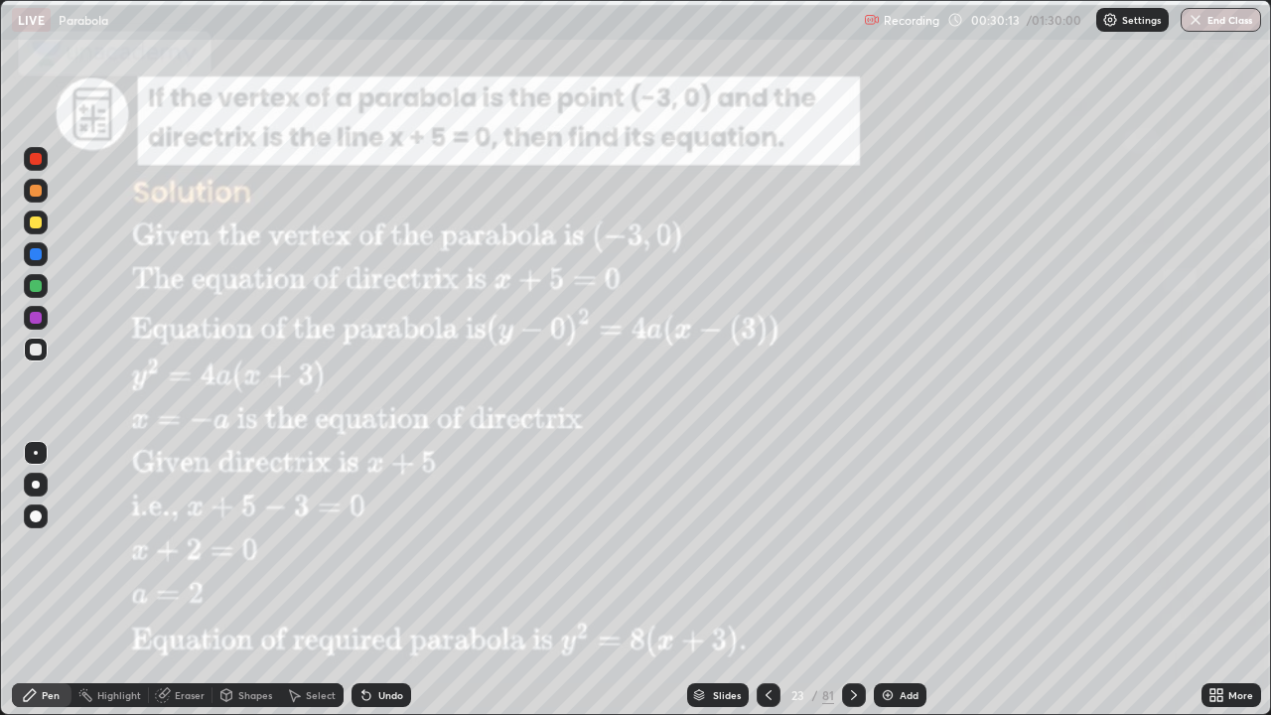
click at [765, 546] on div at bounding box center [769, 695] width 24 height 40
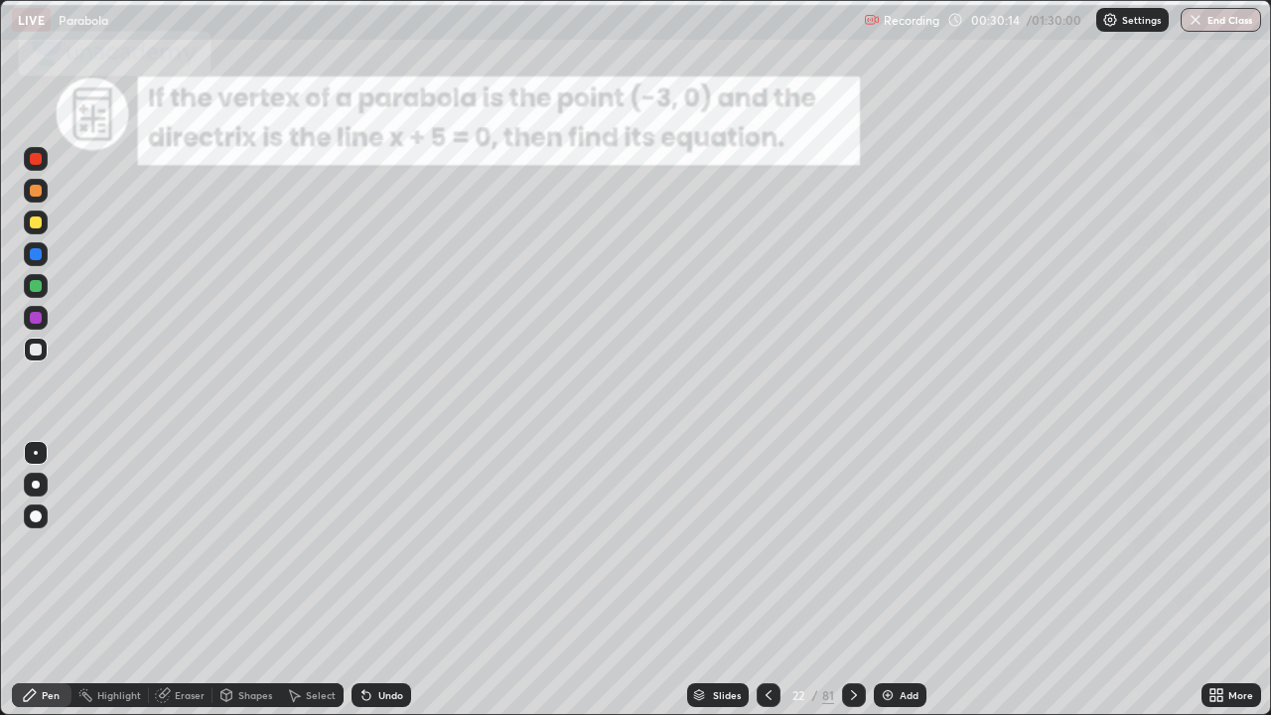
click at [757, 546] on div at bounding box center [769, 695] width 24 height 40
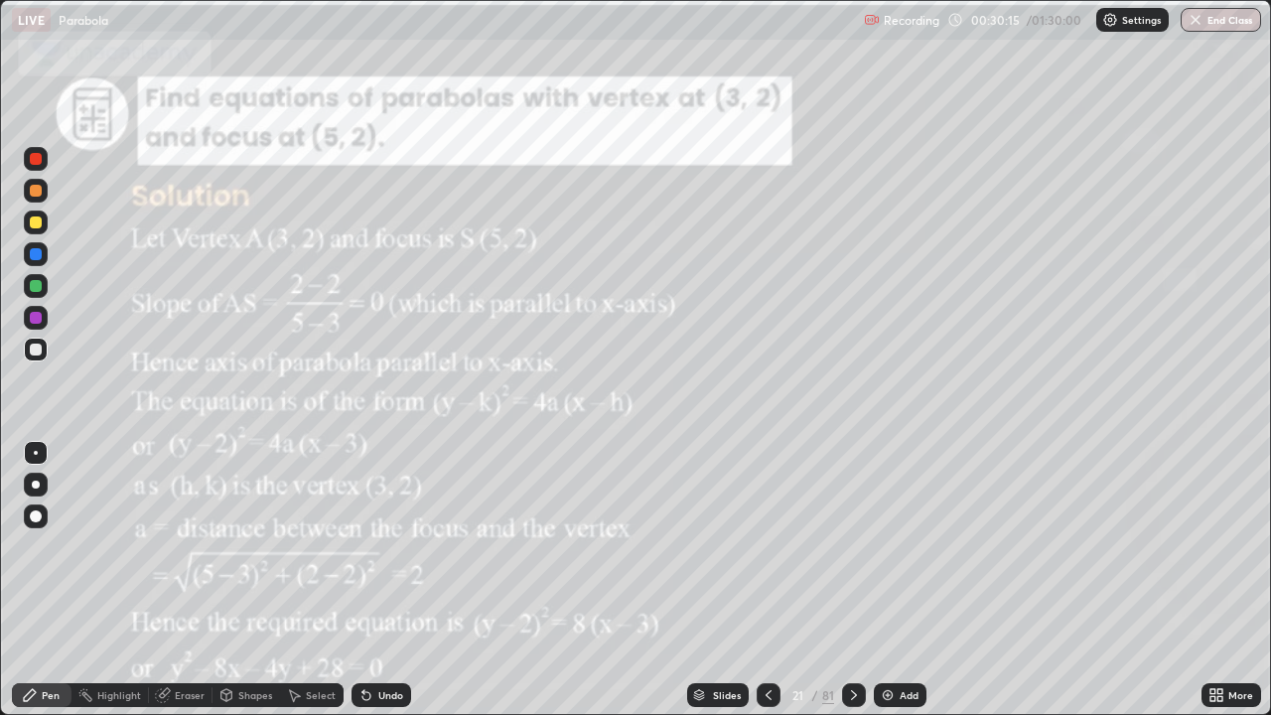
click at [852, 546] on icon at bounding box center [854, 695] width 16 height 16
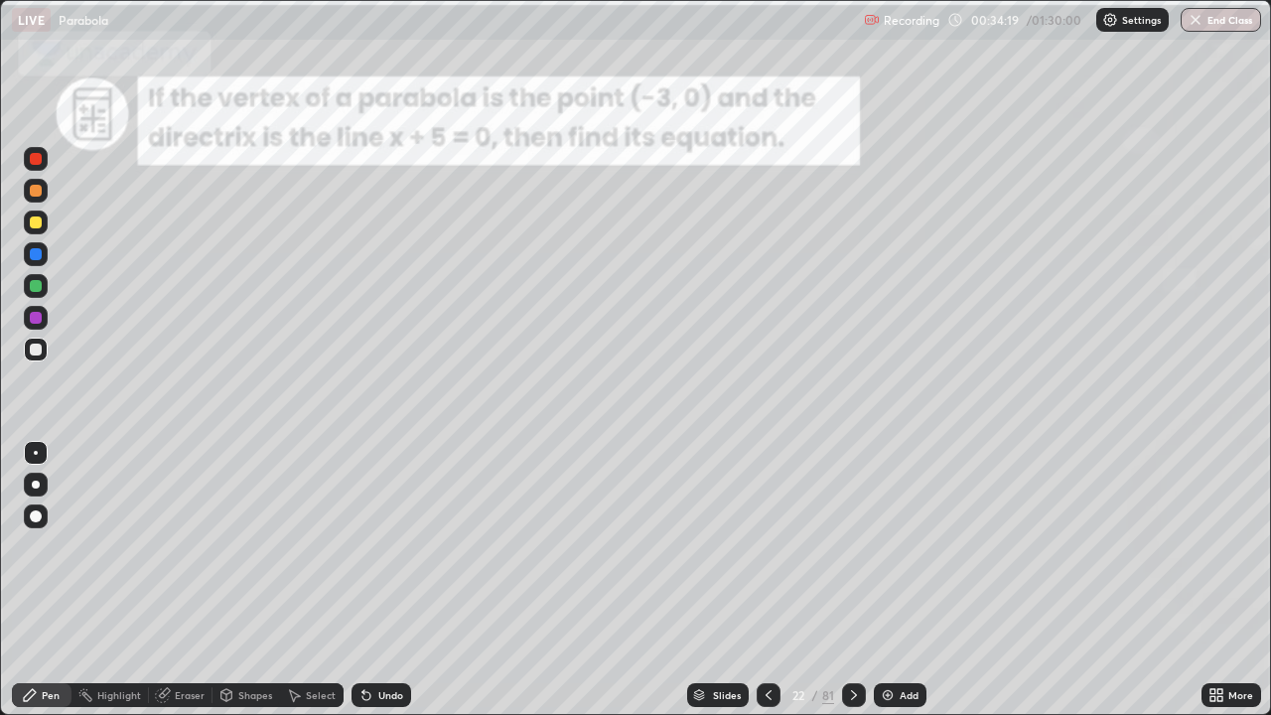
click at [847, 546] on icon at bounding box center [854, 695] width 16 height 16
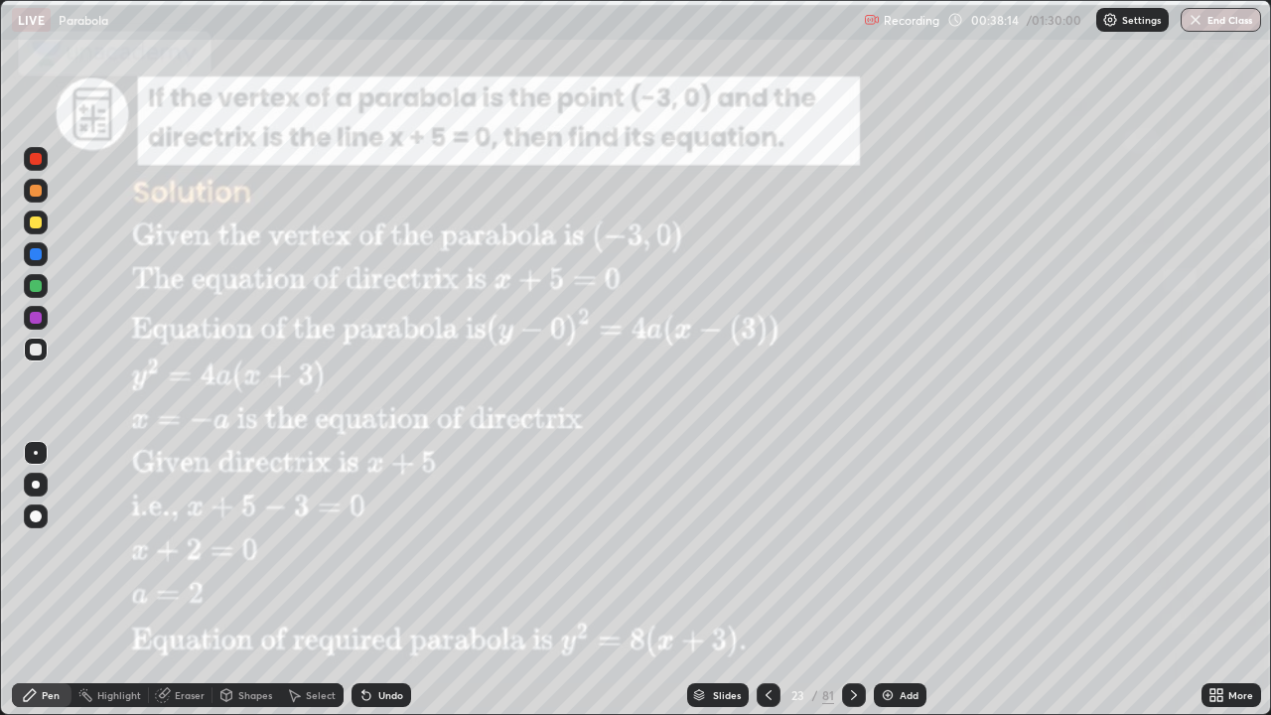
click at [860, 546] on div at bounding box center [854, 695] width 24 height 24
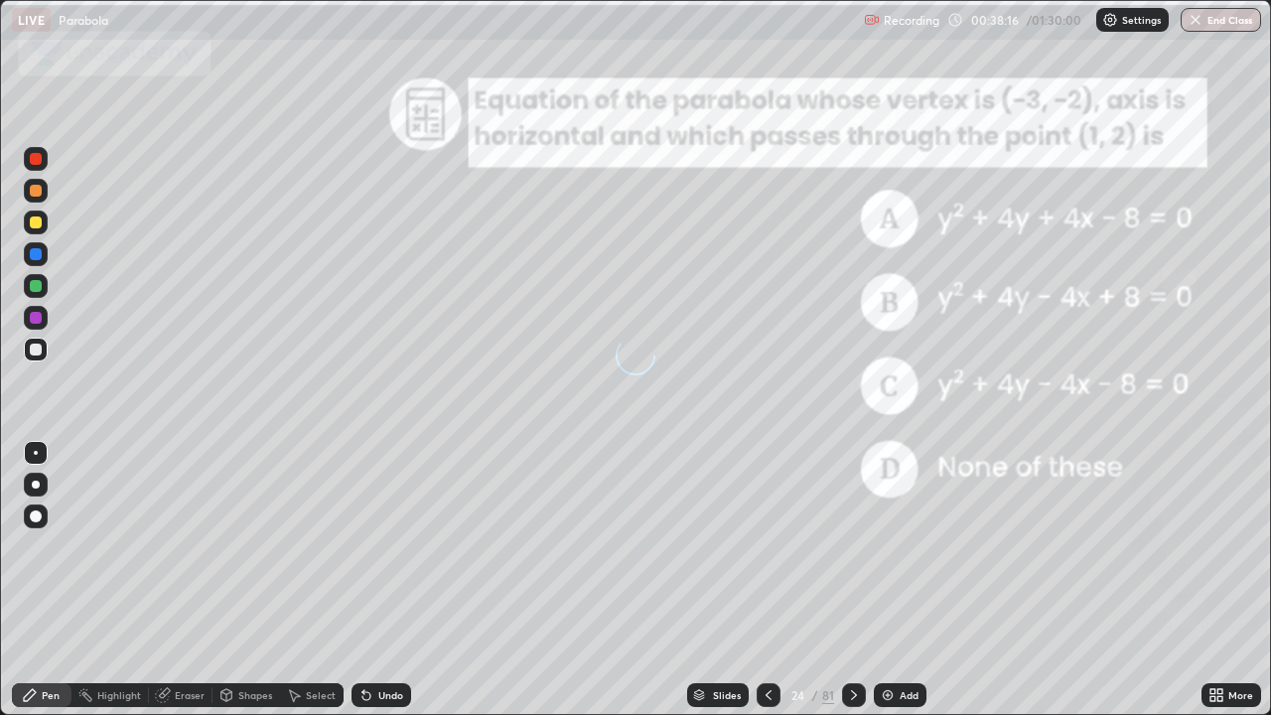
click at [849, 546] on div at bounding box center [854, 695] width 24 height 40
click at [767, 546] on icon at bounding box center [769, 695] width 16 height 16
click at [852, 546] on icon at bounding box center [854, 695] width 16 height 16
click at [859, 546] on icon at bounding box center [854, 695] width 16 height 16
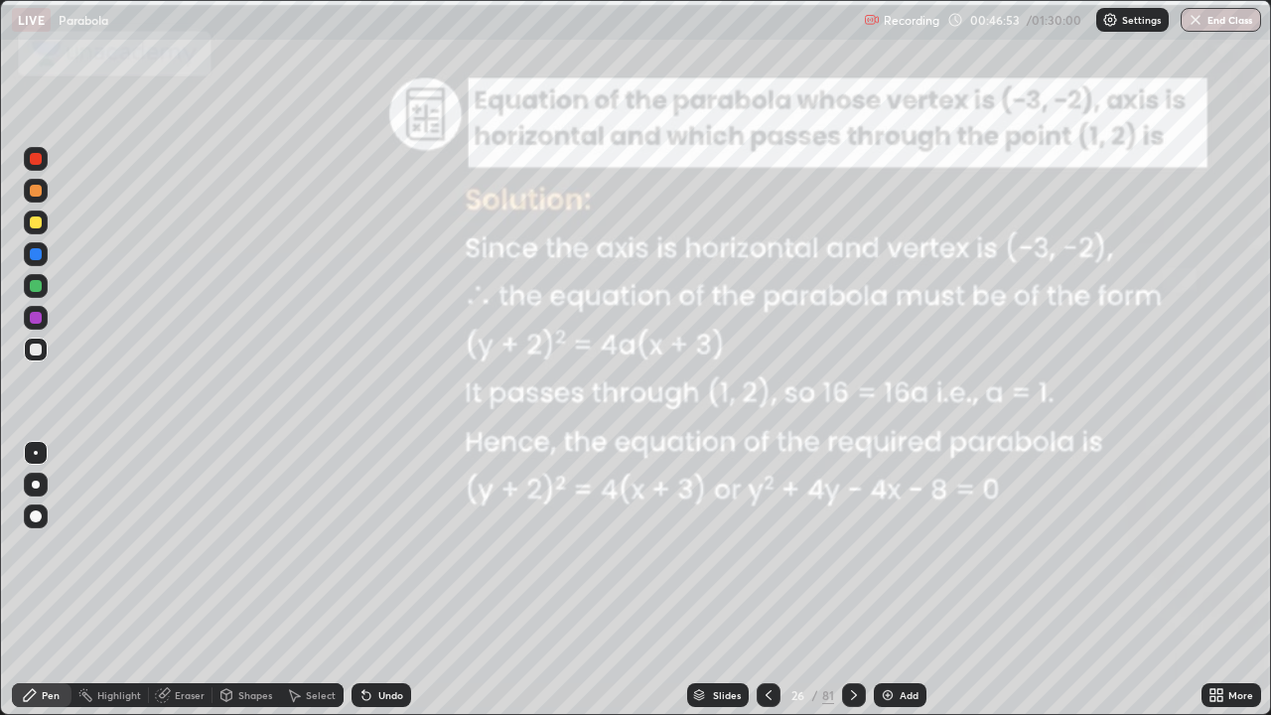
click at [863, 546] on div at bounding box center [854, 695] width 24 height 40
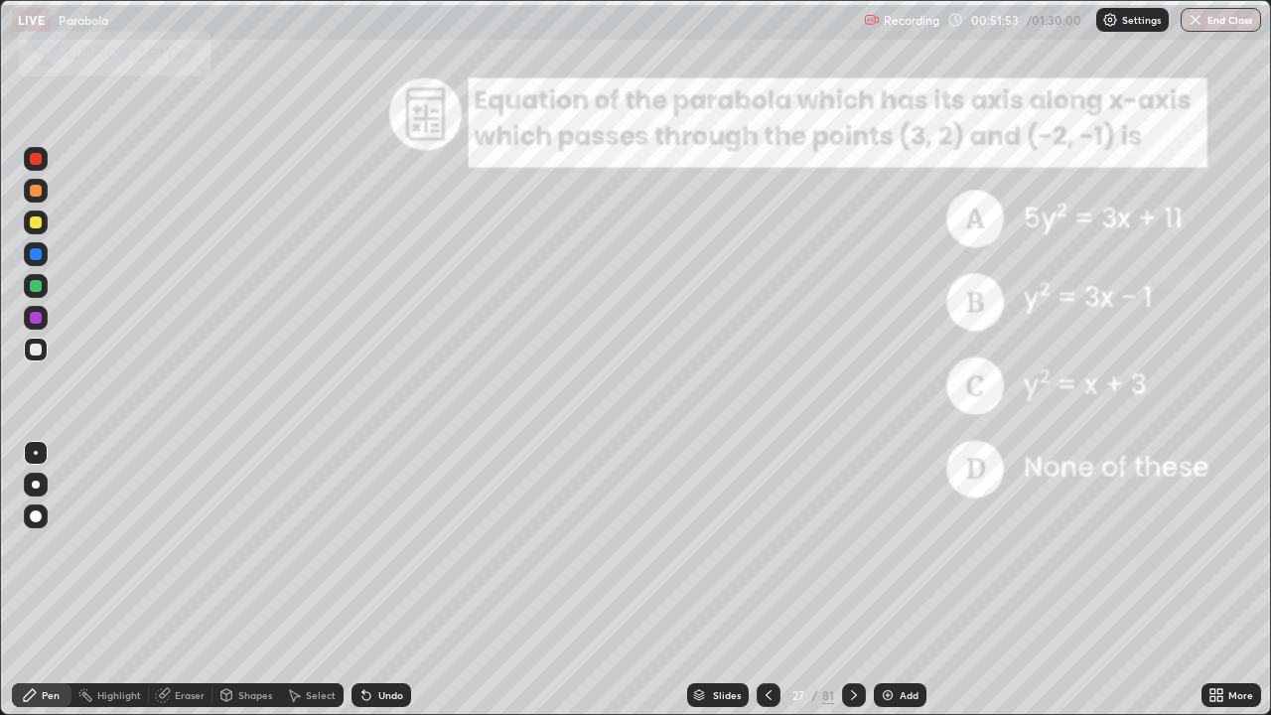
click at [44, 257] on div at bounding box center [36, 254] width 24 height 24
click at [852, 546] on icon at bounding box center [854, 695] width 16 height 16
click at [853, 546] on icon at bounding box center [854, 695] width 16 height 16
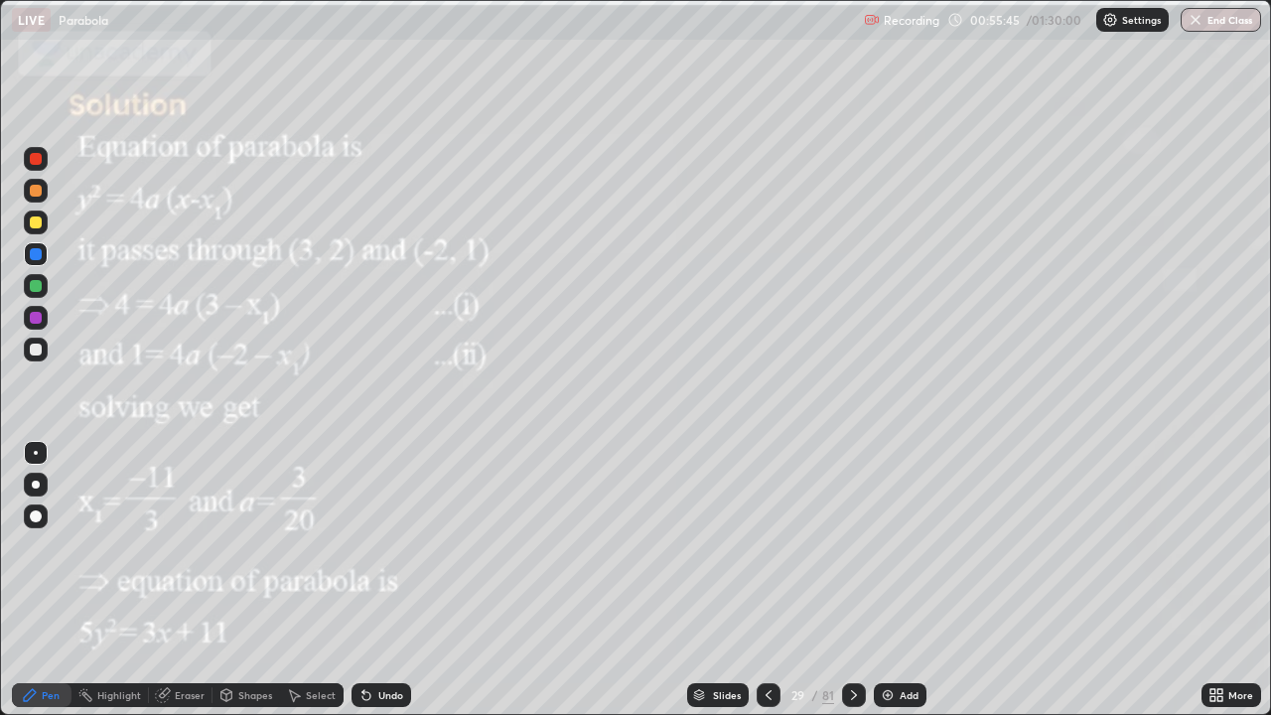
click at [854, 546] on div at bounding box center [854, 695] width 24 height 24
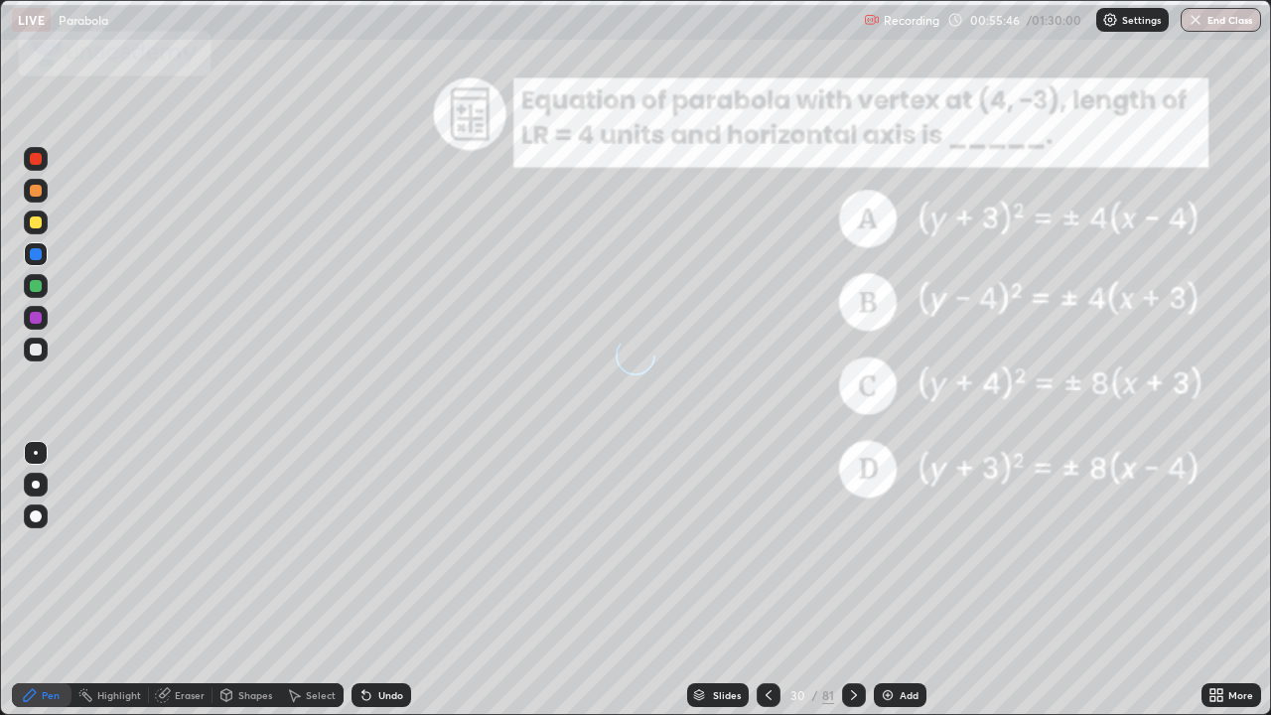
click at [852, 546] on icon at bounding box center [854, 695] width 16 height 16
click at [767, 546] on icon at bounding box center [769, 695] width 16 height 16
click at [729, 546] on div "Slides" at bounding box center [727, 695] width 28 height 10
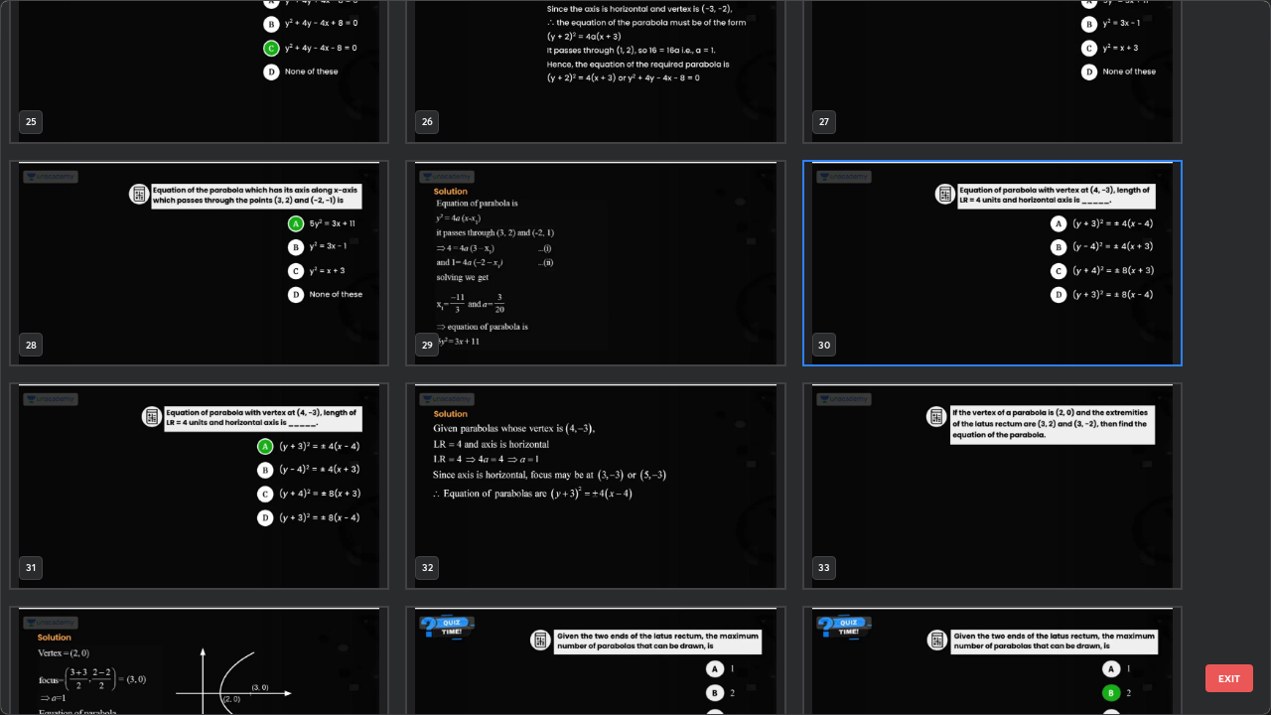
scroll to position [1858, 0]
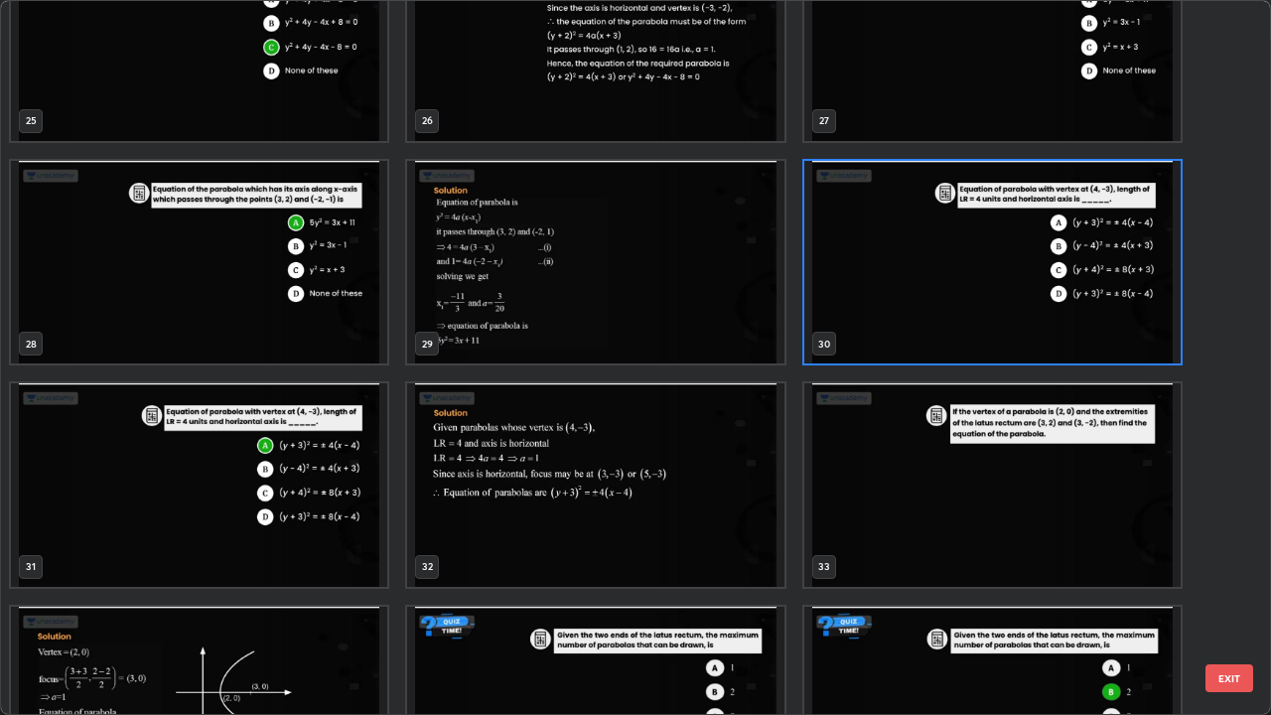
click at [1129, 492] on img "grid" at bounding box center [993, 485] width 376 height 204
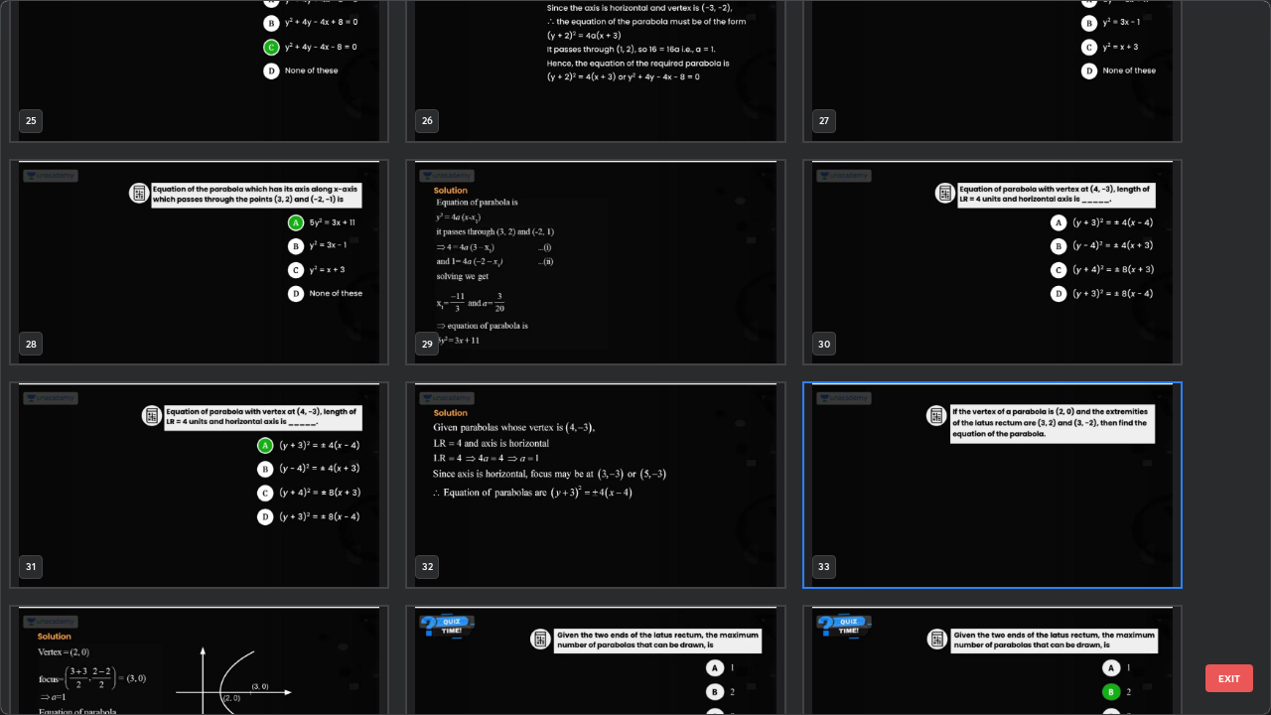
click at [1113, 511] on img "grid" at bounding box center [993, 485] width 376 height 204
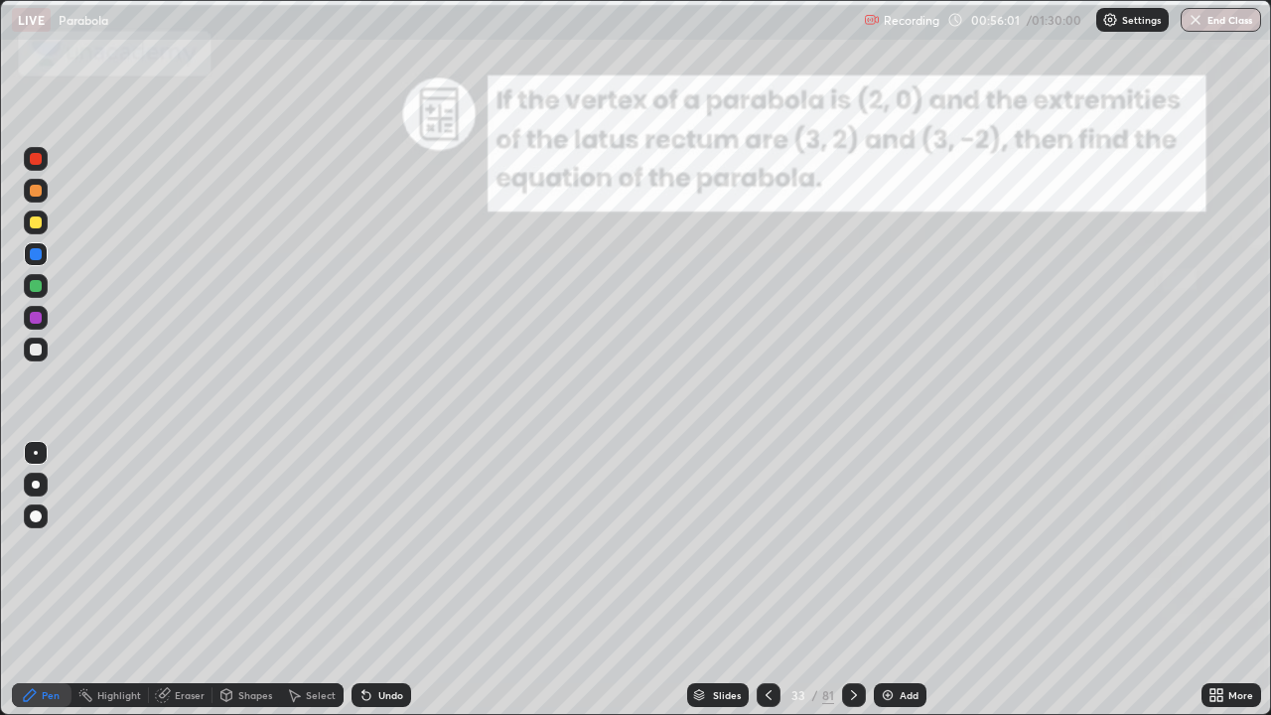
click at [1117, 517] on img "grid" at bounding box center [993, 485] width 376 height 204
click at [1115, 531] on img "grid" at bounding box center [993, 485] width 376 height 204
click at [852, 546] on icon at bounding box center [854, 695] width 16 height 16
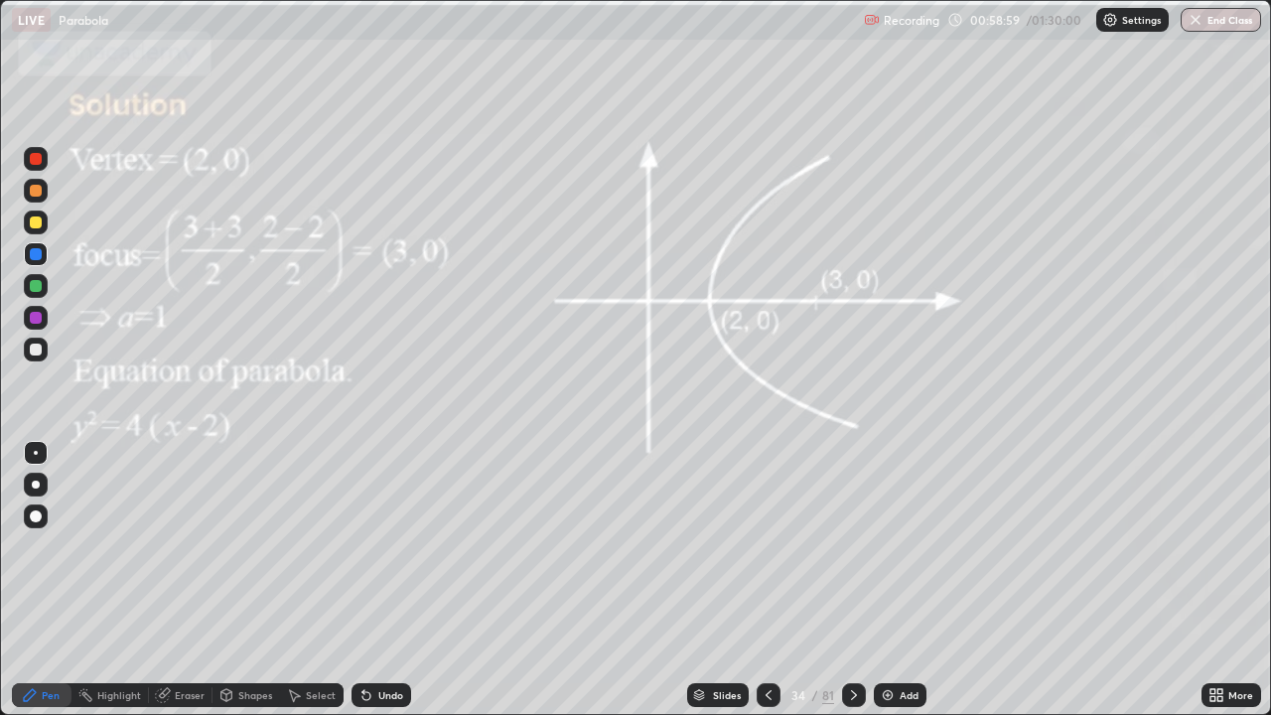
click at [849, 546] on icon at bounding box center [854, 695] width 16 height 16
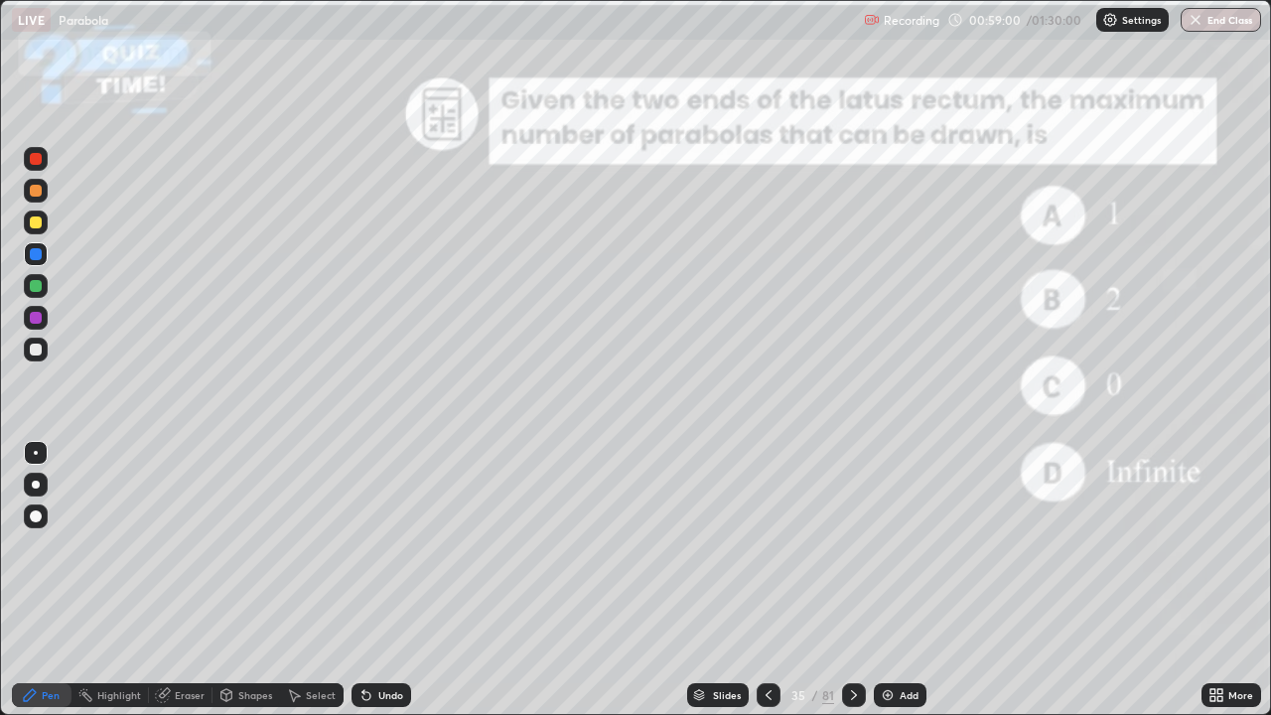
click at [767, 546] on icon at bounding box center [769, 695] width 16 height 16
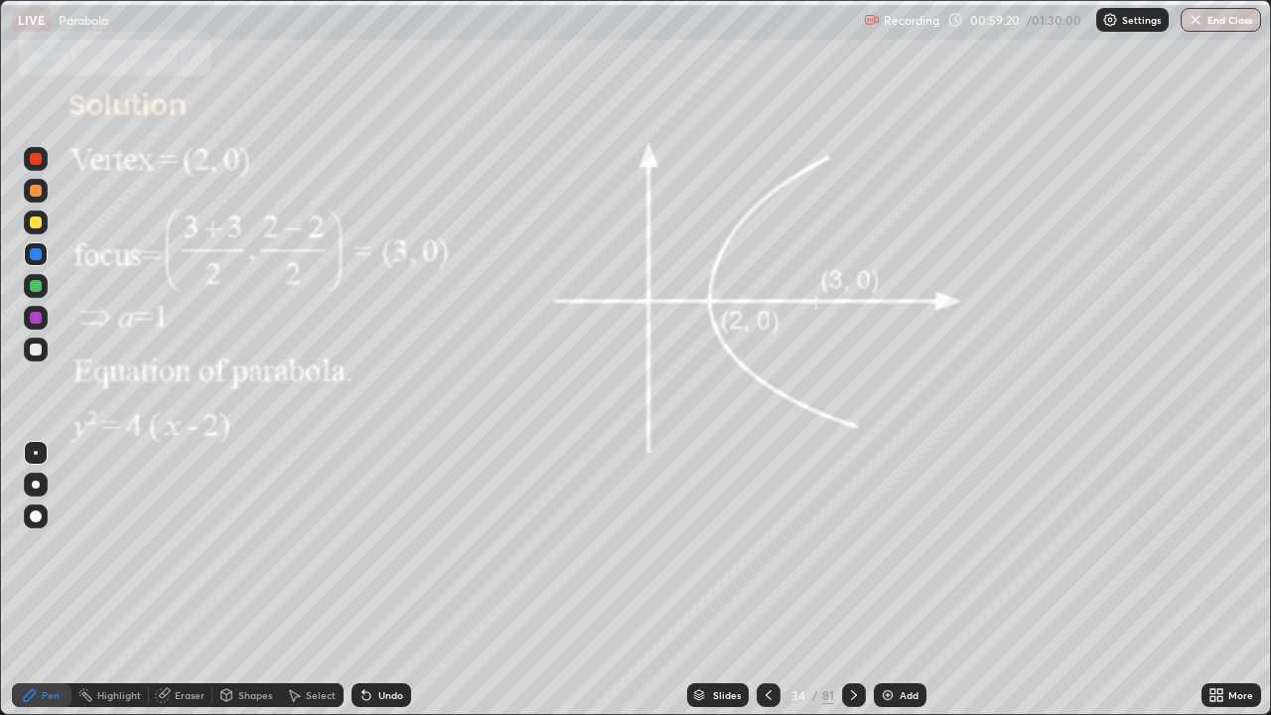
click at [852, 546] on icon at bounding box center [854, 695] width 16 height 16
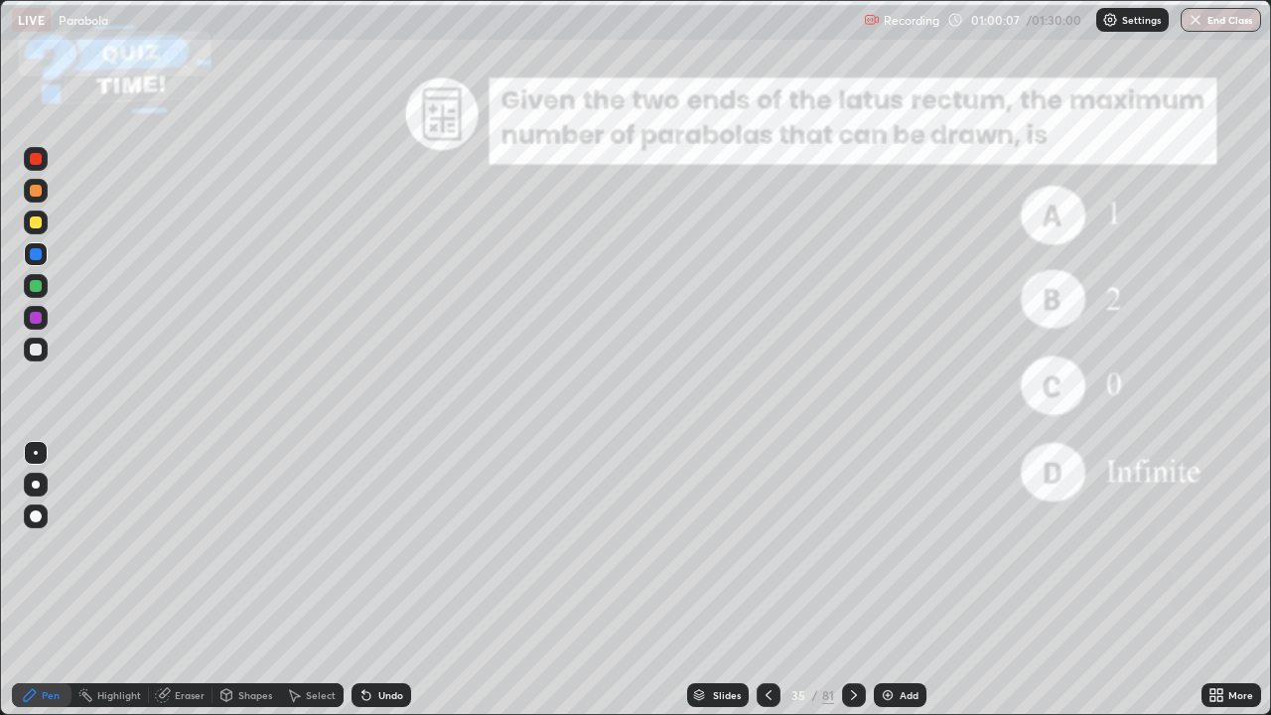
click at [854, 546] on icon at bounding box center [854, 695] width 16 height 16
click at [852, 546] on icon at bounding box center [854, 695] width 16 height 16
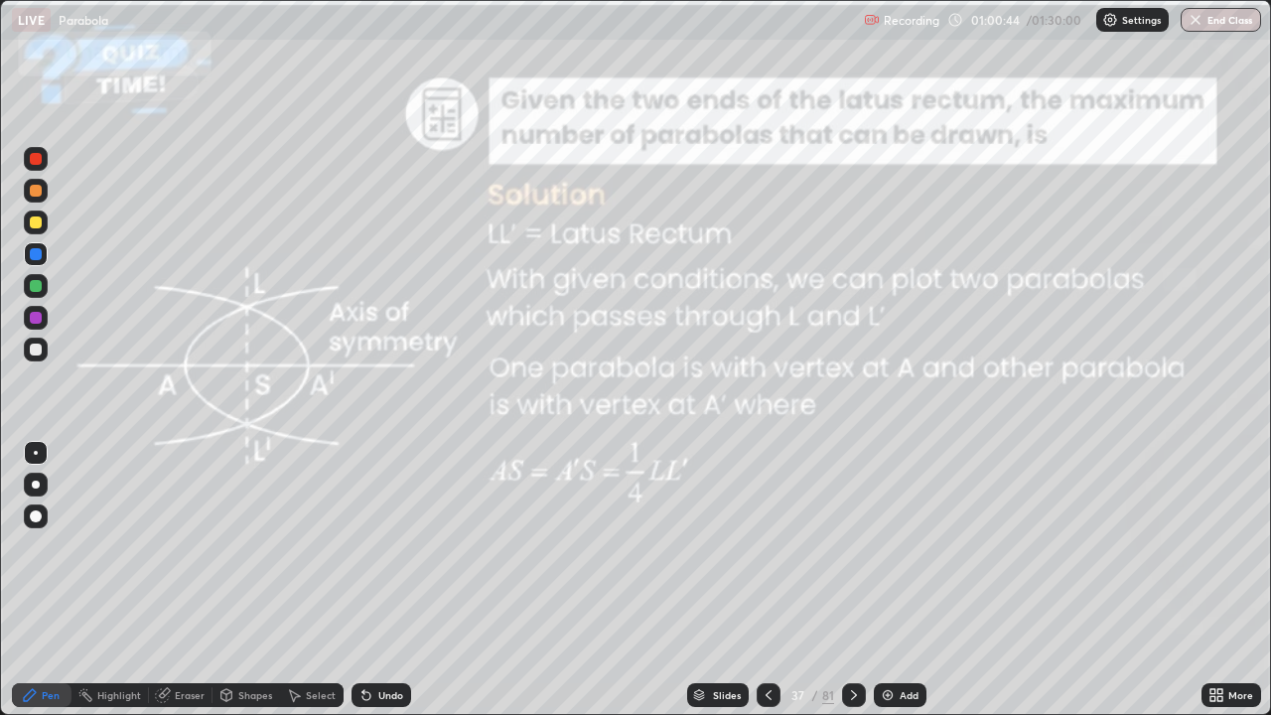
click at [852, 546] on icon at bounding box center [854, 695] width 16 height 16
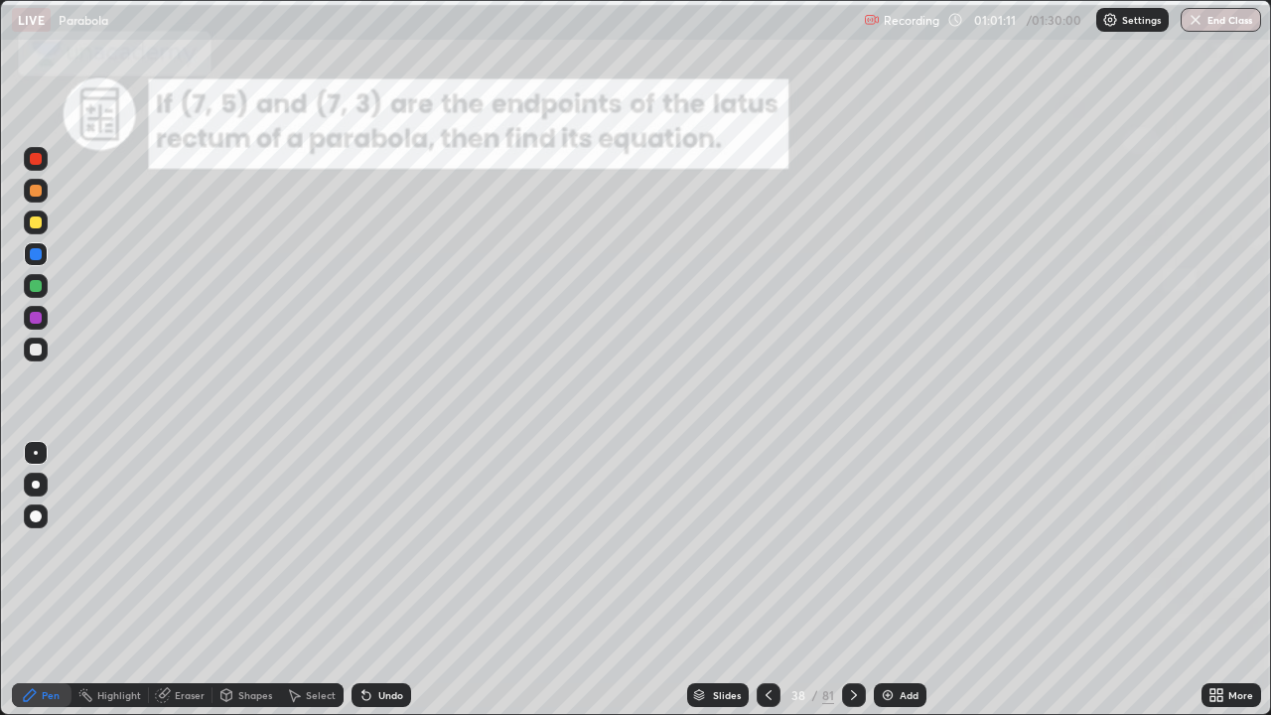
click at [858, 546] on icon at bounding box center [854, 695] width 16 height 16
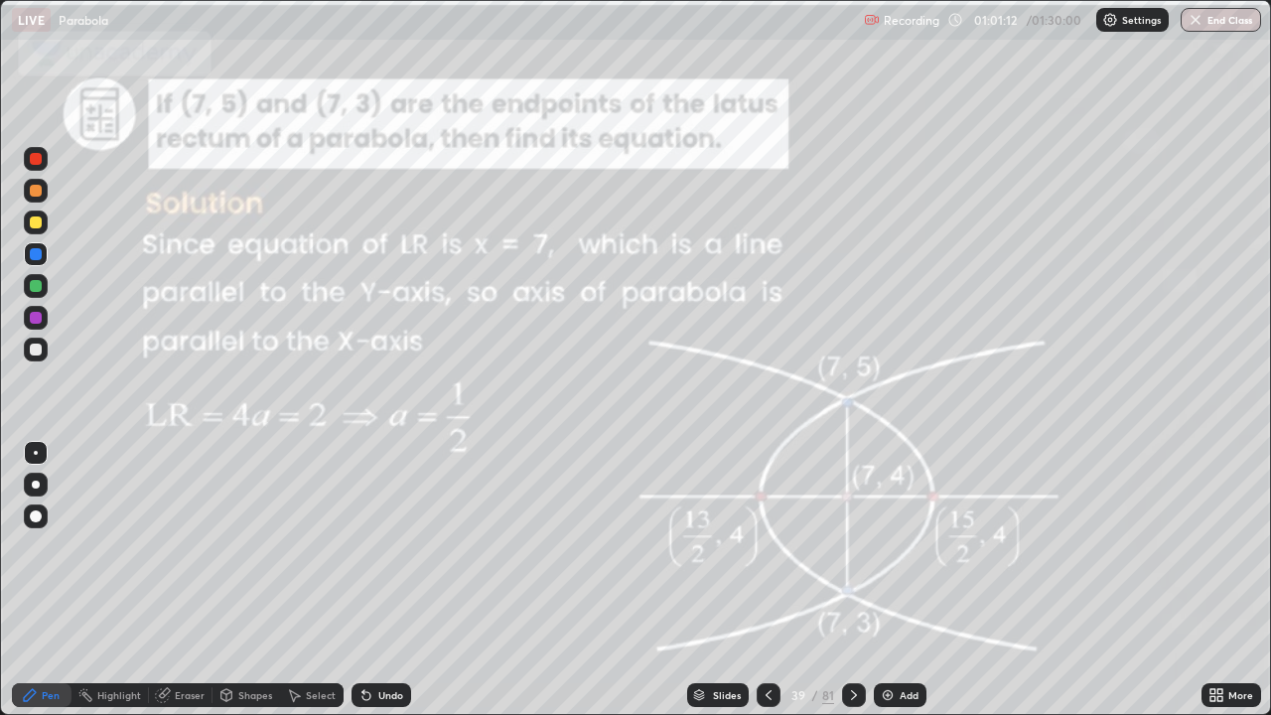
click at [852, 546] on icon at bounding box center [854, 695] width 16 height 16
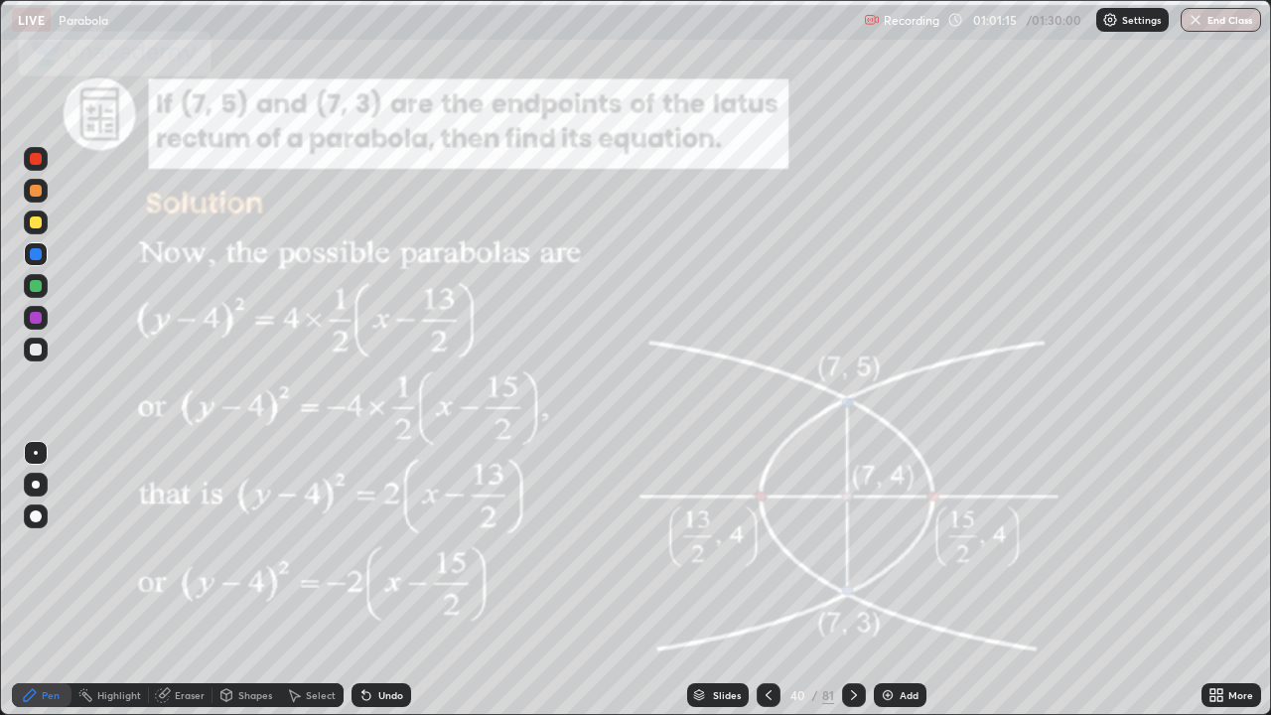
click at [856, 546] on icon at bounding box center [854, 695] width 16 height 16
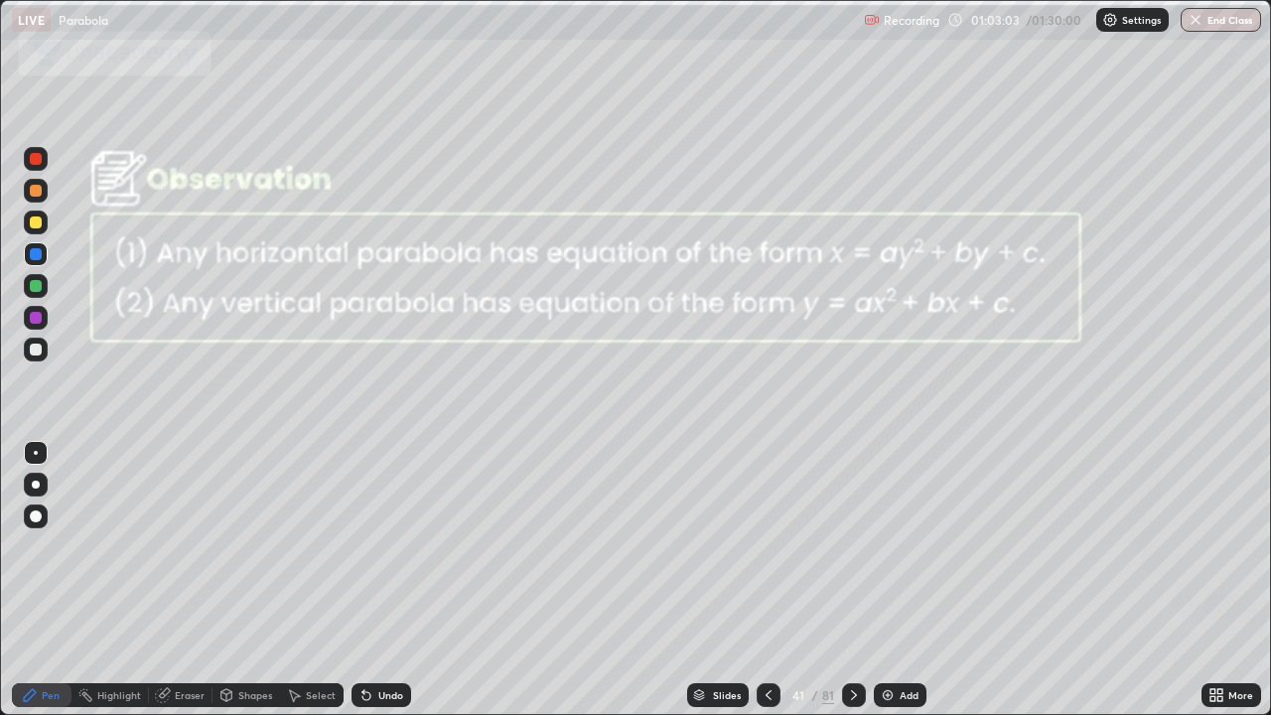
click at [857, 546] on div at bounding box center [854, 695] width 24 height 24
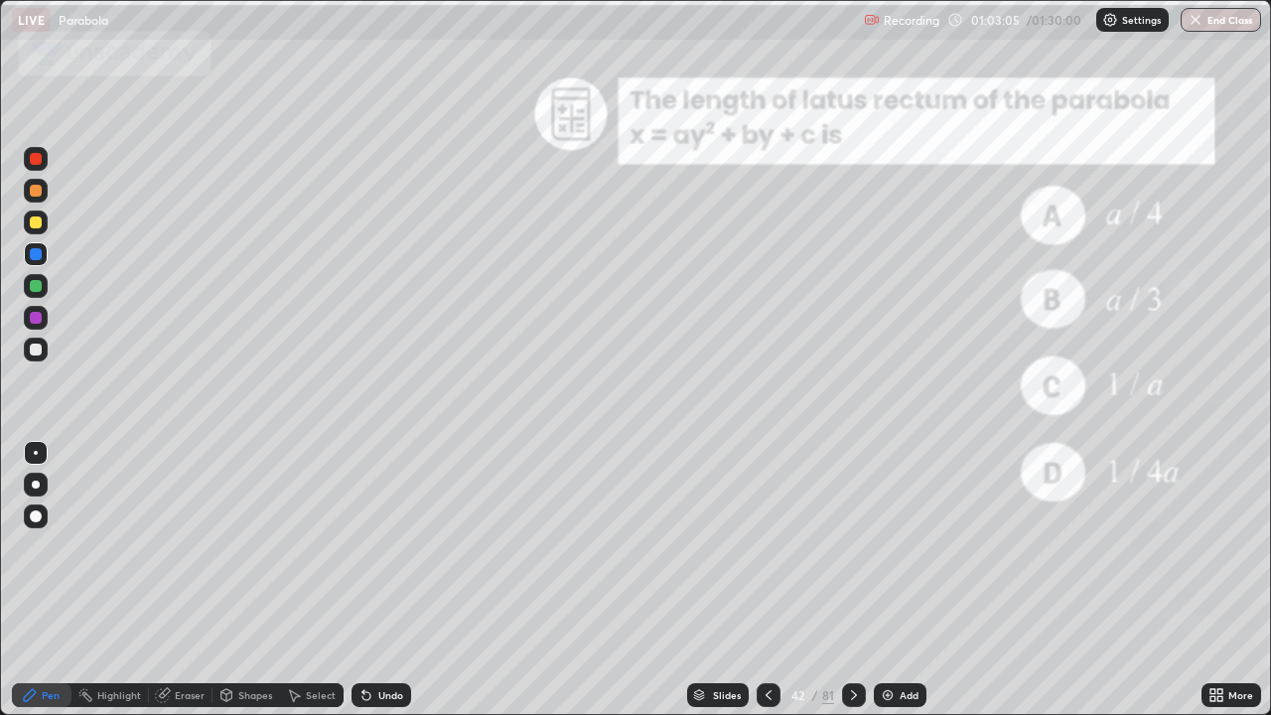
click at [719, 546] on div "Slides" at bounding box center [727, 695] width 28 height 10
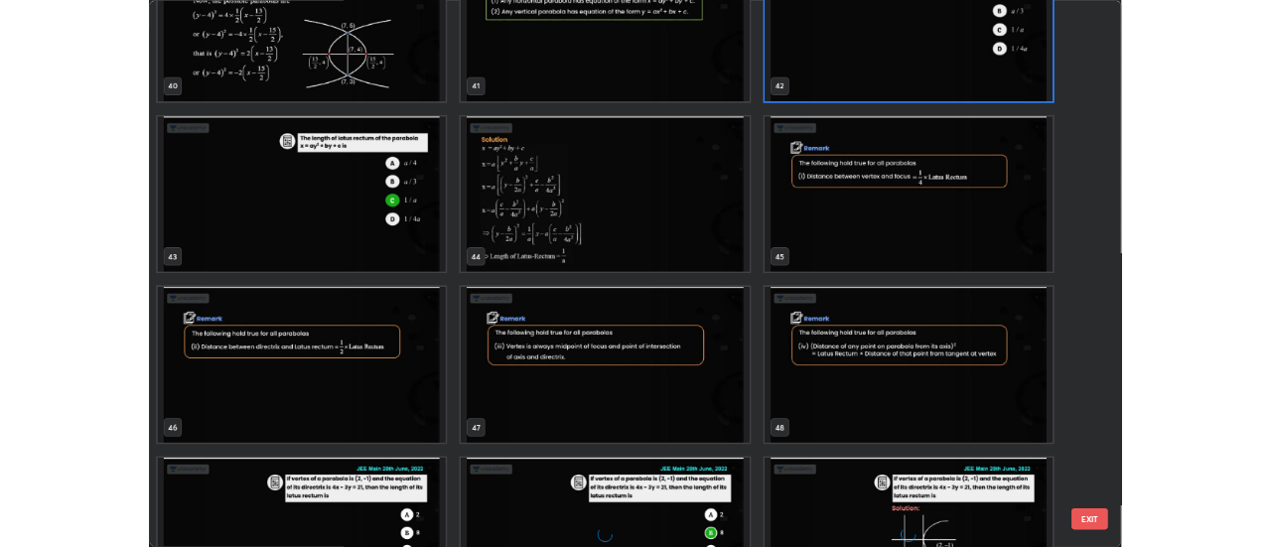
scroll to position [2985, 0]
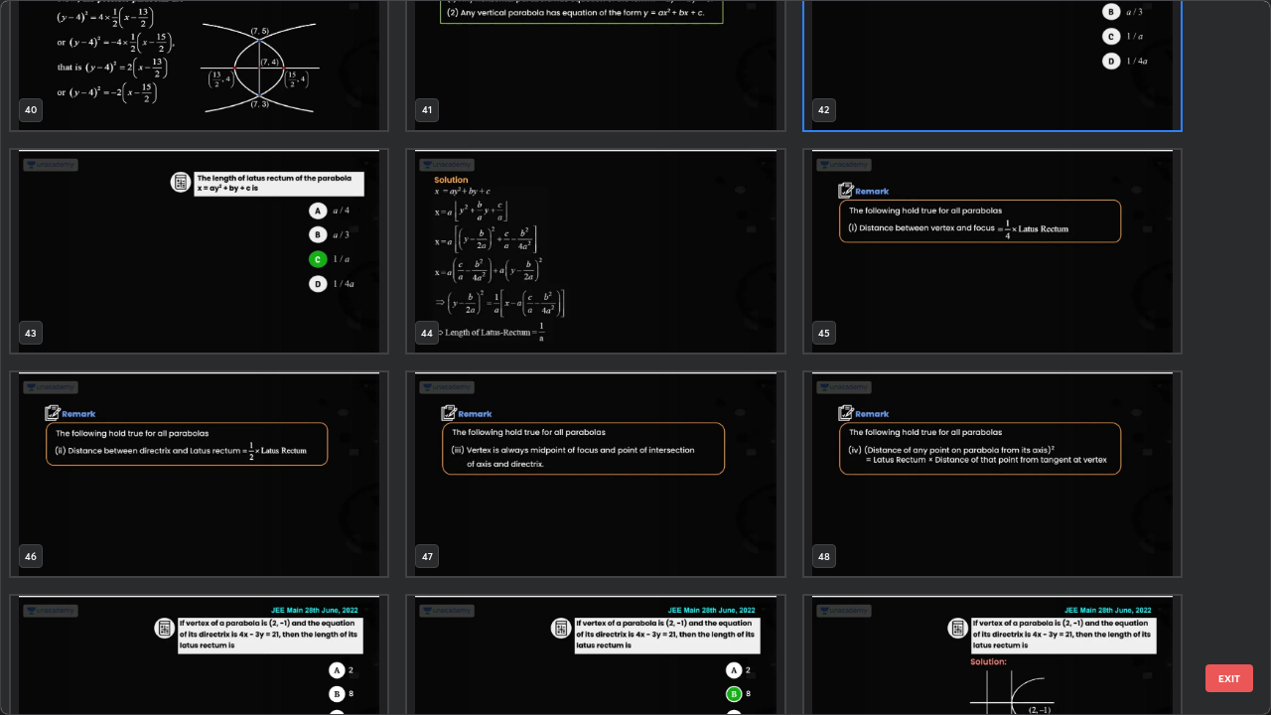
click at [909, 308] on img "grid" at bounding box center [993, 252] width 376 height 204
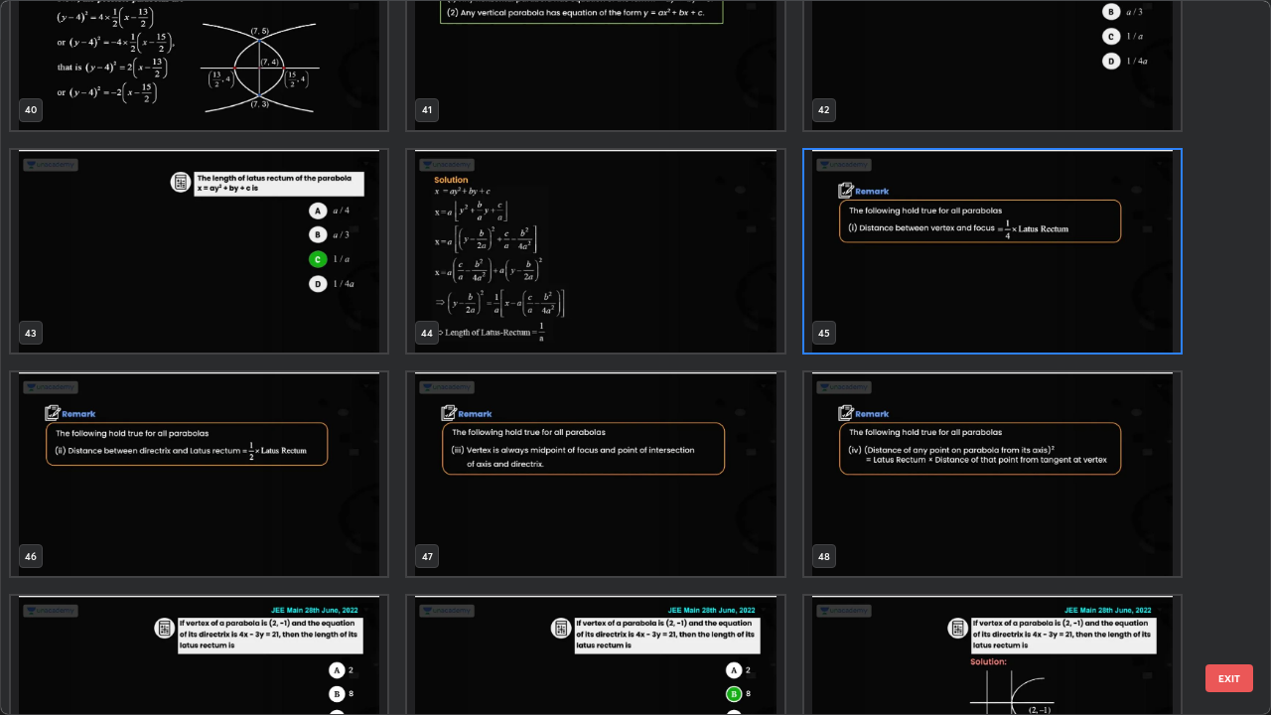
click at [915, 309] on img "grid" at bounding box center [993, 252] width 376 height 204
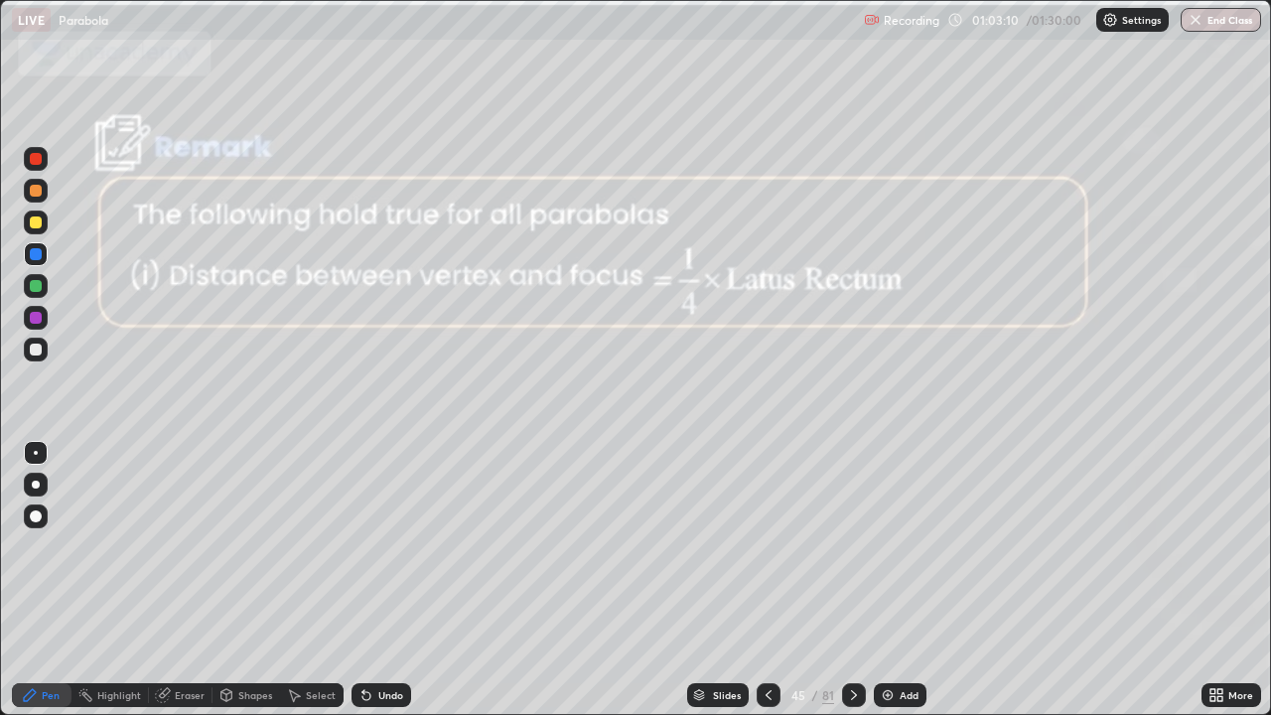
click at [918, 310] on img "grid" at bounding box center [993, 252] width 376 height 204
click at [855, 546] on icon at bounding box center [854, 695] width 16 height 16
click at [852, 546] on icon at bounding box center [854, 695] width 16 height 16
click at [765, 546] on icon at bounding box center [769, 695] width 16 height 16
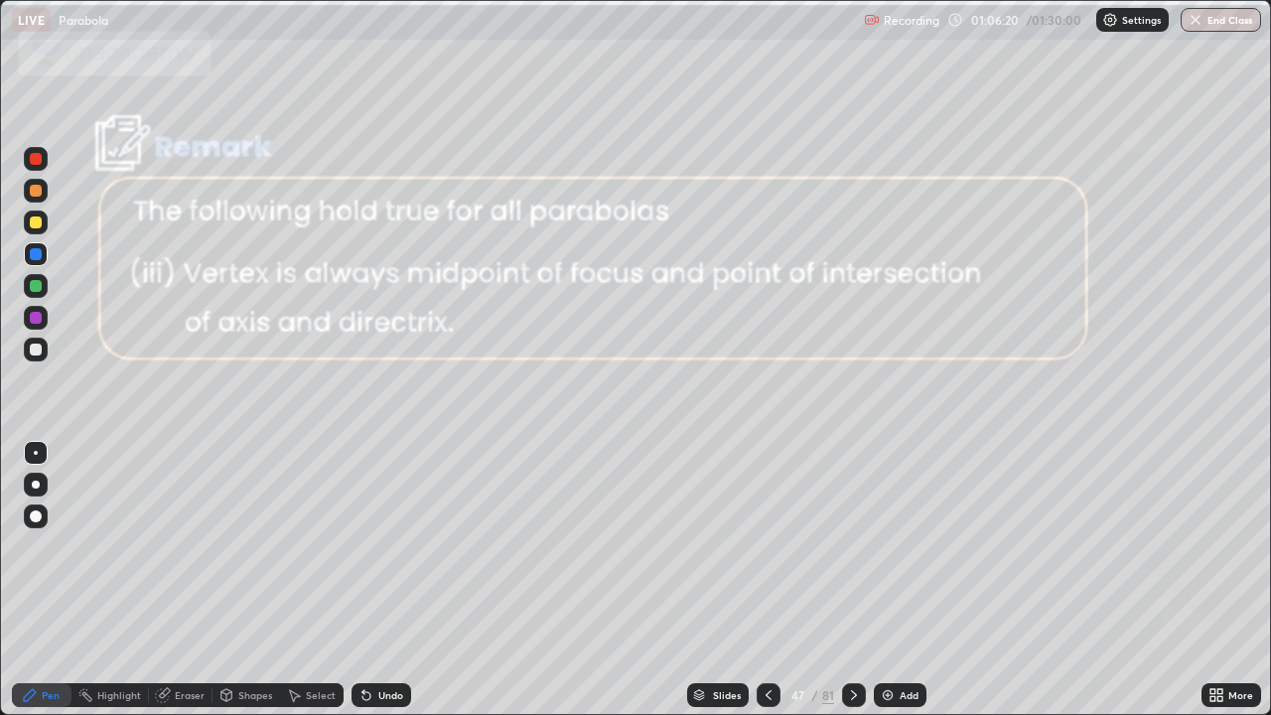
click at [854, 546] on icon at bounding box center [854, 695] width 6 height 10
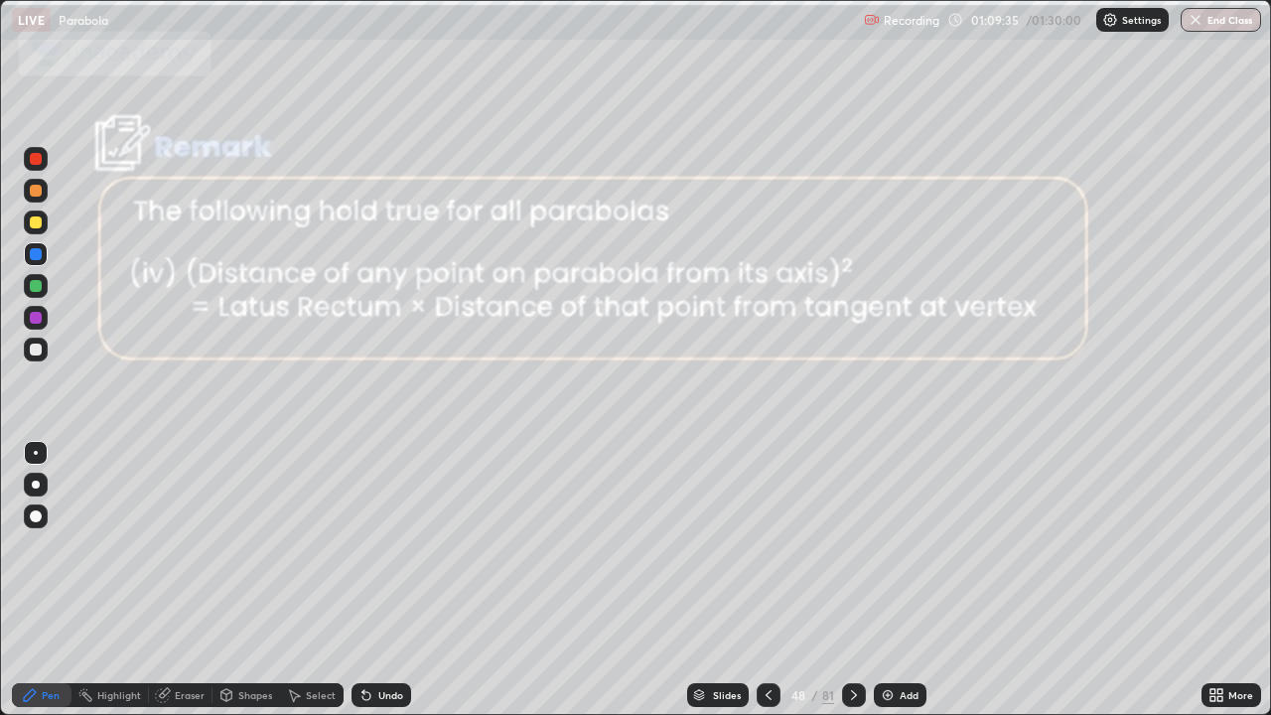
click at [852, 546] on icon at bounding box center [854, 695] width 6 height 10
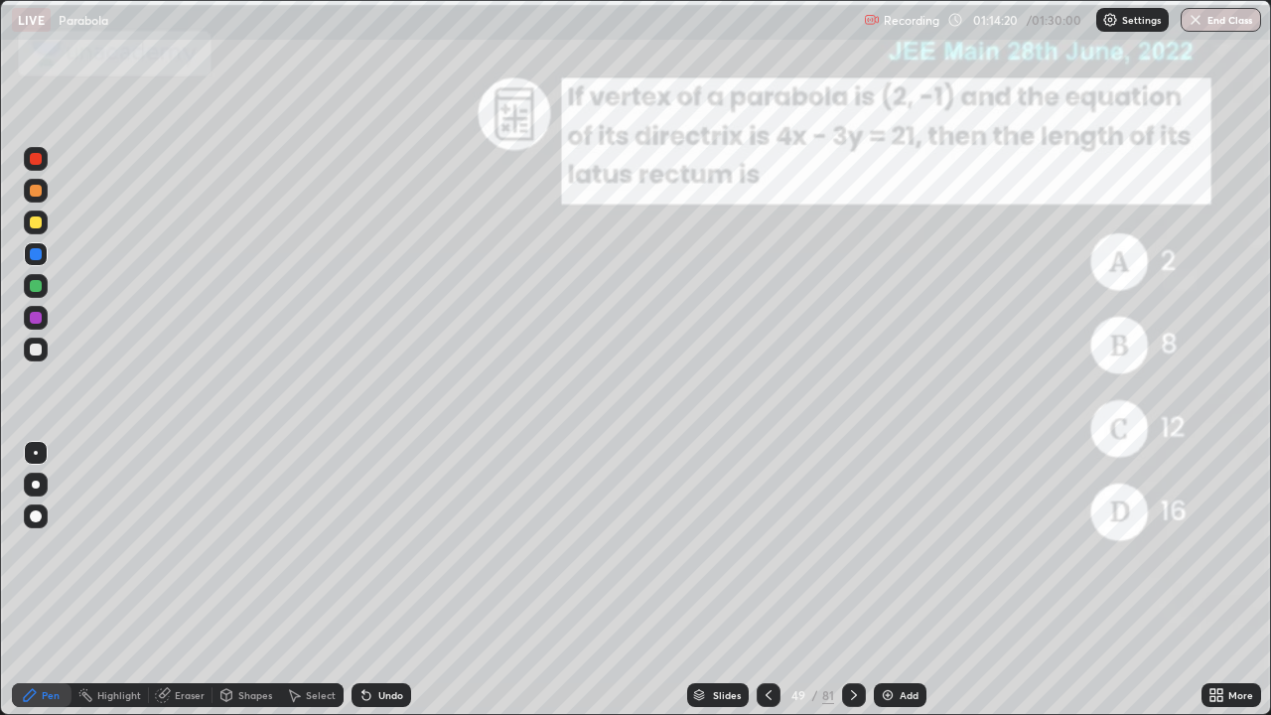
click at [767, 546] on icon at bounding box center [769, 695] width 16 height 16
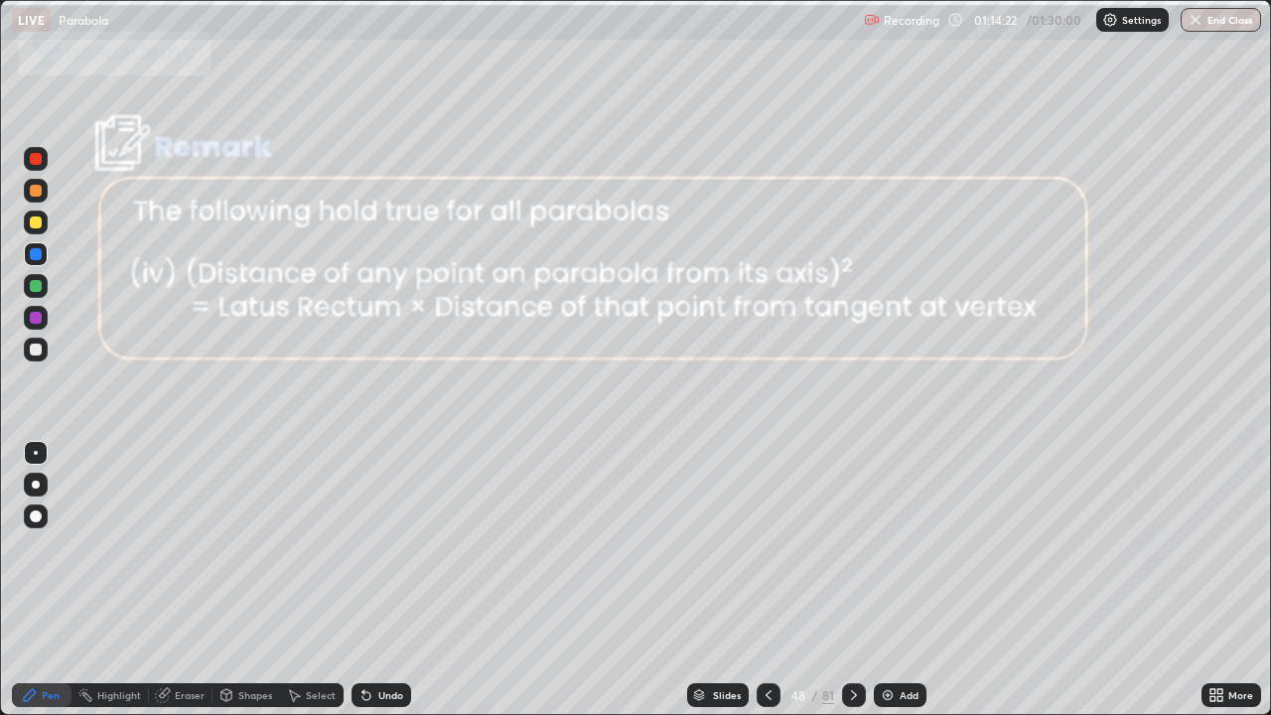
click at [770, 546] on div at bounding box center [769, 695] width 24 height 24
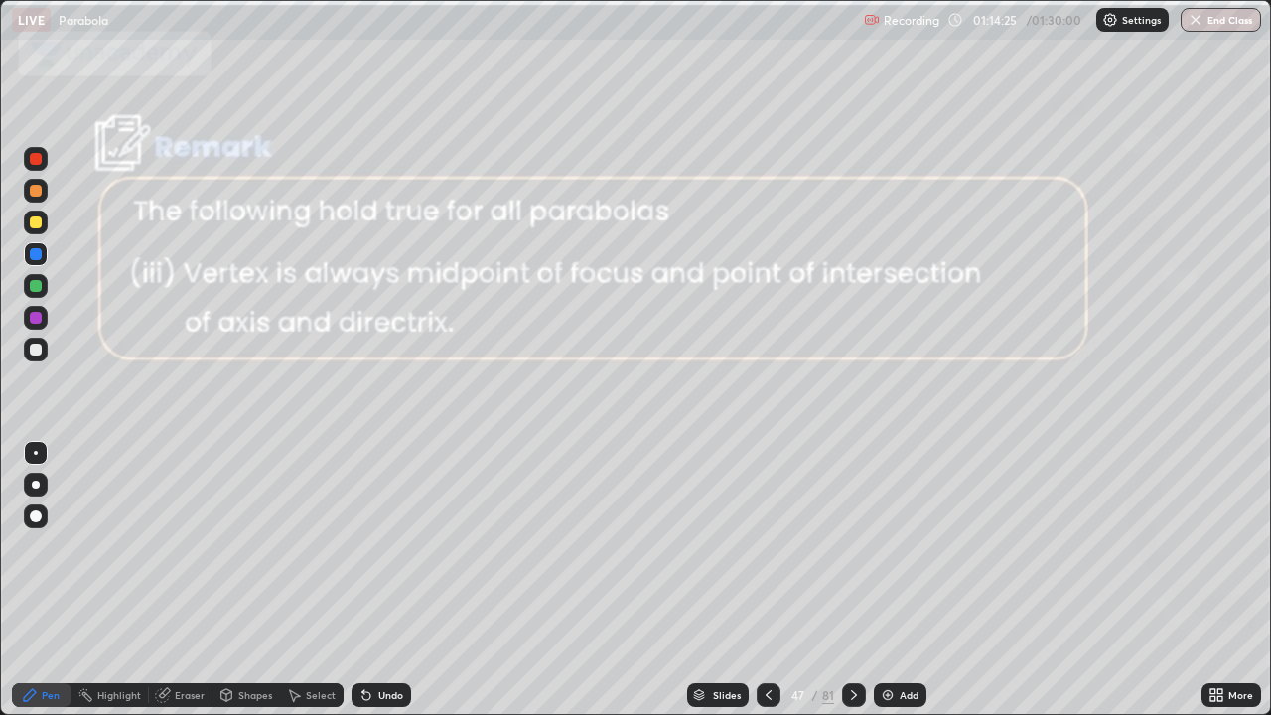
click at [775, 546] on div at bounding box center [769, 695] width 24 height 24
click at [862, 546] on div at bounding box center [854, 695] width 24 height 24
click at [852, 546] on icon at bounding box center [854, 695] width 16 height 16
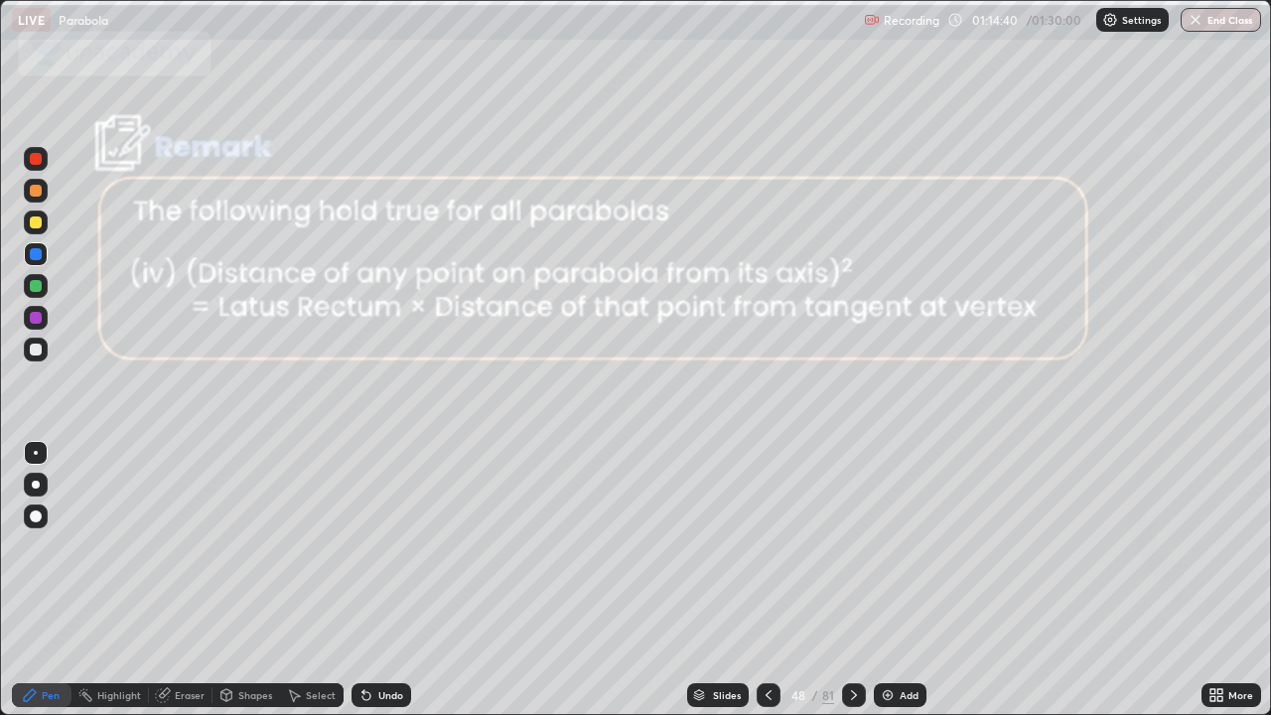
click at [852, 546] on icon at bounding box center [854, 695] width 16 height 16
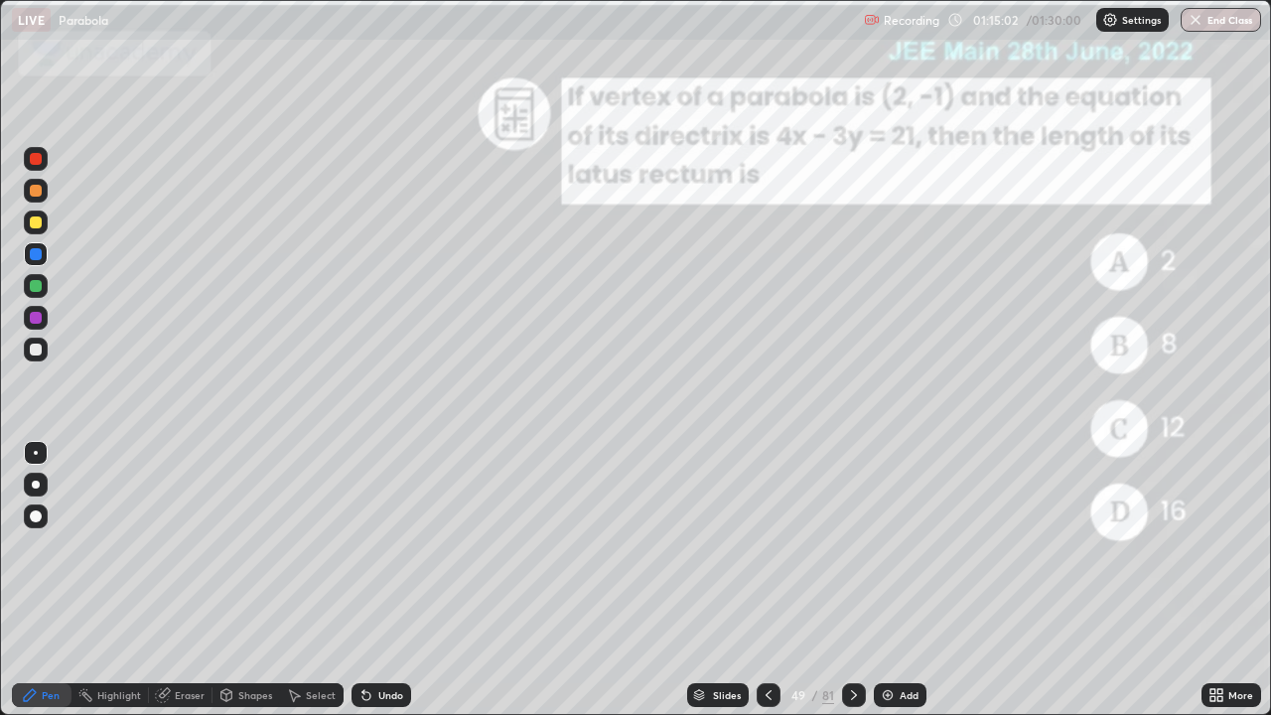
click at [852, 546] on icon at bounding box center [854, 695] width 16 height 16
click at [858, 546] on icon at bounding box center [854, 695] width 16 height 16
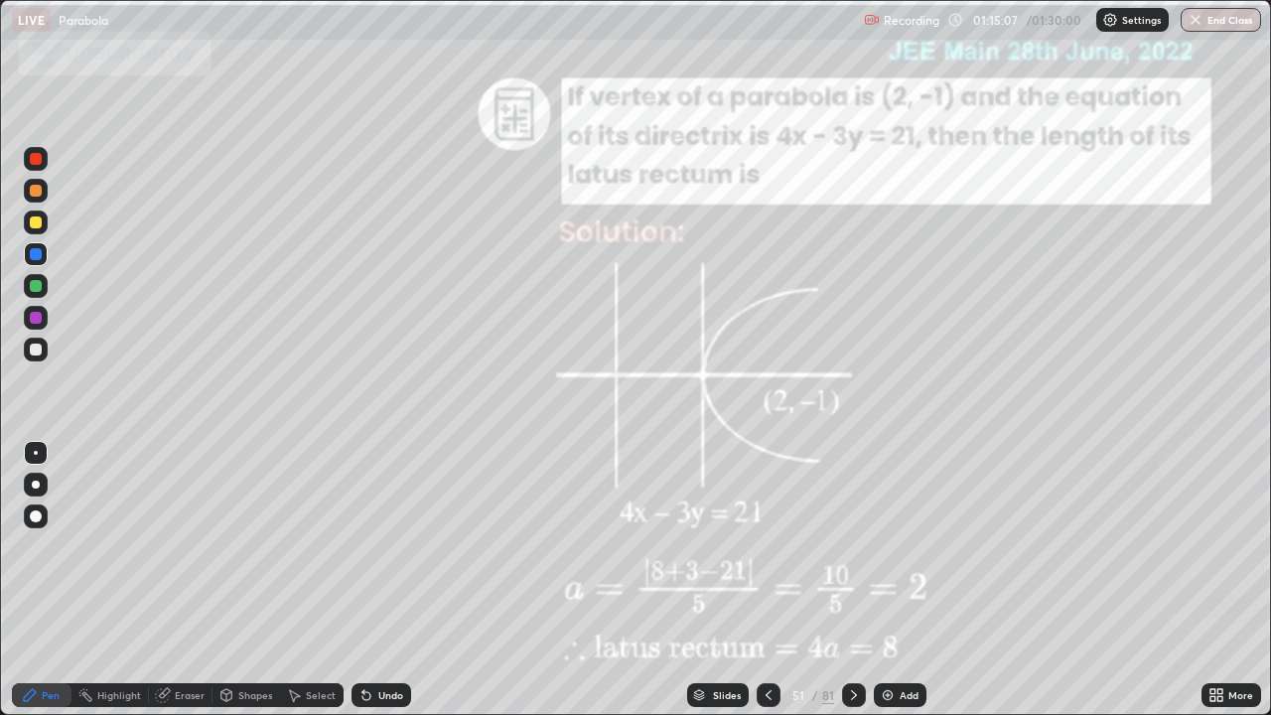
click at [852, 546] on icon at bounding box center [854, 695] width 16 height 16
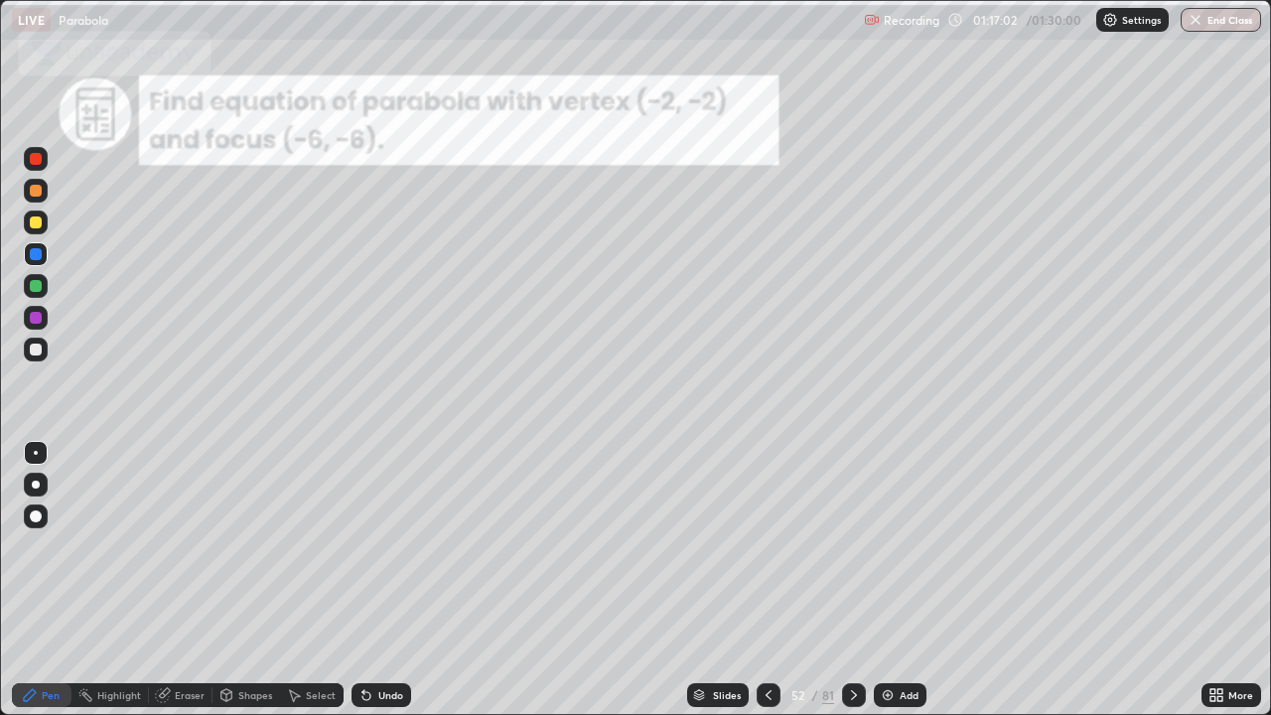
click at [853, 546] on icon at bounding box center [854, 695] width 16 height 16
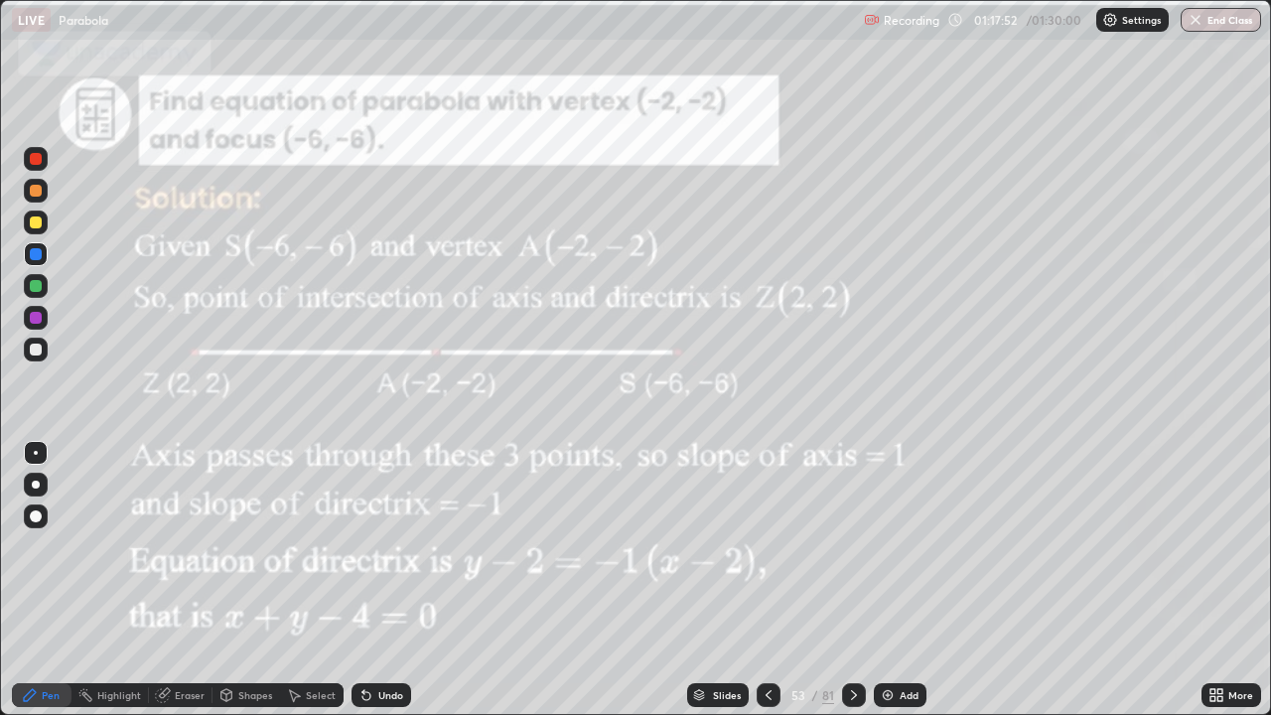
click at [765, 546] on icon at bounding box center [769, 695] width 16 height 16
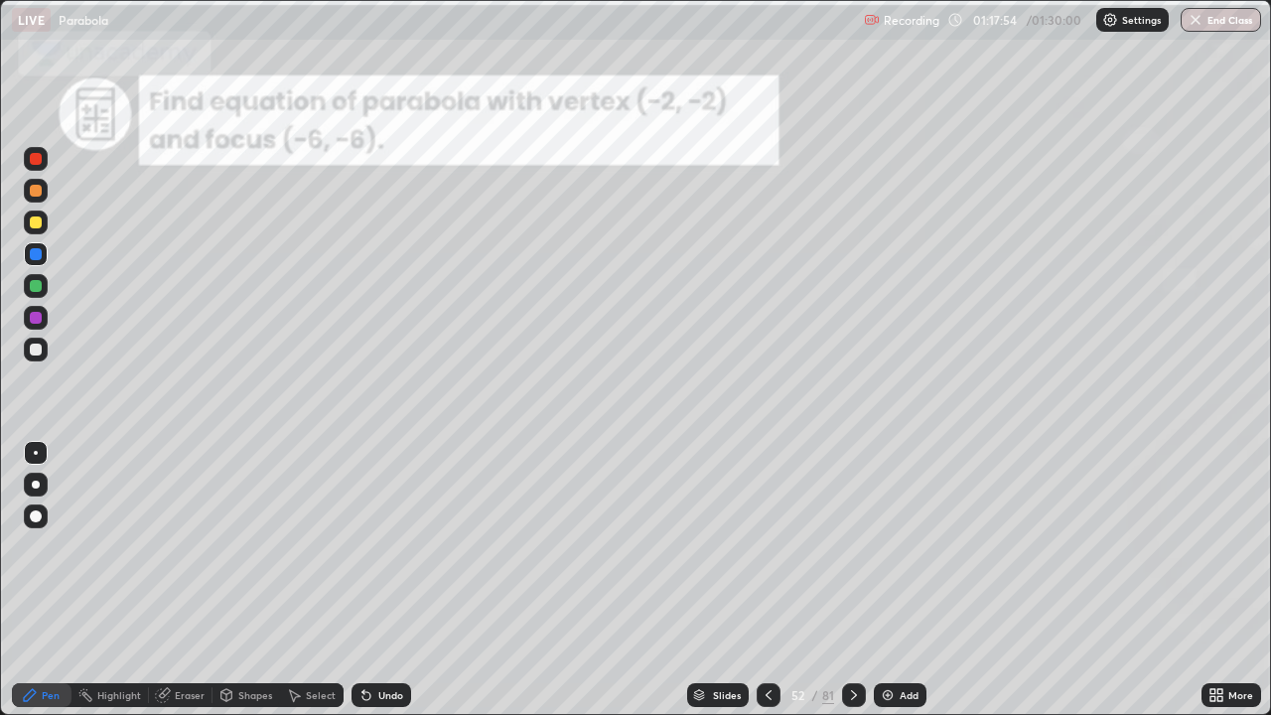
click at [190, 546] on div "Eraser" at bounding box center [190, 695] width 30 height 10
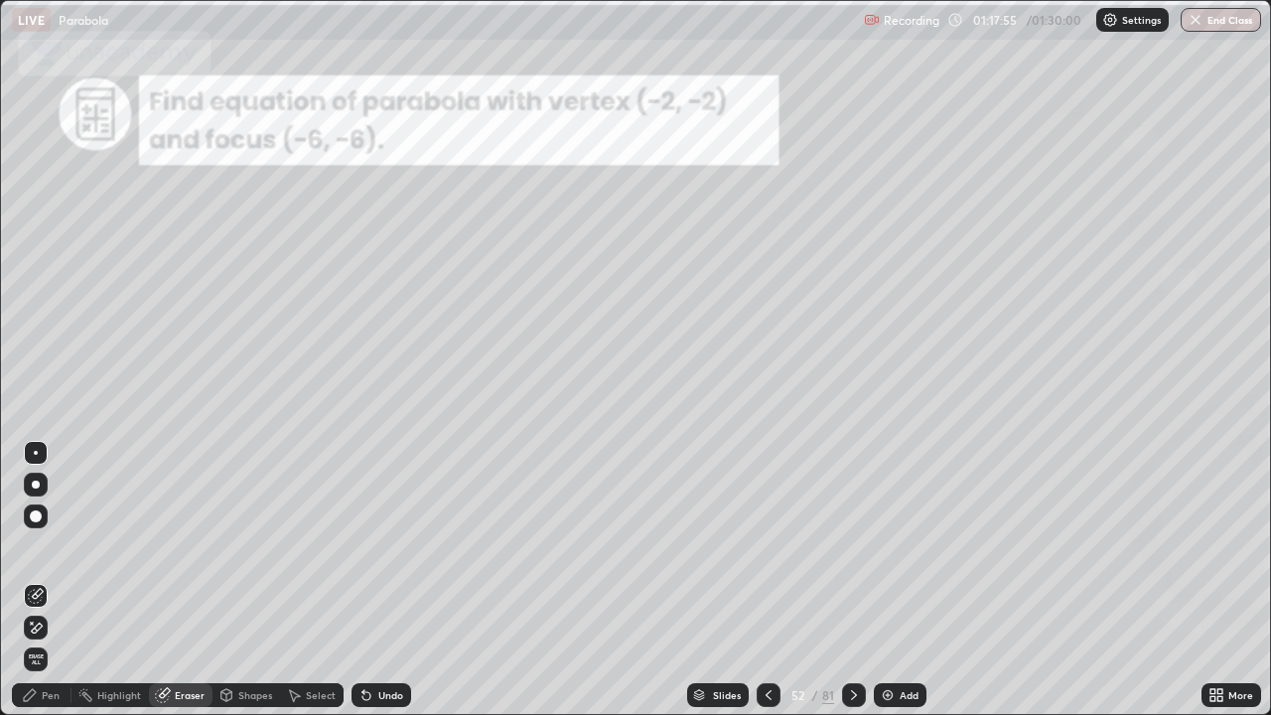
click at [40, 546] on icon at bounding box center [36, 628] width 16 height 17
click at [57, 546] on div "Pen" at bounding box center [51, 695] width 18 height 10
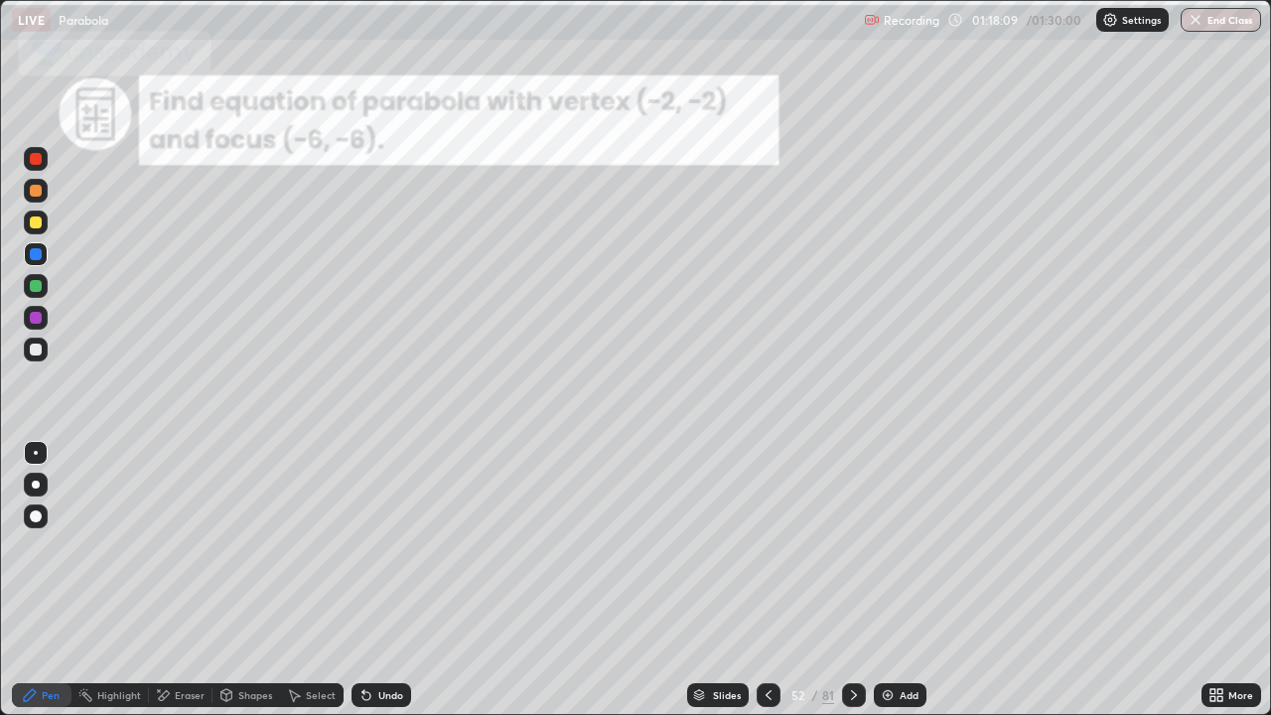
click at [36, 223] on div at bounding box center [36, 223] width 12 height 12
click at [776, 546] on div at bounding box center [769, 695] width 24 height 24
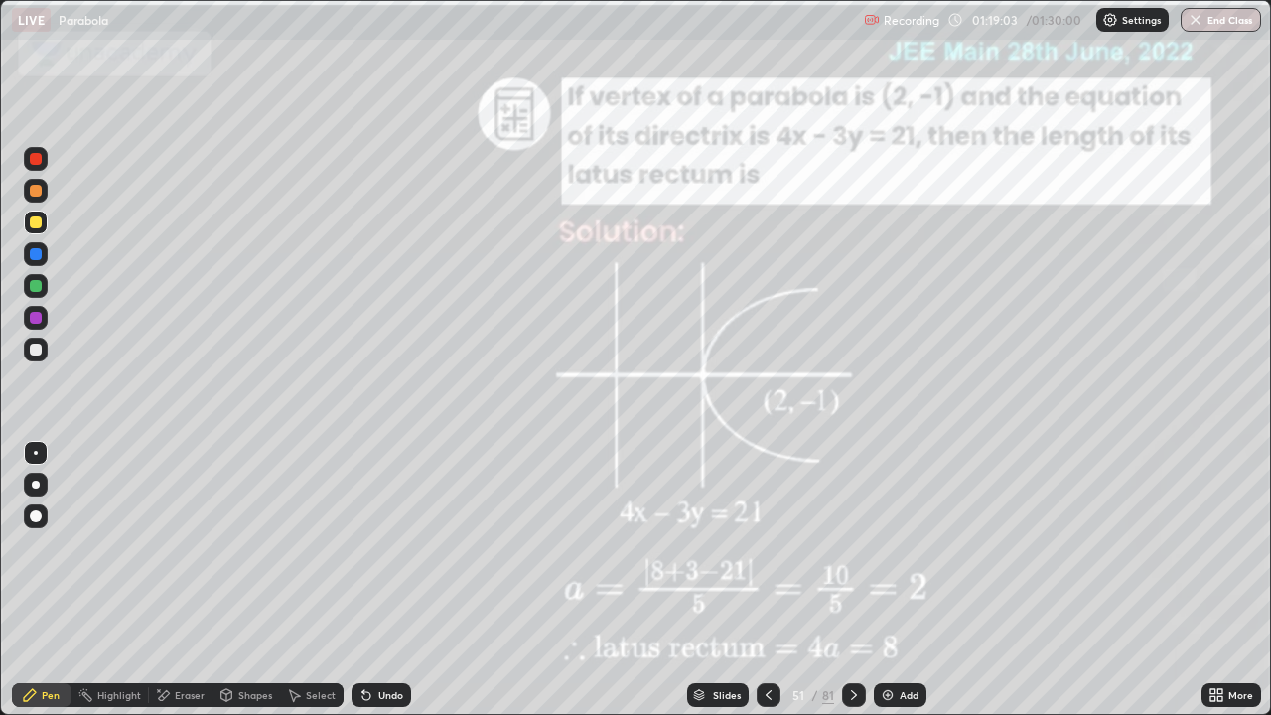
click at [854, 546] on icon at bounding box center [854, 695] width 6 height 10
click at [855, 546] on icon at bounding box center [854, 695] width 16 height 16
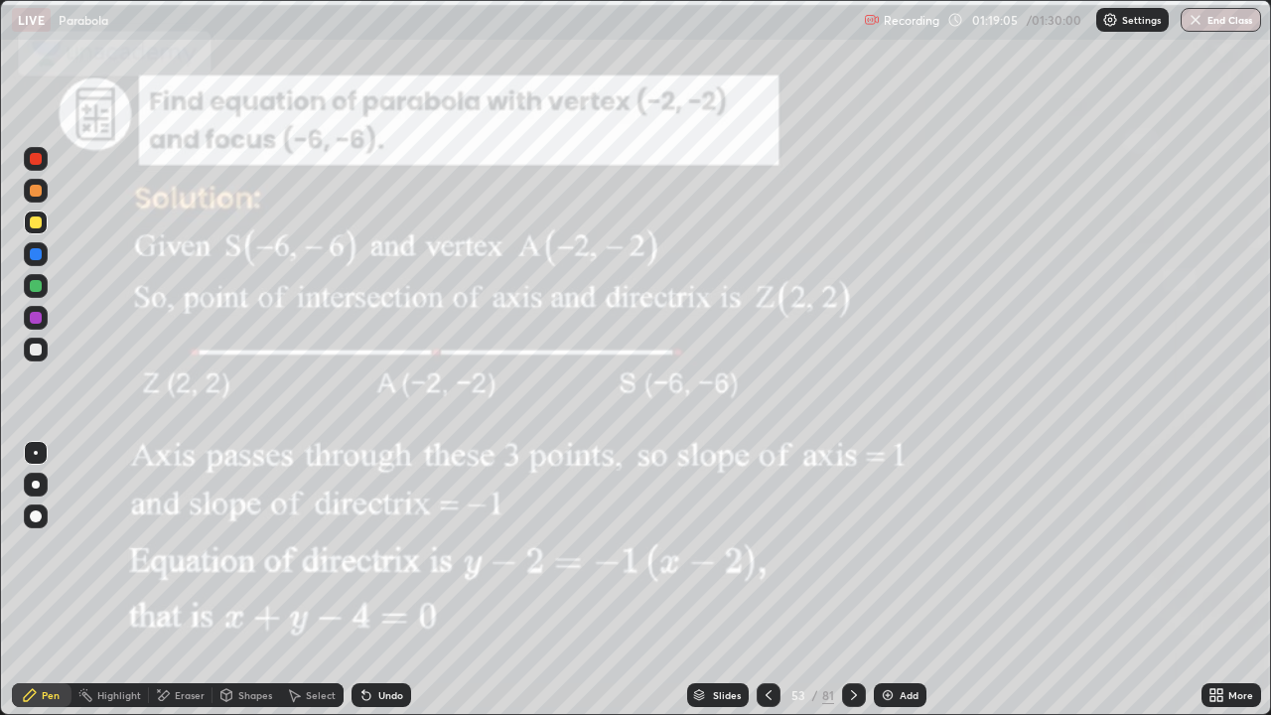
click at [852, 546] on icon at bounding box center [854, 695] width 16 height 16
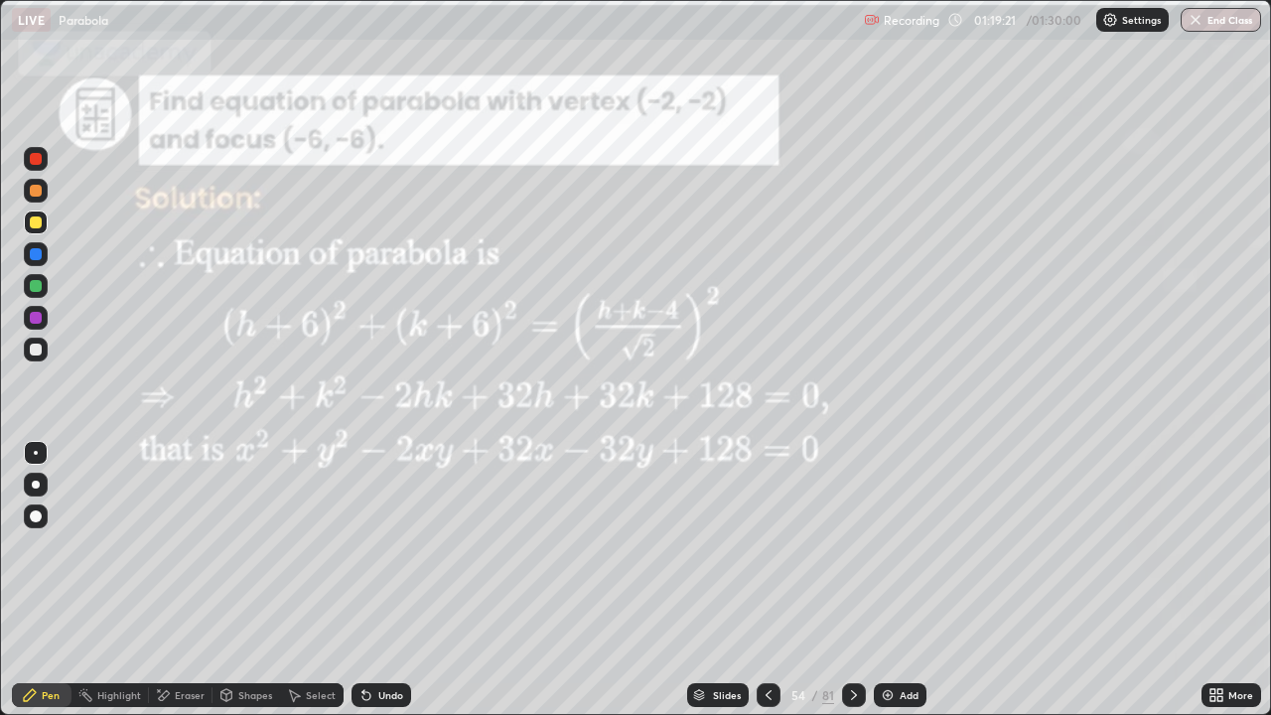
click at [766, 546] on icon at bounding box center [769, 695] width 16 height 16
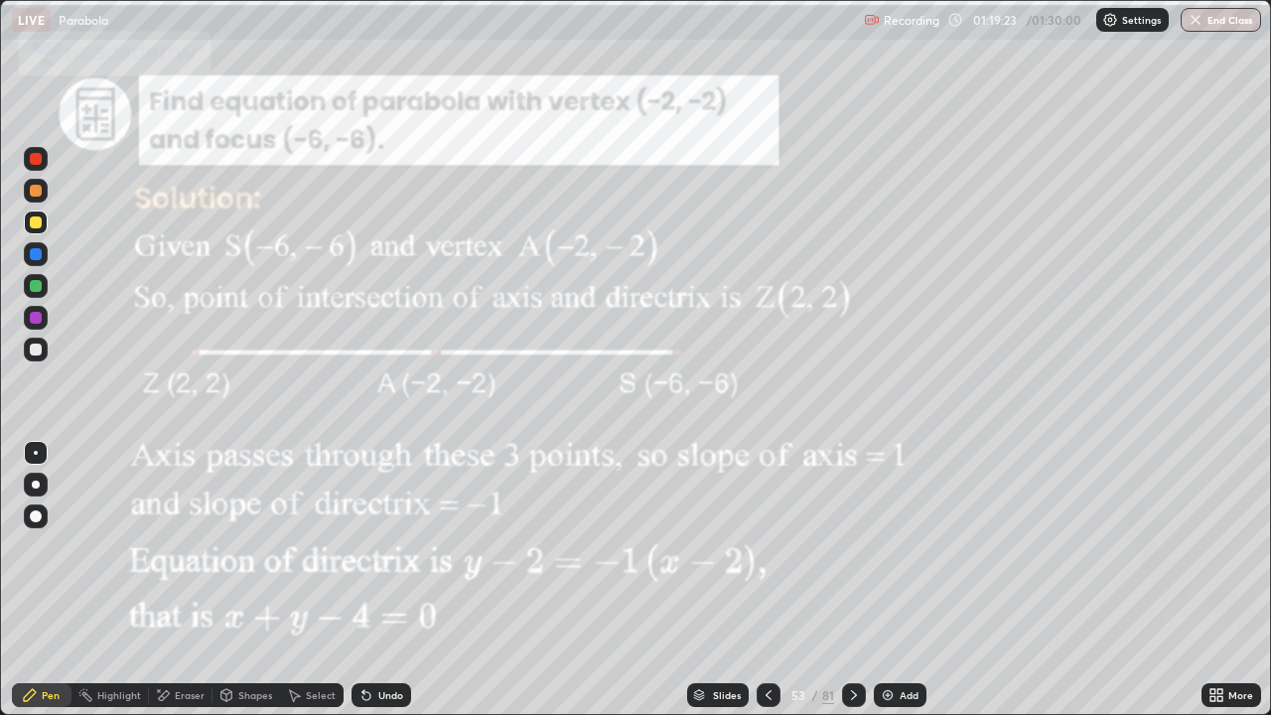
click at [858, 546] on icon at bounding box center [854, 695] width 16 height 16
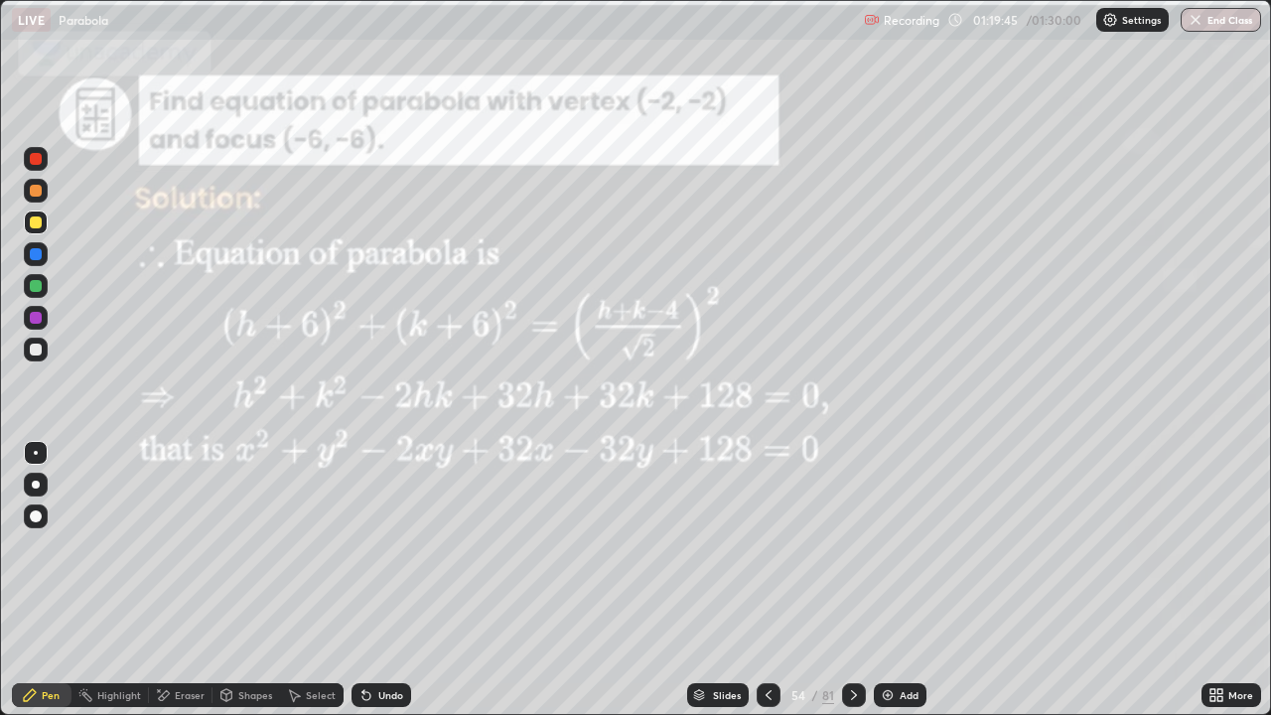
click at [770, 546] on icon at bounding box center [769, 695] width 16 height 16
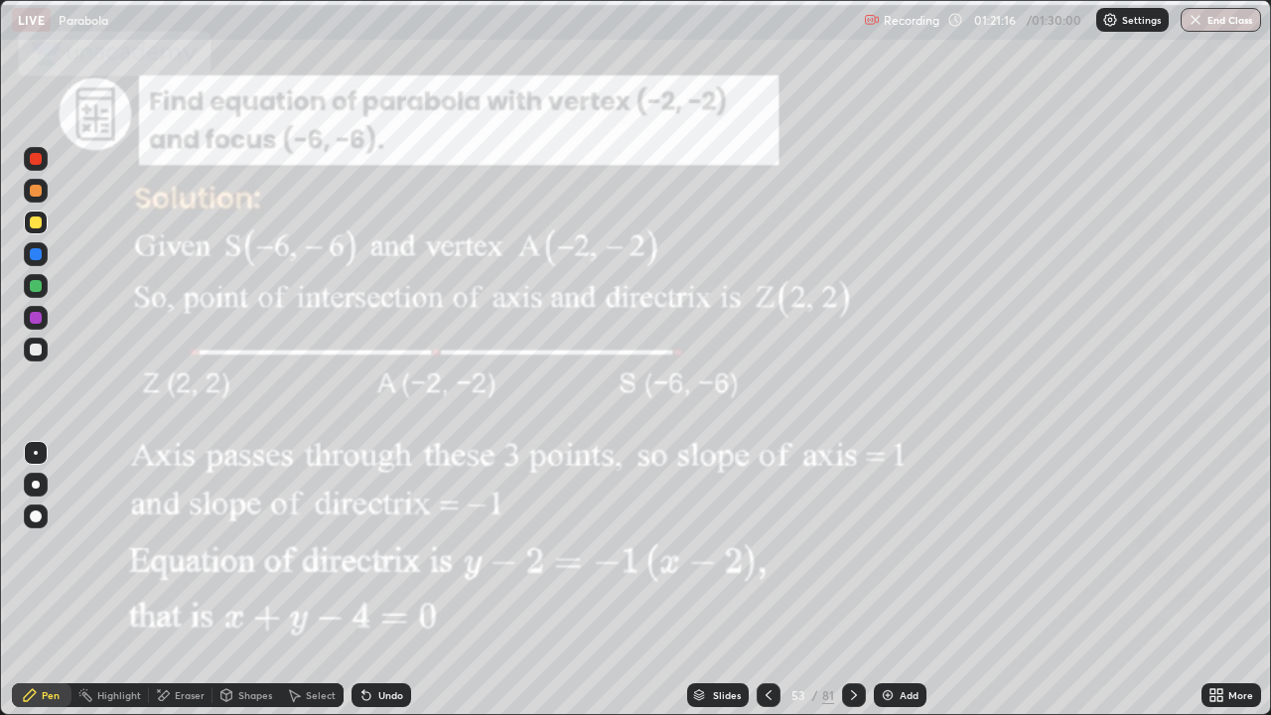
click at [852, 546] on icon at bounding box center [854, 695] width 16 height 16
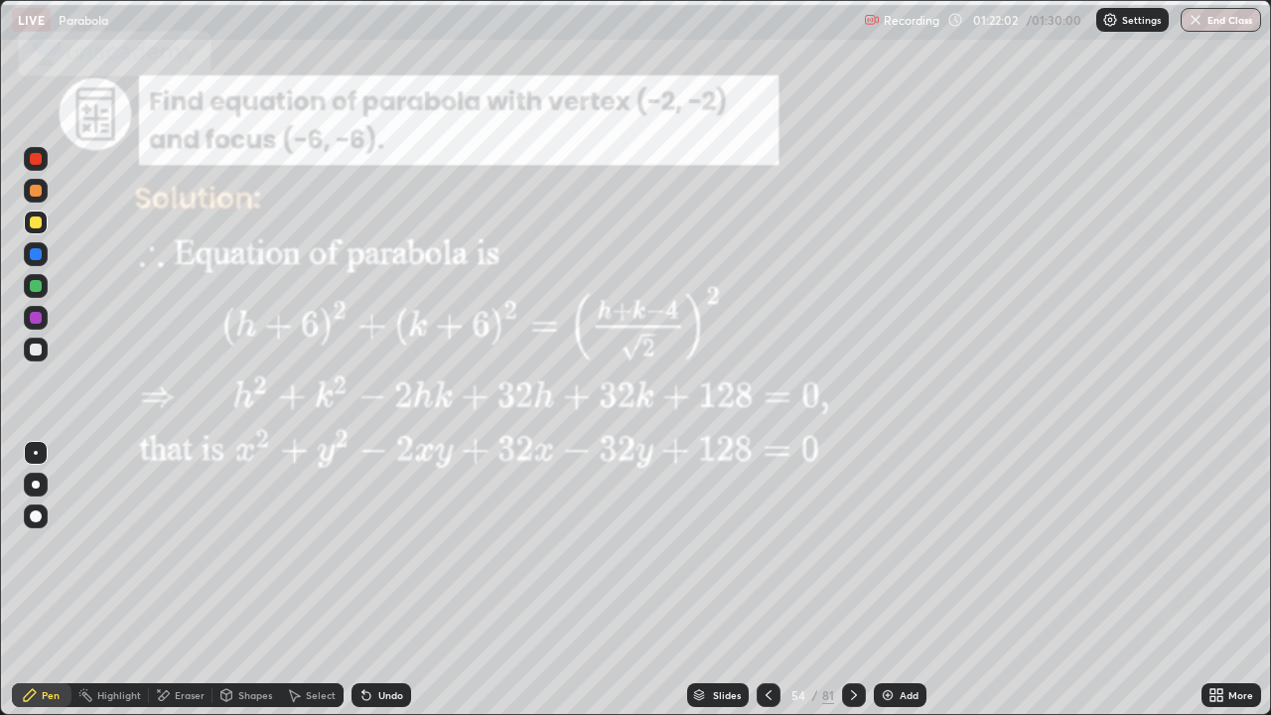
click at [1214, 27] on button "End Class" at bounding box center [1221, 20] width 80 height 24
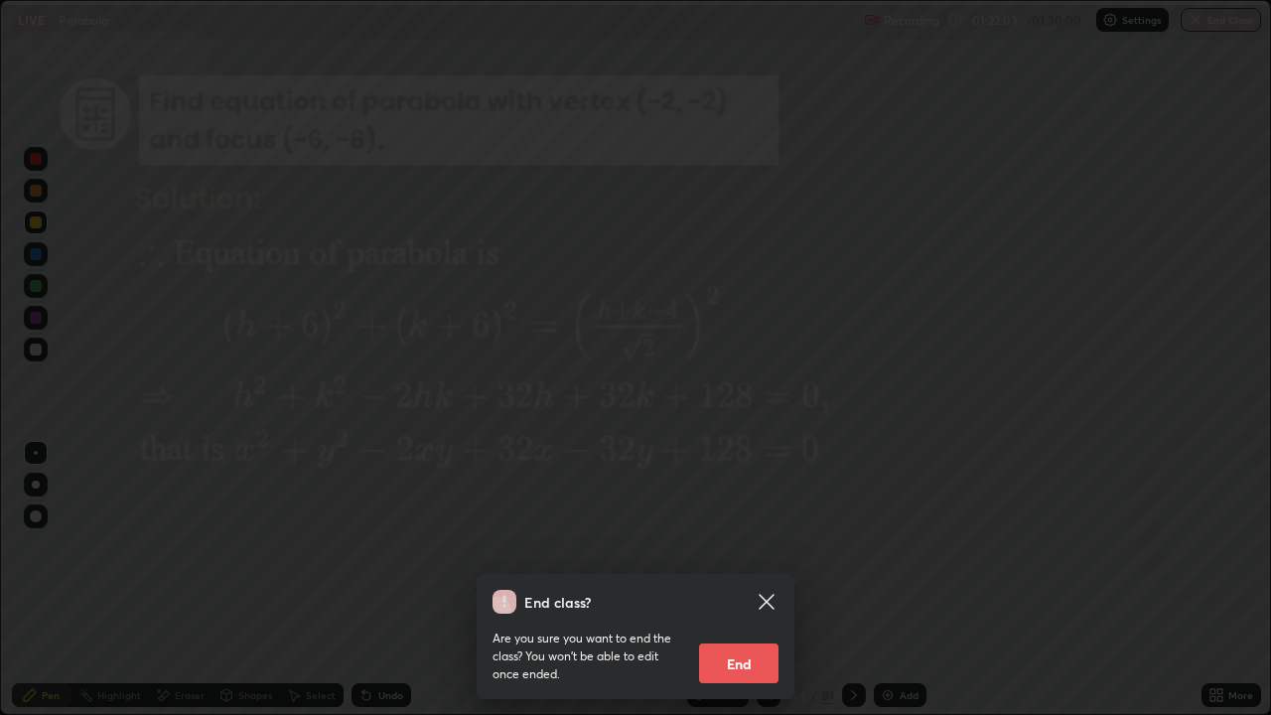
click at [762, 546] on button "End" at bounding box center [738, 664] width 79 height 40
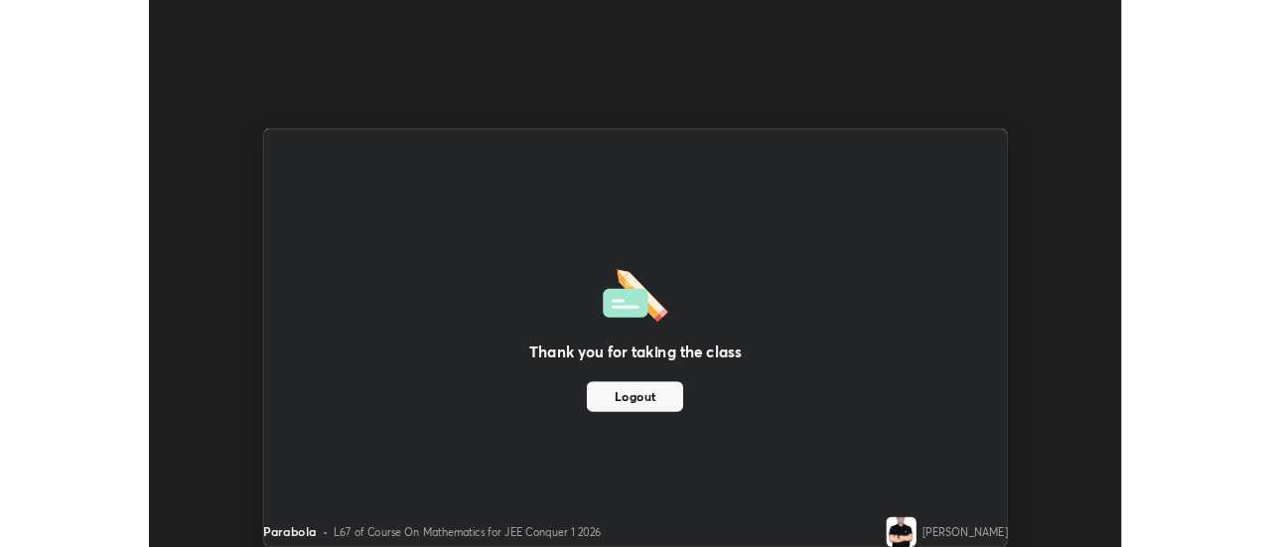
scroll to position [98784, 98060]
